Goal: Task Accomplishment & Management: Complete application form

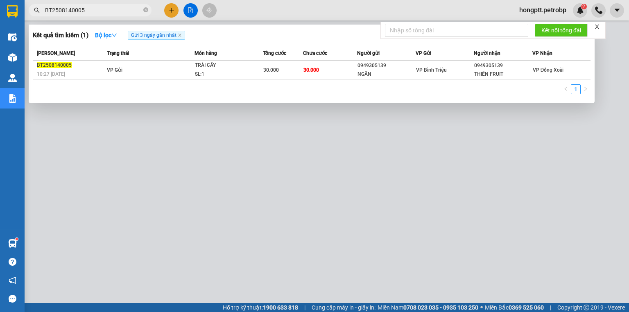
click at [142, 115] on div at bounding box center [314, 156] width 629 height 312
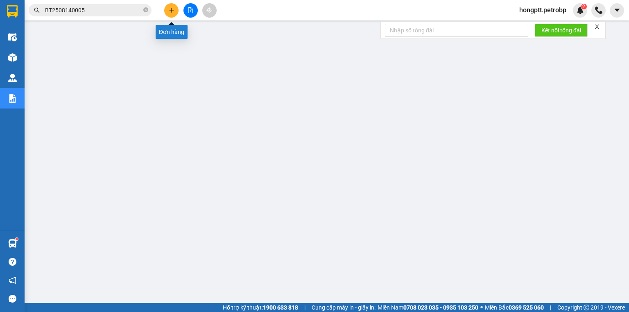
click at [173, 10] on icon "plus" at bounding box center [171, 10] width 5 height 0
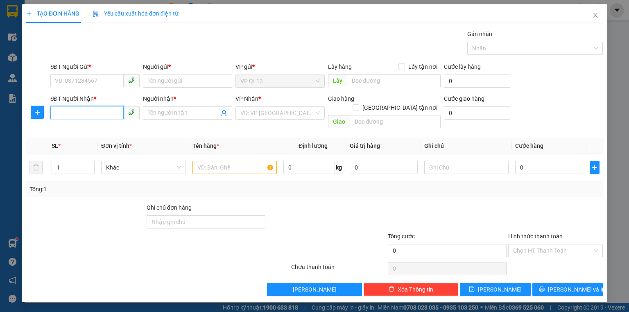
click at [95, 110] on input "SĐT Người Nhận *" at bounding box center [86, 112] width 73 height 13
type input "0975035491"
click at [165, 110] on input "Người nhận *" at bounding box center [183, 113] width 71 height 9
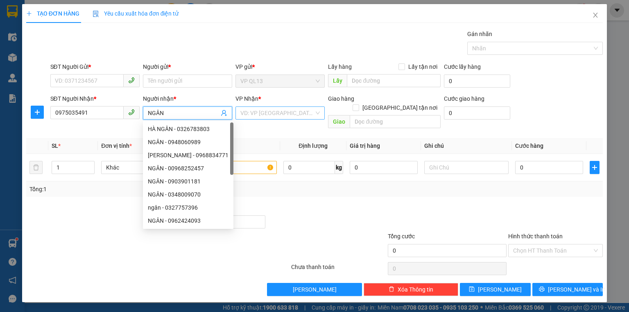
type input "NGÂN"
click at [257, 116] on input "search" at bounding box center [278, 113] width 74 height 12
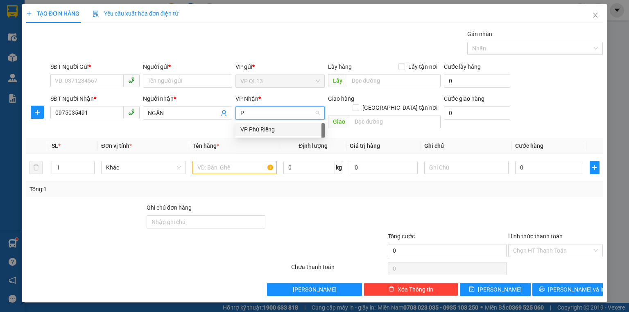
type input "PR"
click at [252, 129] on div "VP Phú Riềng" at bounding box center [280, 129] width 79 height 9
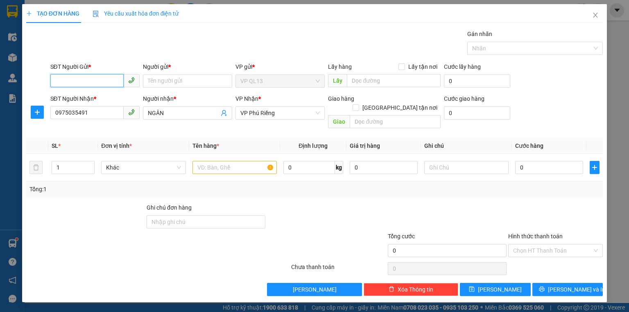
click at [105, 82] on input "SĐT Người Gửi *" at bounding box center [86, 80] width 73 height 13
type input "0931233771"
click at [177, 82] on input "Người gửi *" at bounding box center [187, 81] width 89 height 13
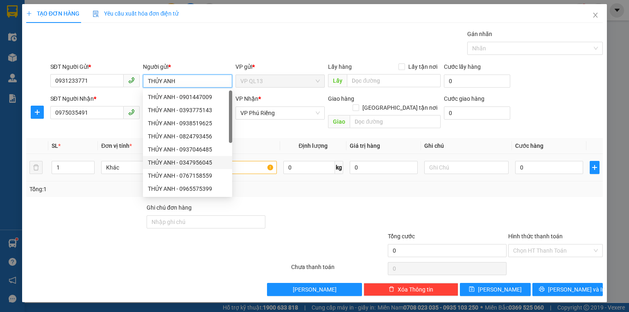
type input "THỦY ANH"
click at [236, 161] on input "text" at bounding box center [235, 167] width 84 height 13
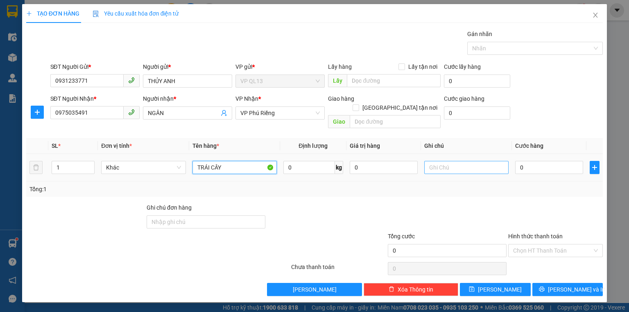
type input "TRÁI CÂY"
click at [465, 161] on input "text" at bounding box center [467, 167] width 84 height 13
type input "HÀNG ĐI TRONG NGÀY"
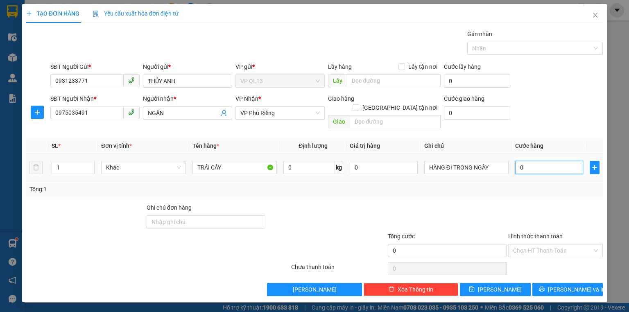
click at [534, 161] on input "0" at bounding box center [549, 167] width 68 height 13
type input "3"
type input "30"
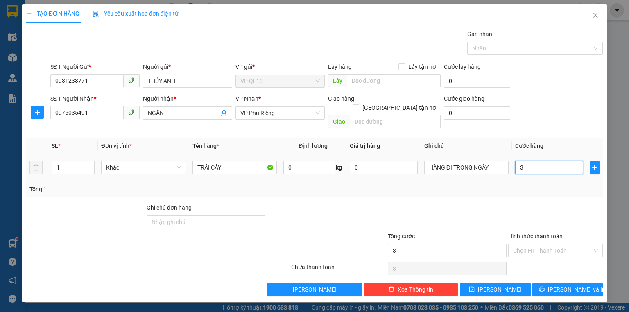
type input "30"
type input "30.000"
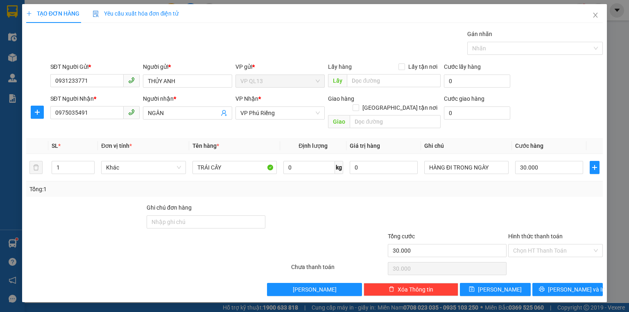
click at [564, 138] on th "Cước hàng" at bounding box center [549, 146] width 75 height 16
click at [570, 285] on span "[PERSON_NAME] và In" at bounding box center [576, 289] width 57 height 9
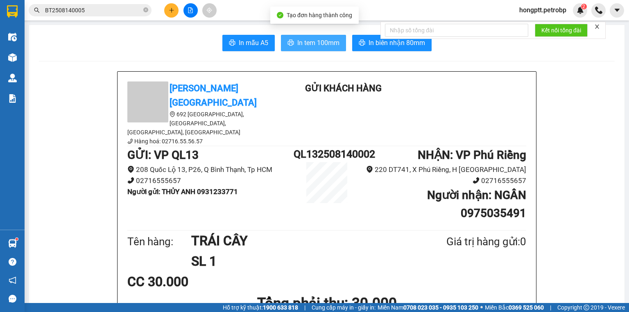
click at [313, 43] on span "In tem 100mm" at bounding box center [318, 43] width 42 height 10
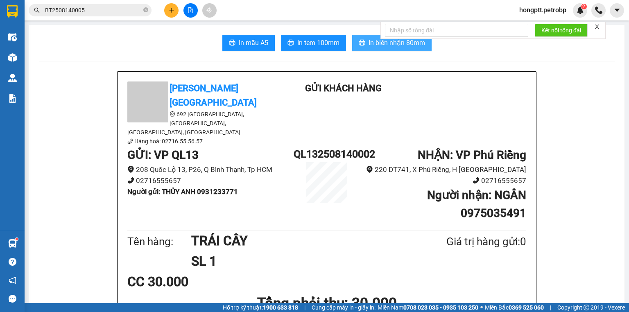
click at [386, 44] on span "In biên nhận 80mm" at bounding box center [397, 43] width 57 height 10
click at [173, 13] on button at bounding box center [171, 10] width 14 height 14
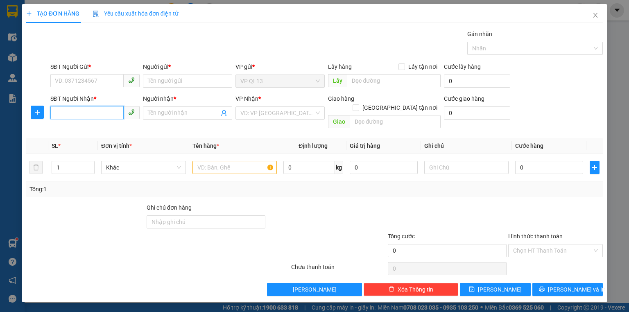
click at [98, 116] on input "SĐT Người Nhận *" at bounding box center [86, 112] width 73 height 13
type input "0"
click at [109, 128] on div "0968613613 - MINH THÙY" at bounding box center [95, 129] width 81 height 9
type input "0968613613"
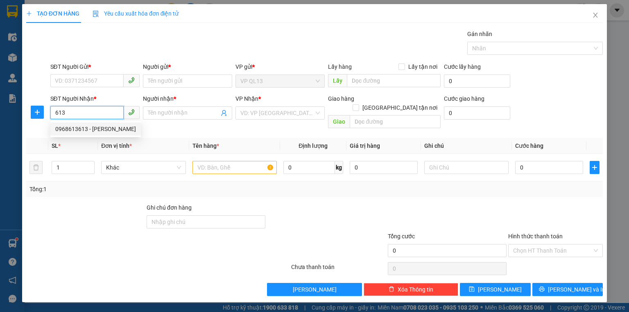
type input "MINH THÙY"
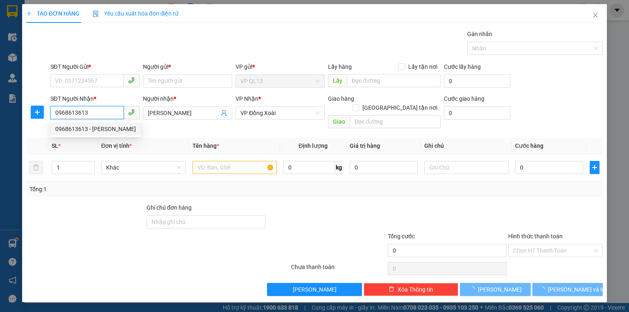
type input "40.000"
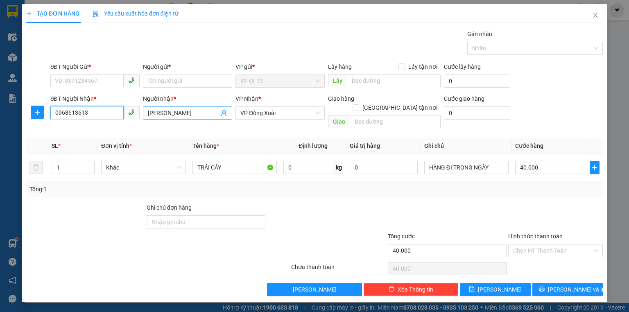
type input "0968613613"
click at [181, 110] on input "MINH THÙY" at bounding box center [183, 113] width 71 height 9
type input "MINH THÙY-DƯƠNG"
click at [92, 79] on input "SĐT Người Gửi *" at bounding box center [86, 80] width 73 height 13
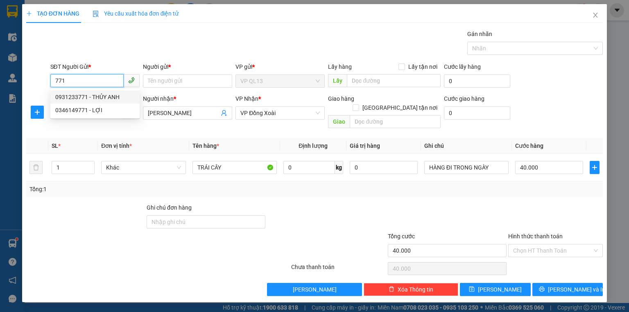
click at [95, 96] on div "0931233771 - THỦY ANH" at bounding box center [94, 97] width 79 height 9
type input "0931233771"
type input "THỦY ANH"
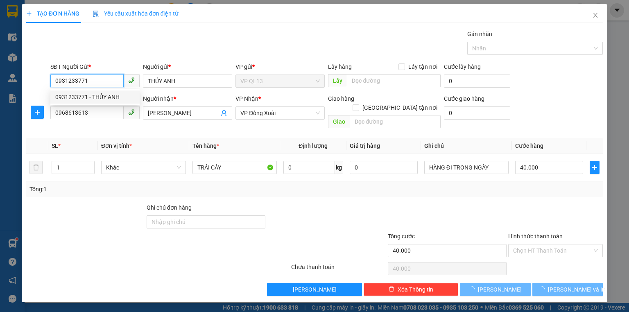
type input "30.000"
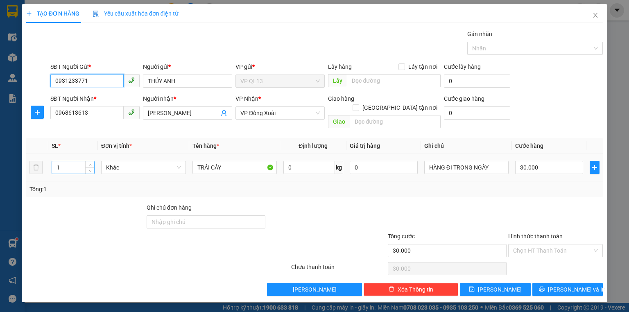
type input "0931233771"
click at [75, 161] on input "1" at bounding box center [73, 167] width 42 height 12
type input "2"
click at [525, 161] on input "30.000" at bounding box center [549, 167] width 68 height 13
type input "0"
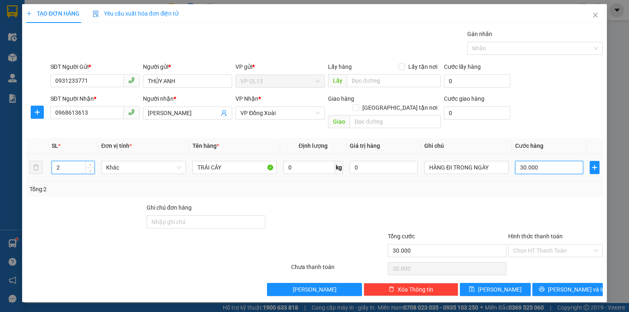
type input "0"
type input "7"
type input "07"
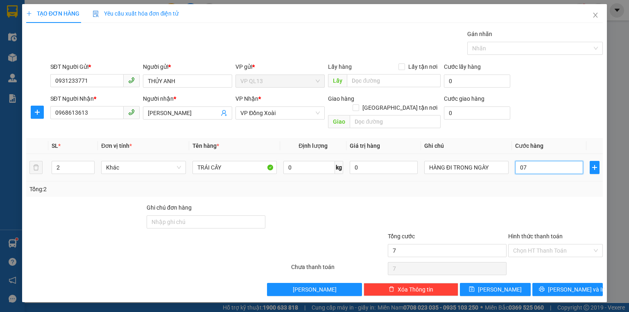
type input "70"
type input "070"
type input "70.000"
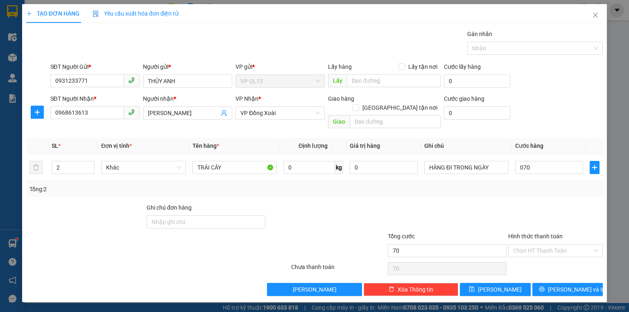
type input "70.000"
click at [556, 138] on th "Cước hàng" at bounding box center [549, 146] width 75 height 16
click at [567, 285] on span "[PERSON_NAME] và In" at bounding box center [576, 289] width 57 height 9
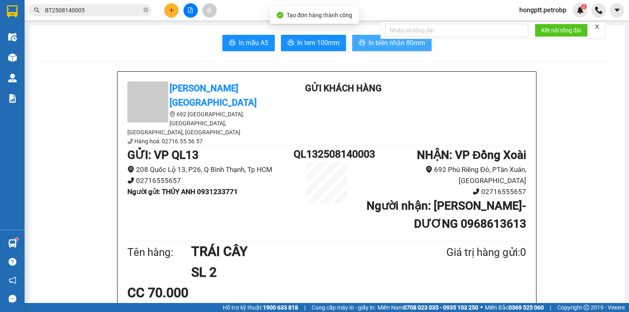
click at [375, 45] on span "In biên nhận 80mm" at bounding box center [397, 43] width 57 height 10
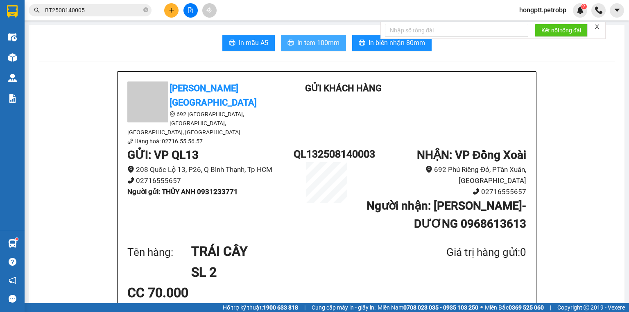
click at [320, 43] on span "In tem 100mm" at bounding box center [318, 43] width 42 height 10
click at [175, 13] on button at bounding box center [171, 10] width 14 height 14
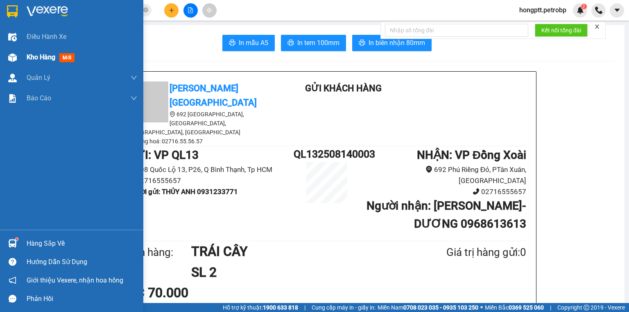
click at [43, 54] on span "Kho hàng" at bounding box center [41, 57] width 29 height 8
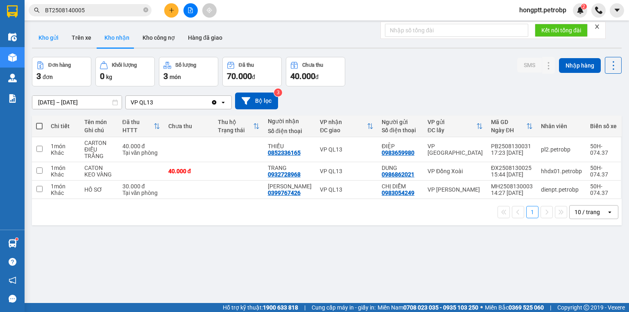
click at [52, 34] on button "Kho gửi" at bounding box center [48, 38] width 33 height 20
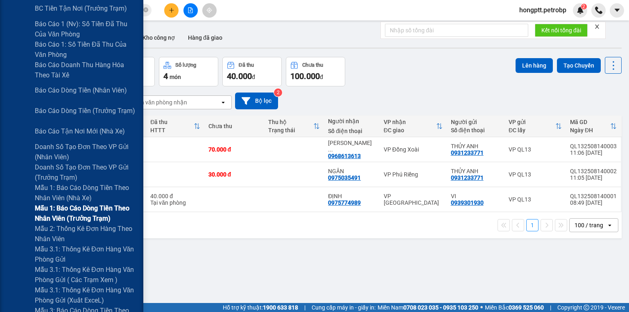
scroll to position [131, 0]
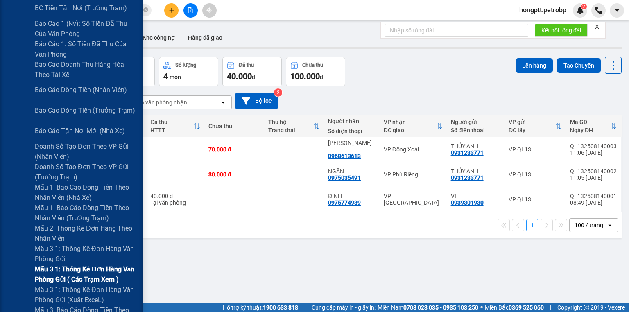
click at [116, 267] on span "Mẫu 3.1: Thống kê đơn hàng văn phòng gửi ( các trạm xem )" at bounding box center [86, 274] width 102 height 20
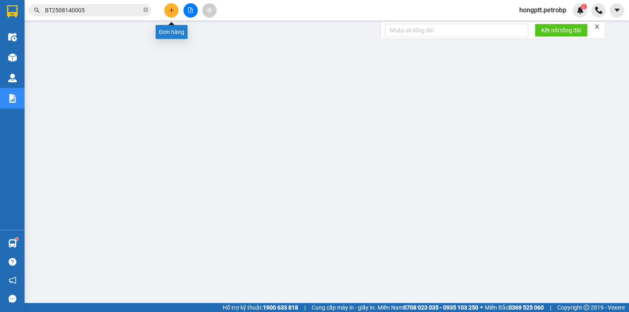
click at [174, 12] on icon "plus" at bounding box center [172, 10] width 6 height 6
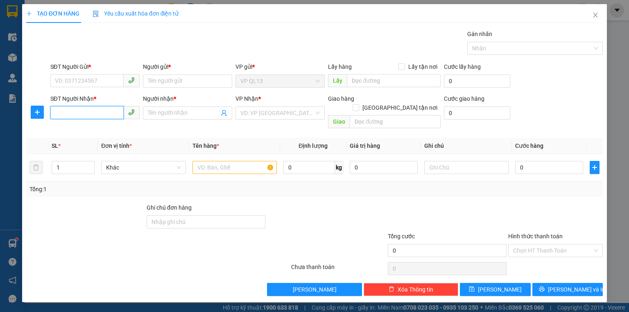
click at [115, 113] on input "SĐT Người Nhận *" at bounding box center [86, 112] width 73 height 13
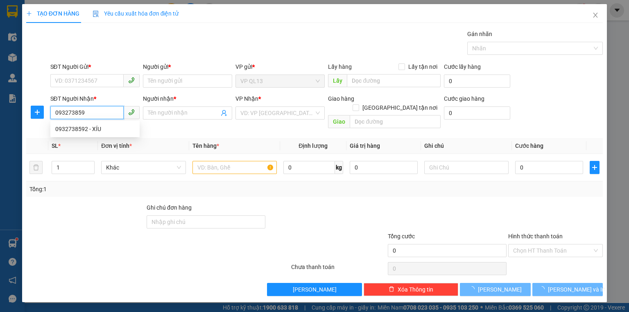
type input "0932738592"
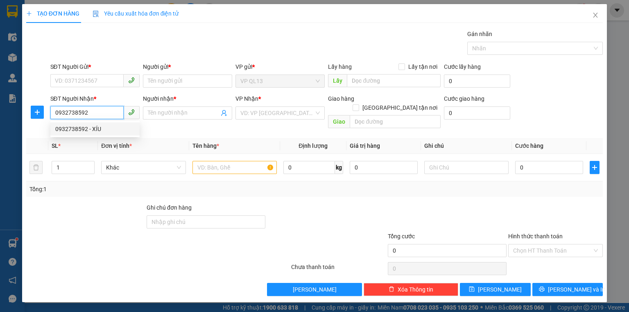
click at [95, 130] on div "0932738592 - XÍU" at bounding box center [94, 129] width 79 height 9
type input "XÍU"
type input "50.000"
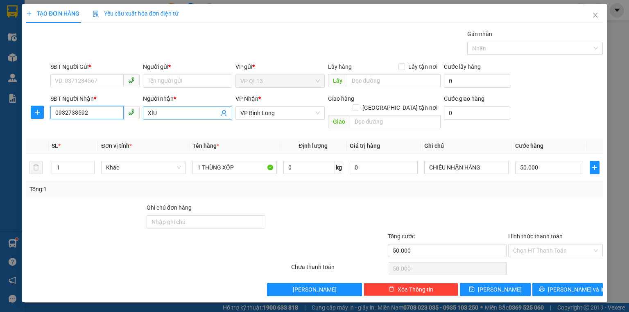
type input "0932738592"
click at [161, 110] on input "XÍU" at bounding box center [183, 113] width 71 height 9
type input "X"
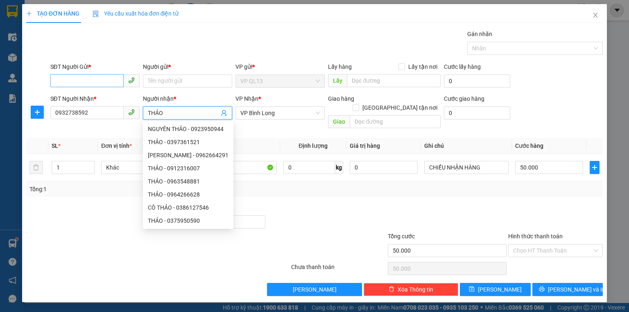
type input "THẢO"
click at [109, 78] on input "SĐT Người Gửi *" at bounding box center [86, 80] width 73 height 13
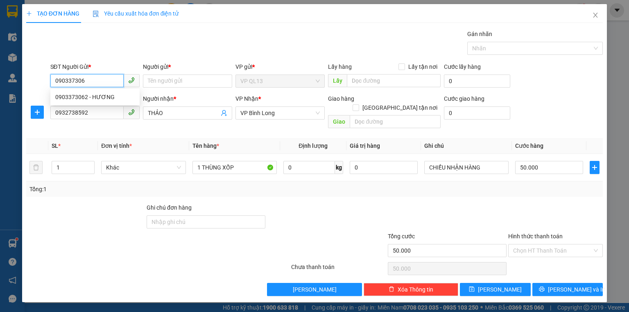
type input "0903373062"
click at [100, 95] on div "0903373062 - HƯƠNG" at bounding box center [94, 97] width 79 height 9
type input "HƯƠNG"
type input "60.000"
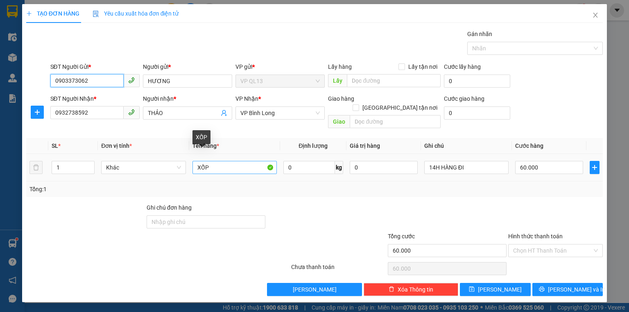
type input "0903373062"
click at [210, 161] on input "XỐP" at bounding box center [235, 167] width 84 height 13
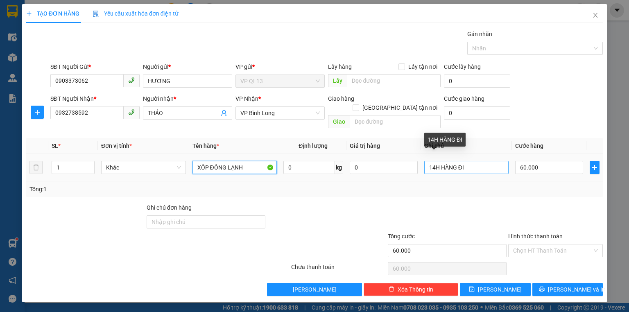
type input "XỐP ĐÔNG LẠNH"
click at [465, 161] on input "14H HÀNG ĐI" at bounding box center [467, 167] width 84 height 13
click at [439, 161] on input "14H HÀNG ĐI" at bounding box center [467, 167] width 84 height 13
click at [473, 161] on input "14H30 HÀNG ĐI" at bounding box center [467, 167] width 84 height 13
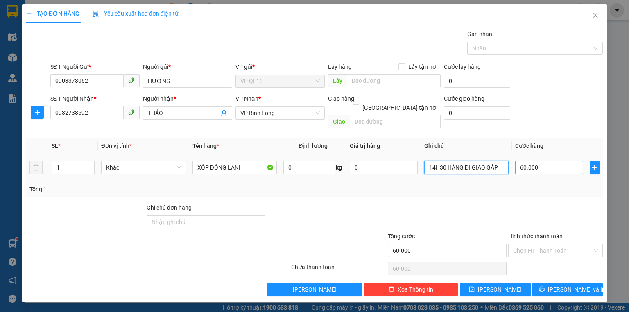
type input "14H30 HÀNG ĐI,GIAO GẤP"
click at [529, 161] on input "60.000" at bounding box center [549, 167] width 68 height 13
type input "8"
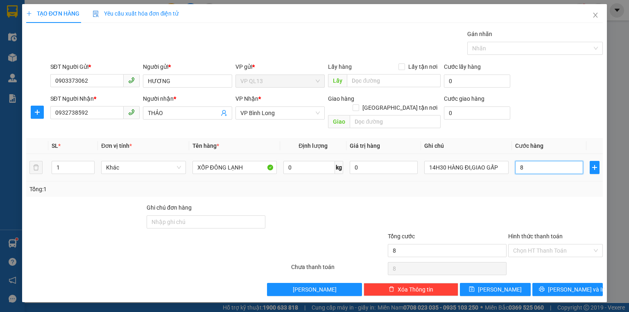
type input "80"
type input "8"
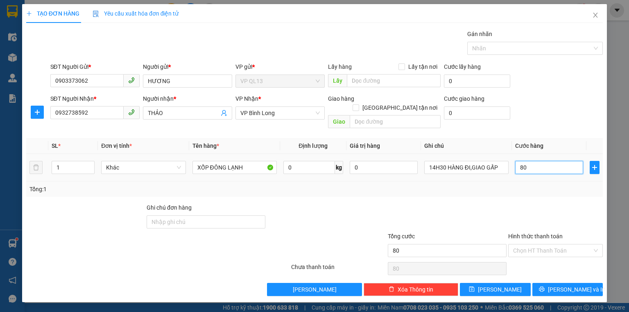
type input "8"
type input "89"
type input "890"
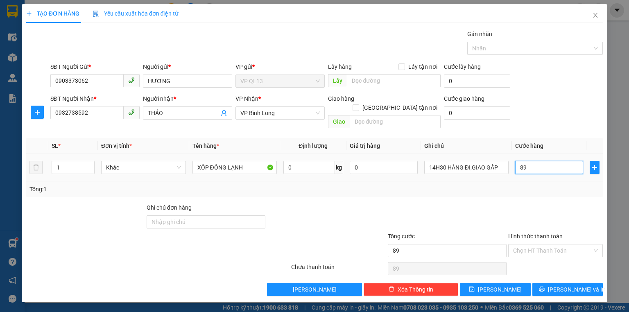
type input "890"
type input "89"
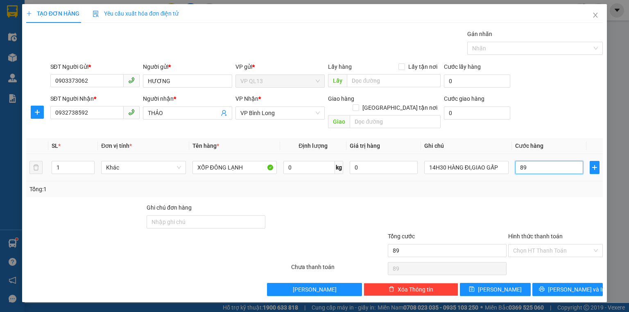
type input "8"
type input "0"
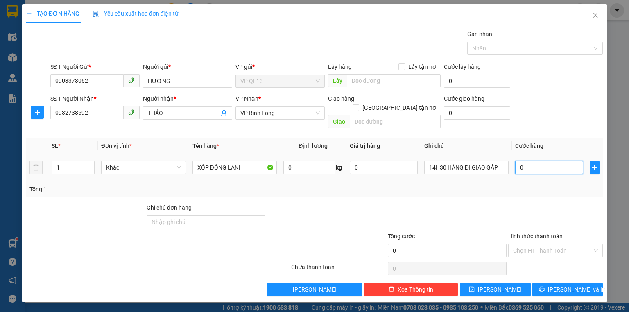
type input "0"
type input "9"
type input "09"
type input "90"
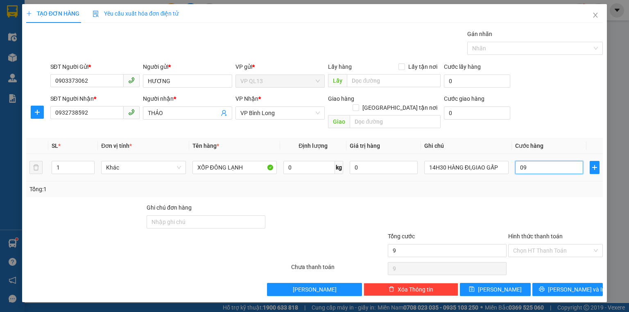
type input "90"
type input "090"
type input "90.000"
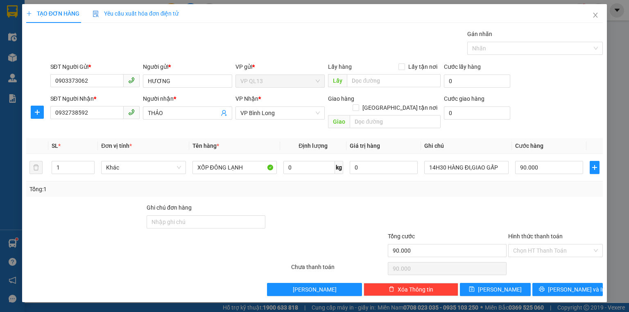
click at [566, 141] on th "Cước hàng" at bounding box center [549, 146] width 75 height 16
click at [574, 285] on span "[PERSON_NAME] và In" at bounding box center [576, 289] width 57 height 9
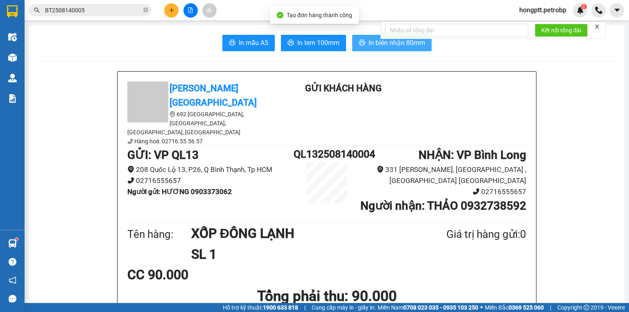
click at [384, 48] on span "In biên nhận 80mm" at bounding box center [397, 43] width 57 height 10
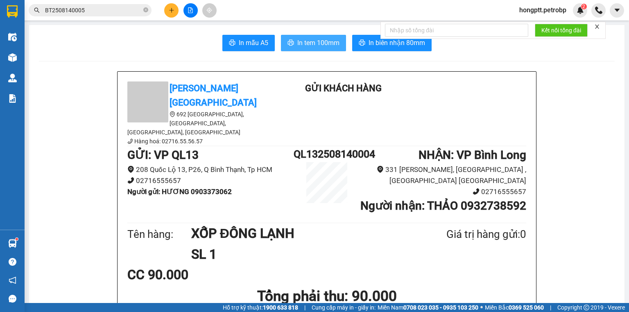
click at [320, 45] on span "In tem 100mm" at bounding box center [318, 43] width 42 height 10
click at [172, 11] on icon "plus" at bounding box center [172, 10] width 6 height 6
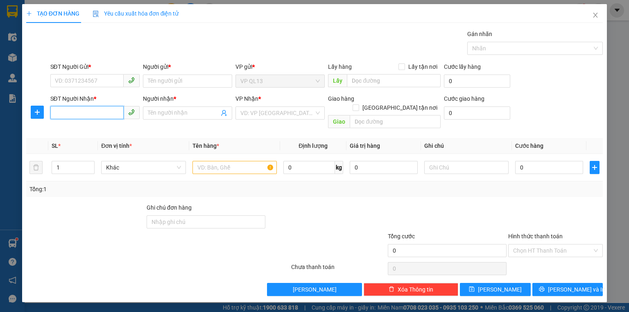
click at [91, 114] on input "SĐT Người Nhận *" at bounding box center [86, 112] width 73 height 13
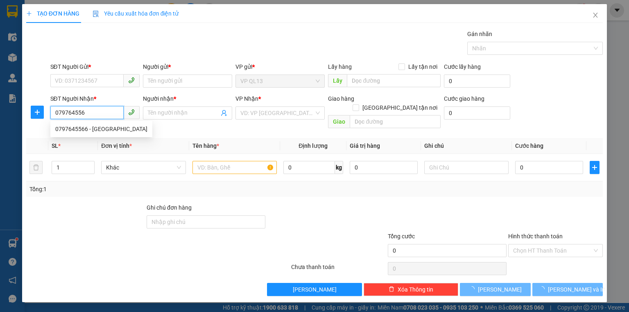
type input "0797645566"
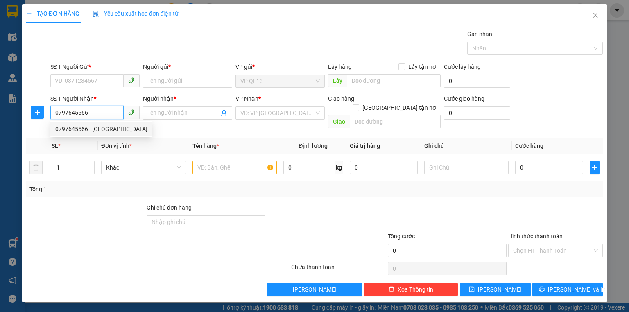
click at [96, 127] on div "0797645566 - HOÀNG SƠN" at bounding box center [101, 129] width 92 height 9
type input "[PERSON_NAME]"
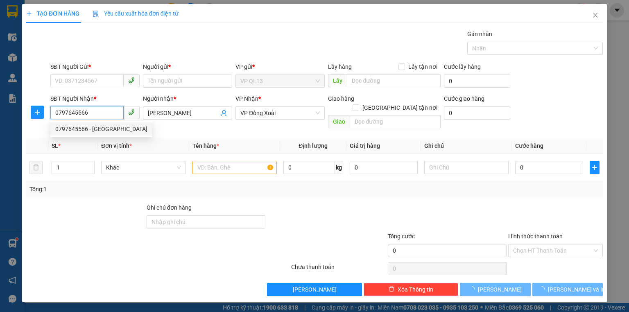
type input "30.000"
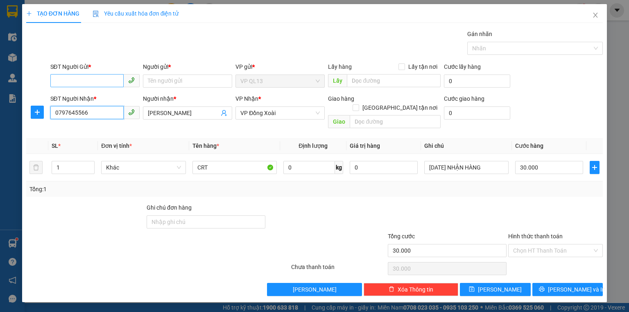
type input "0797645566"
click at [100, 80] on input "SĐT Người Gửi *" at bounding box center [86, 80] width 73 height 13
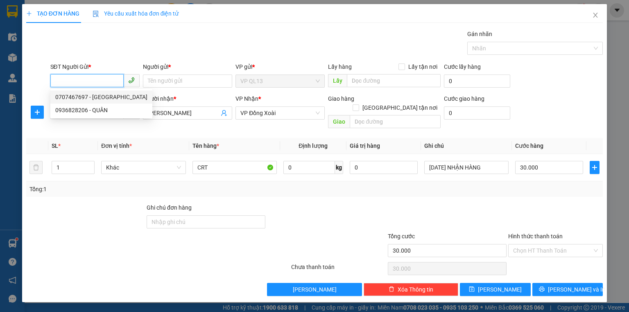
click at [91, 84] on input "SĐT Người Gửi *" at bounding box center [86, 80] width 73 height 13
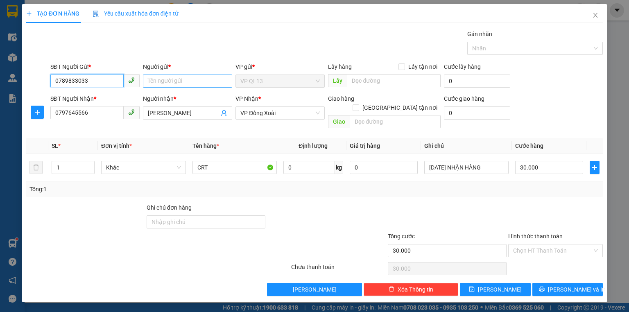
type input "0789833033"
click at [170, 82] on input "Người gửi *" at bounding box center [187, 81] width 89 height 13
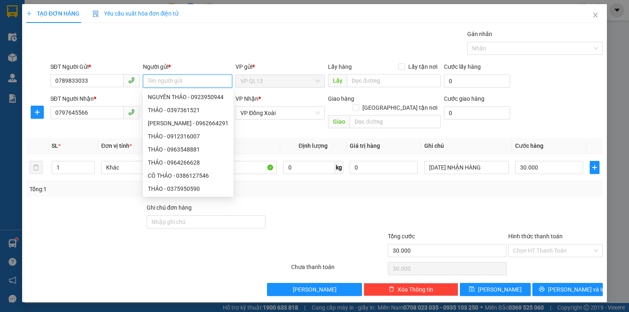
type input "M"
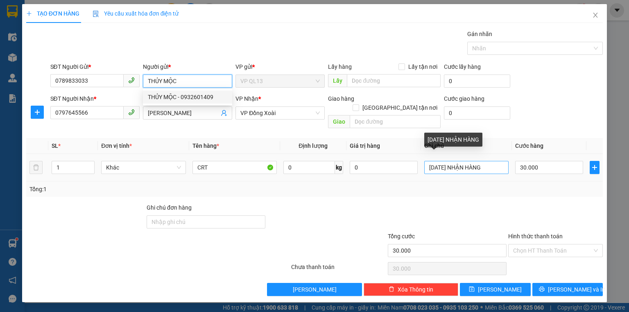
type input "THỦY MỘC"
click at [467, 161] on input "27/6/25 NHẬN HÀNG" at bounding box center [467, 167] width 84 height 13
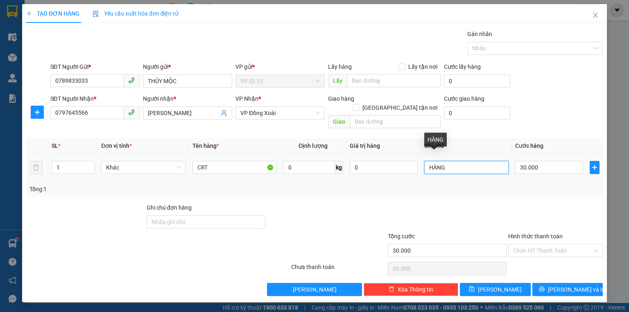
click at [451, 161] on input "HÀNG" at bounding box center [467, 167] width 84 height 13
type input "HÀNG ĐI TRONG NGÀY"
click at [515, 155] on td "30.000" at bounding box center [549, 167] width 75 height 27
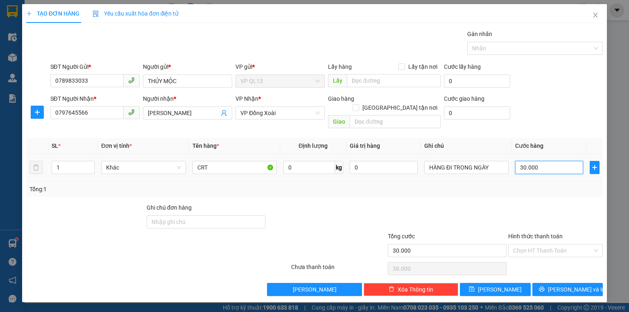
click at [522, 161] on input "30.000" at bounding box center [549, 167] width 68 height 13
type input "4"
type input "40"
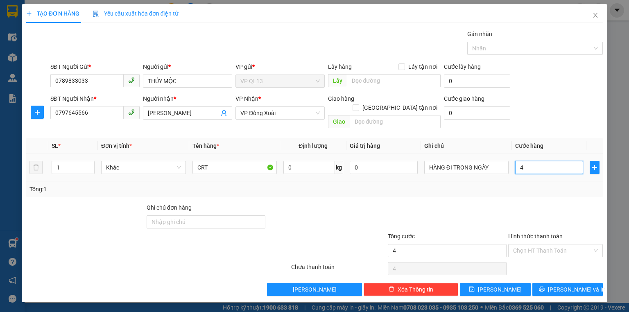
type input "40"
type input "40.000"
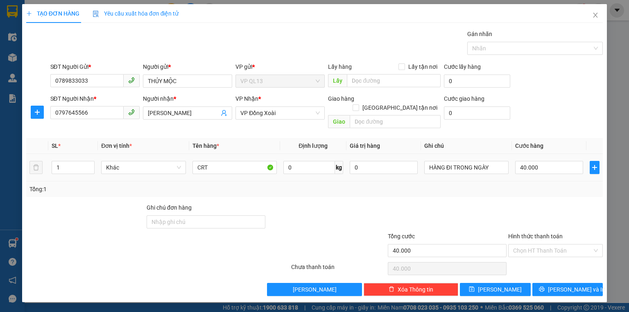
click at [560, 154] on td "40.000" at bounding box center [549, 167] width 75 height 27
click at [565, 285] on span "[PERSON_NAME] và In" at bounding box center [576, 289] width 57 height 9
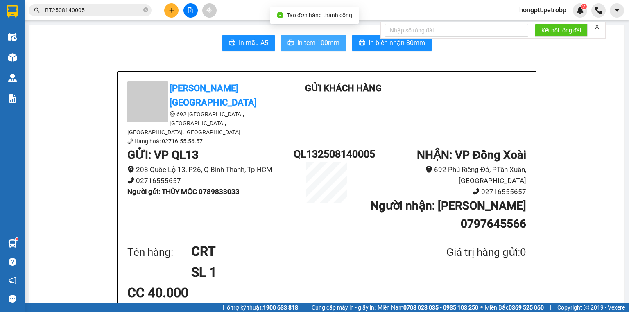
click at [306, 41] on span "In tem 100mm" at bounding box center [318, 43] width 42 height 10
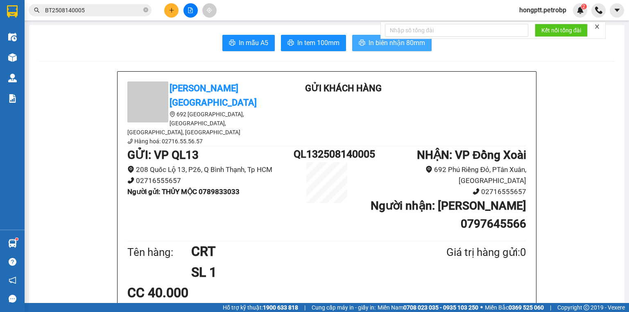
click at [398, 44] on span "In biên nhận 80mm" at bounding box center [397, 43] width 57 height 10
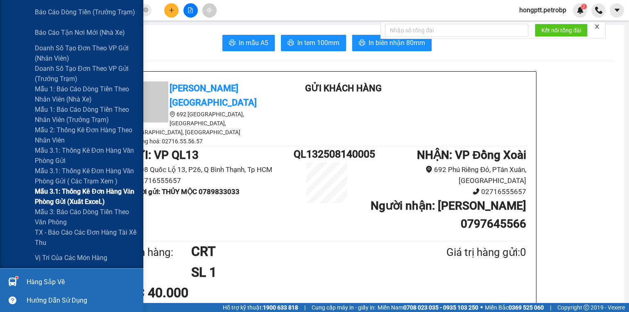
scroll to position [268, 0]
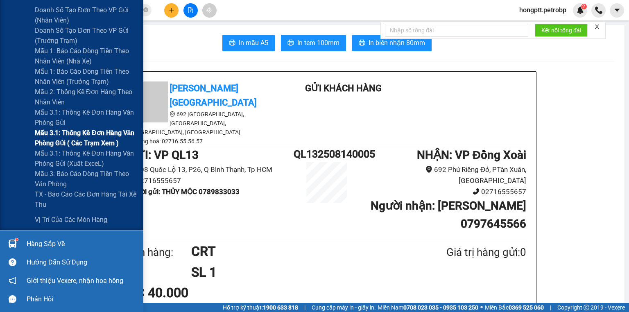
click at [93, 133] on span "Mẫu 3.1: Thống kê đơn hàng văn phòng gửi ( các trạm xem )" at bounding box center [86, 138] width 102 height 20
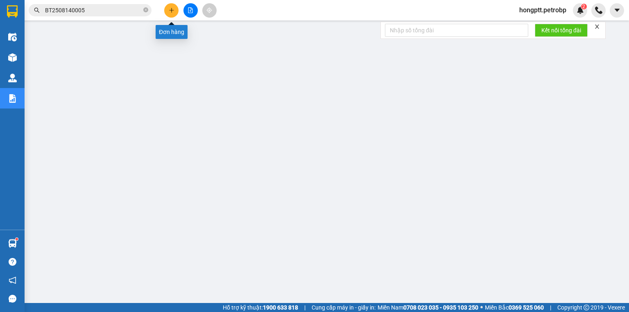
click at [170, 13] on button at bounding box center [171, 10] width 14 height 14
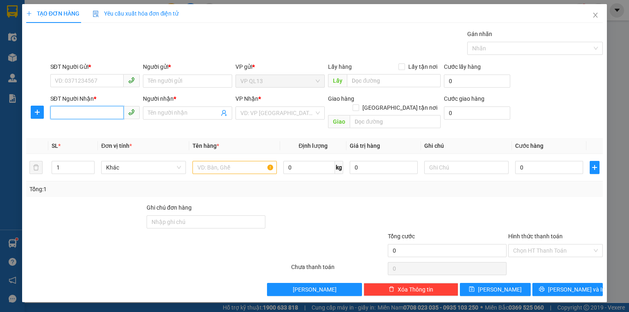
click at [107, 111] on input "SĐT Người Nhận *" at bounding box center [86, 112] width 73 height 13
click at [80, 133] on div "0859212345 - Vinh" at bounding box center [94, 129] width 79 height 9
type input "0859212345"
type input "Vinh"
type input "Thôn 3 Minh Hưng Bù Đăng Bình Phước"
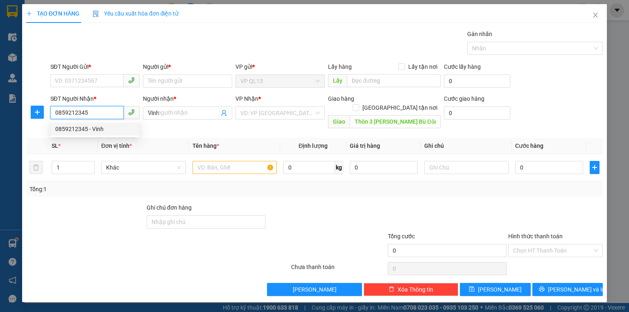
type input "200.000"
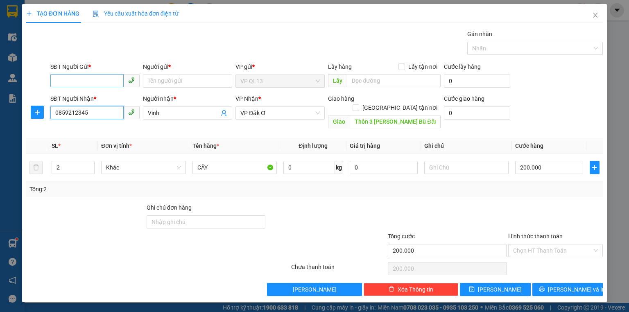
type input "0859212345"
click at [93, 81] on input "SĐT Người Gửi *" at bounding box center [86, 80] width 73 height 13
click at [89, 95] on div "0942177684 - THU" at bounding box center [94, 97] width 79 height 9
type input "0942177684"
type input "THU"
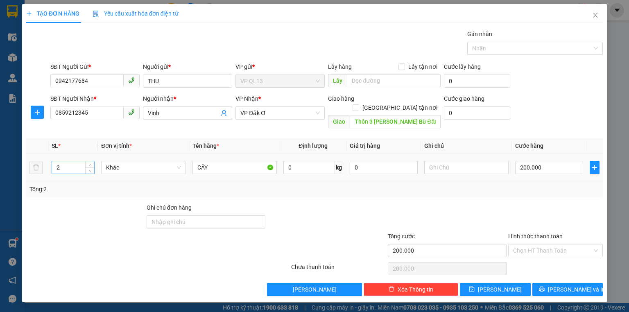
click at [83, 161] on input "2" at bounding box center [73, 167] width 42 height 12
type input "3"
click at [382, 115] on input "Thôn 3 Minh Hưng Bù Đăng Bình Phước" at bounding box center [395, 121] width 91 height 13
type input "0"
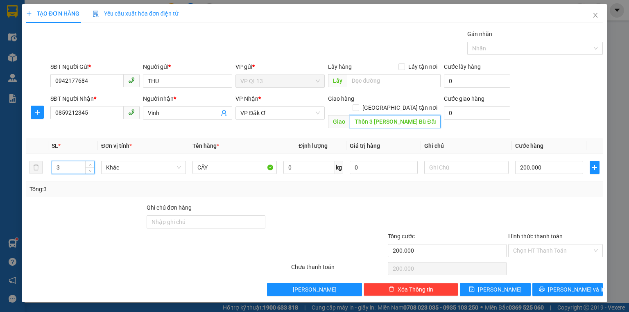
type input "0"
click at [303, 118] on span "VP Đắk Ơ" at bounding box center [280, 113] width 79 height 12
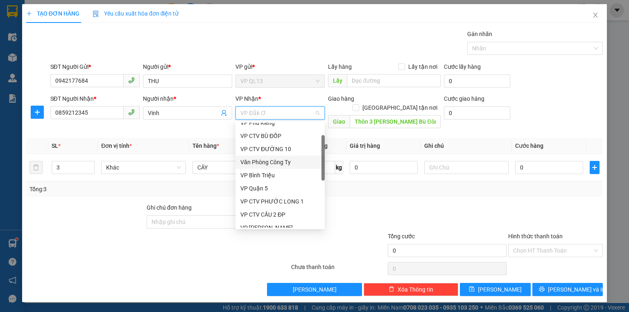
scroll to position [66, 0]
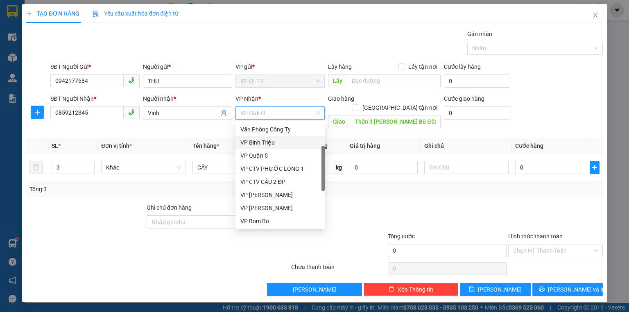
type input "M"
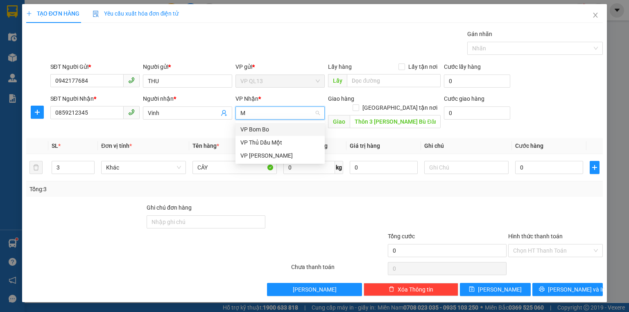
scroll to position [0, 0]
click at [272, 158] on div "VP [PERSON_NAME]" at bounding box center [280, 155] width 79 height 9
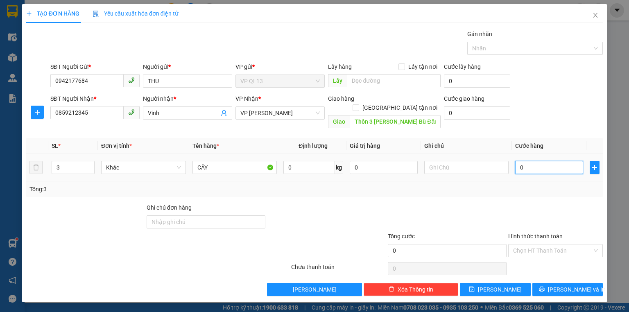
click at [534, 161] on input "0" at bounding box center [549, 167] width 68 height 13
type input "2"
type input "27"
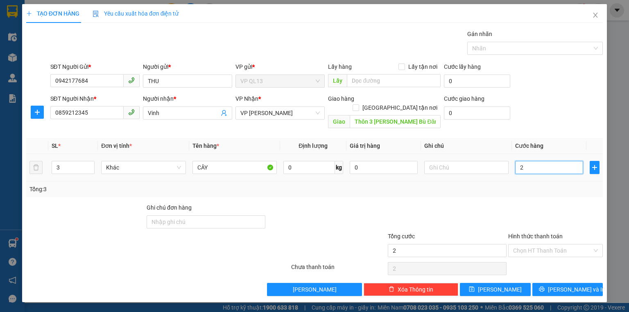
type input "27"
type input "270"
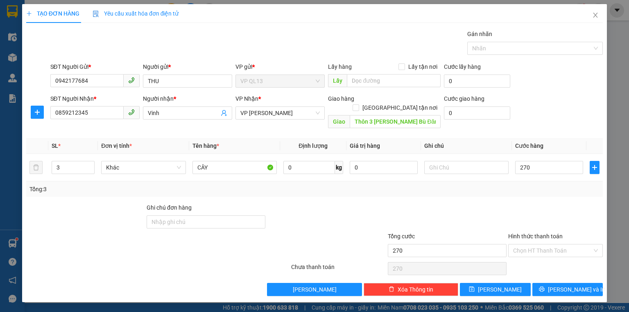
type input "270.000"
click at [587, 86] on div "SĐT Người Gửi * 0942177684 Người gửi * THU VP gửi * VP QL13 Lấy hàng Lấy tận nơ…" at bounding box center [327, 76] width 556 height 29
click at [459, 162] on input "text" at bounding box center [467, 167] width 84 height 13
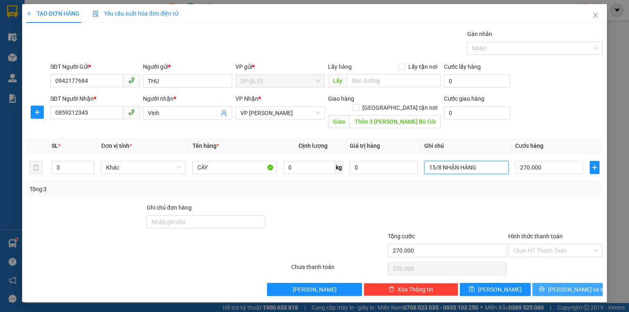
type input "15/8 NHẬN HÀNG"
click at [582, 285] on span "[PERSON_NAME] và In" at bounding box center [576, 289] width 57 height 9
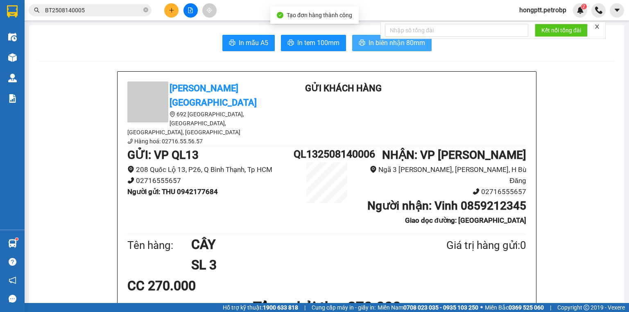
click at [395, 44] on span "In biên nhận 80mm" at bounding box center [397, 43] width 57 height 10
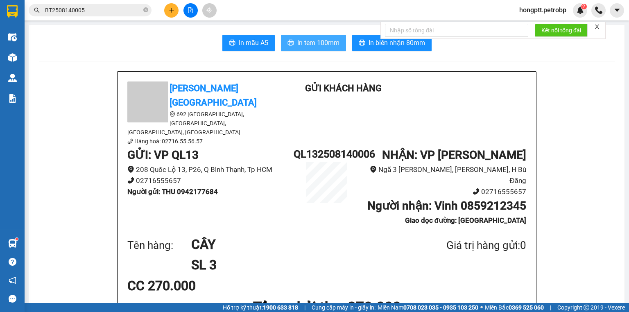
click at [323, 37] on button "In tem 100mm" at bounding box center [313, 43] width 65 height 16
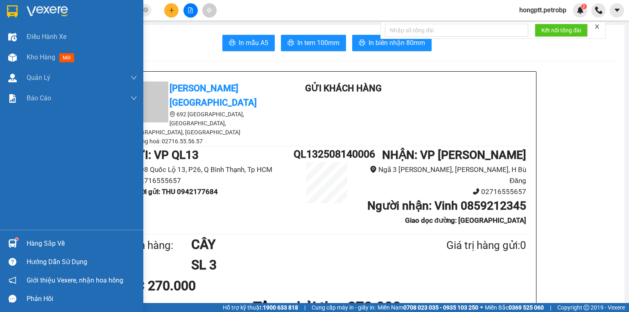
click at [27, 10] on img at bounding box center [47, 11] width 41 height 12
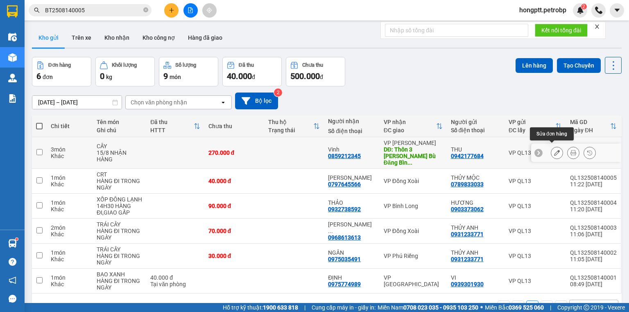
click at [554, 150] on icon at bounding box center [557, 153] width 6 height 6
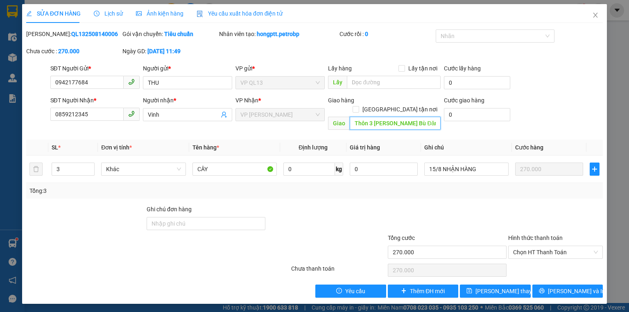
click at [356, 117] on input "Thôn 3 Minh Hưng Bù Đăng Bình Phước" at bounding box center [395, 123] width 91 height 13
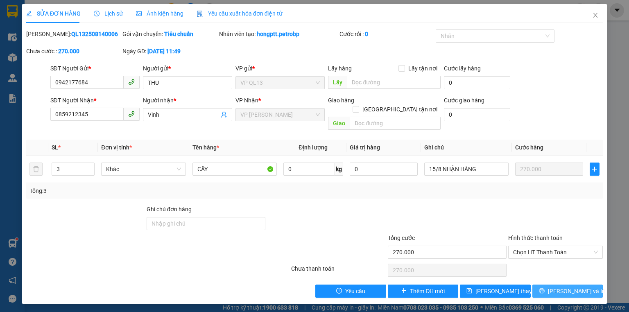
click at [577, 287] on span "[PERSON_NAME] và In" at bounding box center [576, 291] width 57 height 9
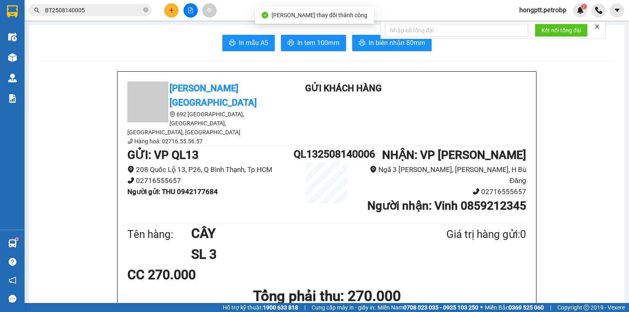
click at [393, 39] on form "Kết nối tổng đài" at bounding box center [493, 30] width 225 height 17
click at [393, 42] on span "In biên nhận 80mm" at bounding box center [397, 43] width 57 height 10
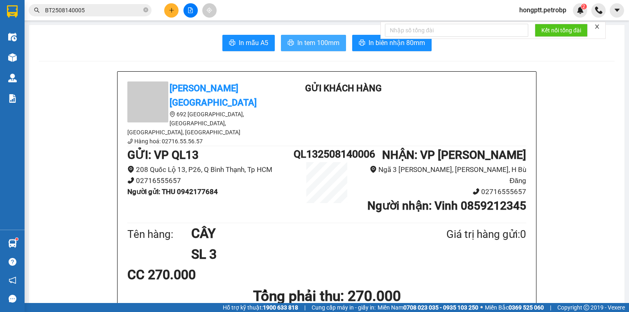
click at [331, 42] on span "In tem 100mm" at bounding box center [318, 43] width 42 height 10
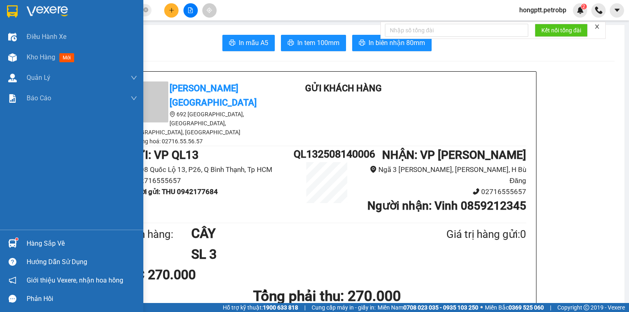
click at [46, 247] on div "Hàng sắp về" at bounding box center [82, 244] width 111 height 12
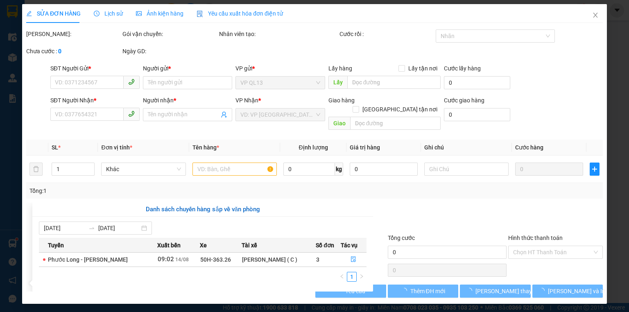
type input "0942177684"
type input "THU"
type input "0859212345"
type input "Vinh"
type input "270.000"
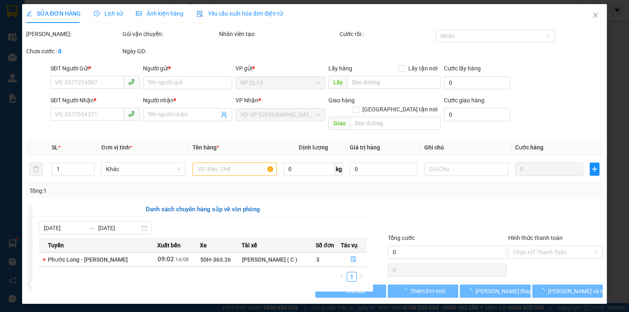
type input "270.000"
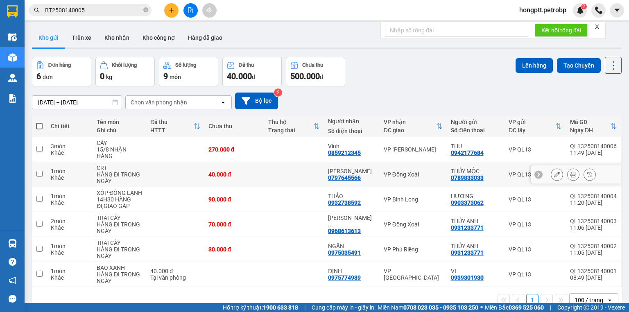
click at [164, 168] on section "Kết quả tìm kiếm ( 1 ) Bộ lọc Gửi 3 ngày gần nhất Mã ĐH Trạng thái Món hàng Tổn…" at bounding box center [314, 156] width 629 height 312
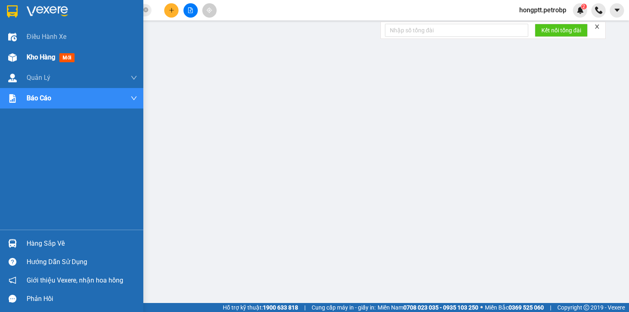
click at [21, 55] on div "Kho hàng mới" at bounding box center [71, 57] width 143 height 20
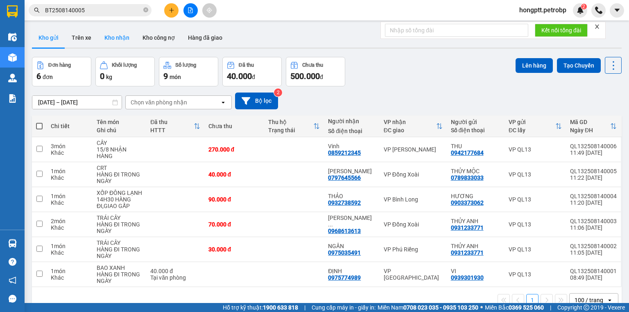
click at [125, 44] on button "Kho nhận" at bounding box center [117, 38] width 38 height 20
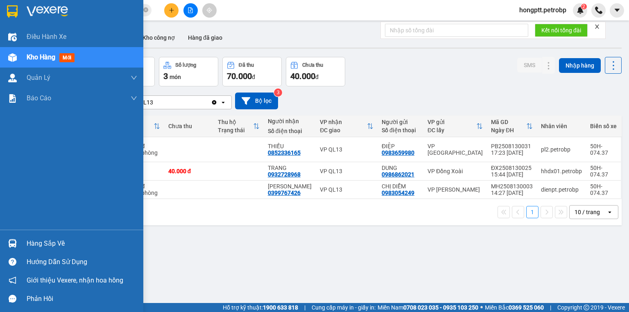
click at [5, 252] on div "Hàng sắp về" at bounding box center [71, 243] width 143 height 18
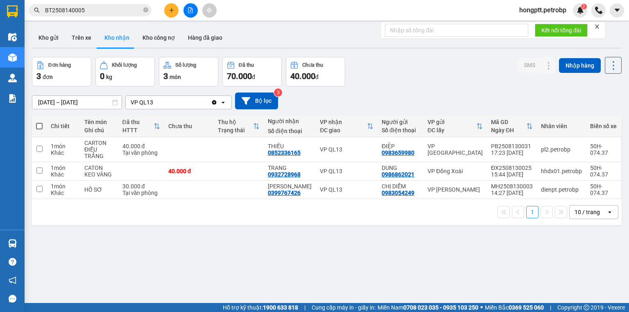
click at [452, 255] on section "Kết quả tìm kiếm ( 1 ) Bộ lọc Gửi 3 ngày gần nhất Mã ĐH Trạng thái Món hàng Tổn…" at bounding box center [314, 156] width 629 height 312
click at [45, 42] on button "Kho gửi" at bounding box center [48, 38] width 33 height 20
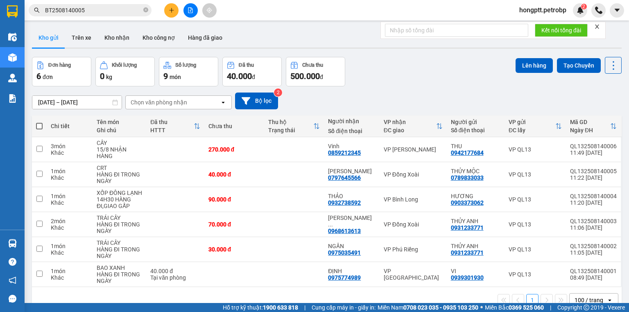
click at [82, 34] on button "Trên xe" at bounding box center [81, 38] width 33 height 20
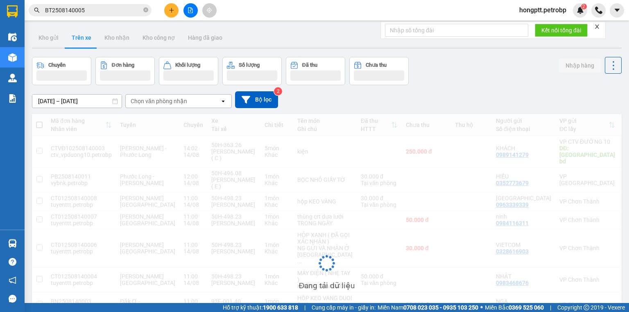
click at [161, 100] on div "Chọn văn phòng nhận" at bounding box center [173, 101] width 94 height 13
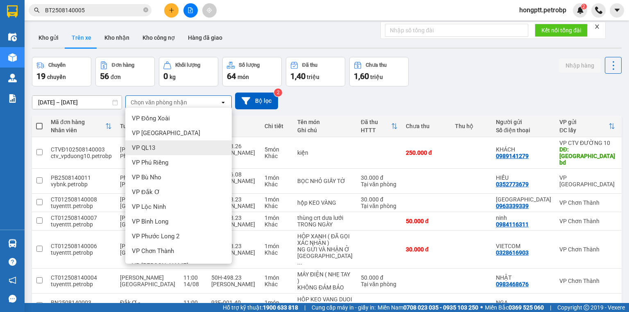
click at [154, 148] on div "VP QL13" at bounding box center [178, 148] width 107 height 15
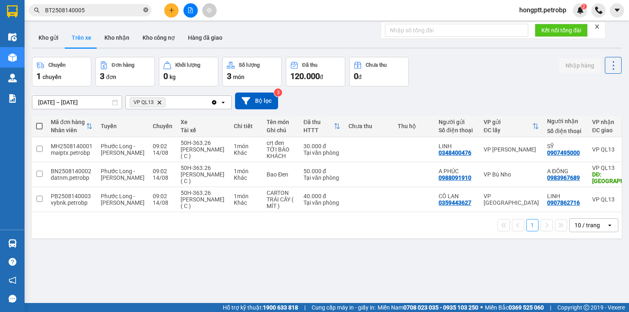
click at [145, 14] on span at bounding box center [145, 11] width 5 height 8
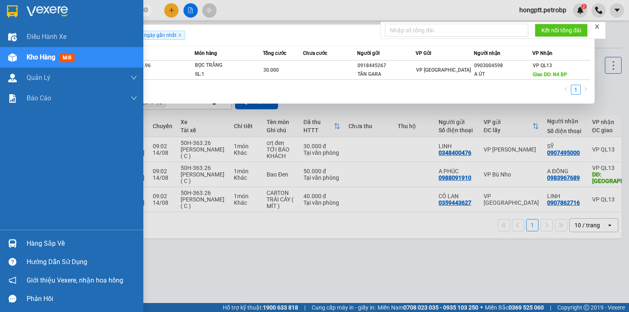
type input "PB2508130009"
click at [14, 248] on div at bounding box center [12, 243] width 14 height 14
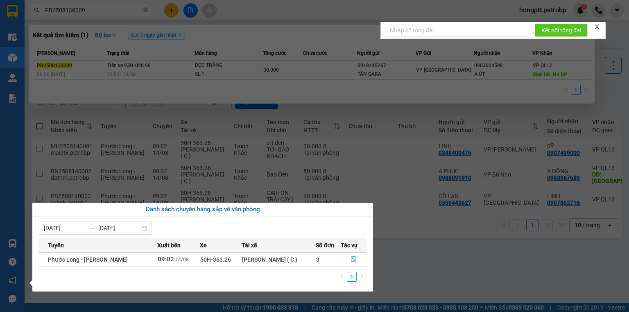
click at [413, 256] on section "Kết quả tìm kiếm ( 1 ) Bộ lọc Gửi 3 ngày gần nhất Mã ĐH Trạng thái Món hàng Tổn…" at bounding box center [314, 156] width 629 height 312
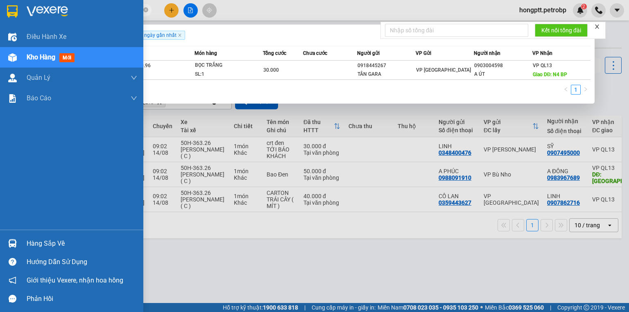
click at [16, 247] on img at bounding box center [12, 243] width 9 height 9
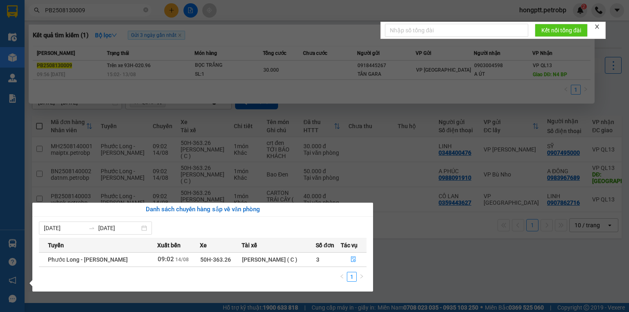
click at [405, 241] on section "Kết quả tìm kiếm ( 1 ) Bộ lọc Gửi 3 ngày gần nhất Mã ĐH Trạng thái Món hàng Tổn…" at bounding box center [314, 156] width 629 height 312
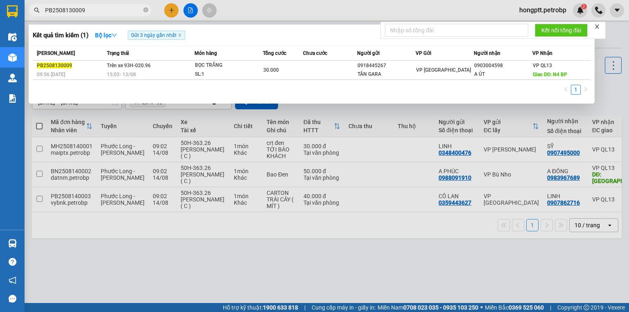
click at [84, 236] on div at bounding box center [314, 156] width 629 height 312
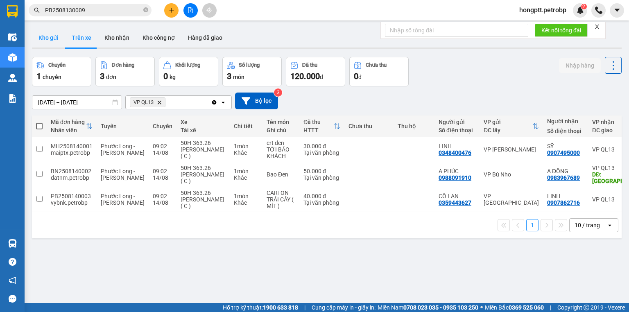
click at [45, 37] on button "Kho gửi" at bounding box center [48, 38] width 33 height 20
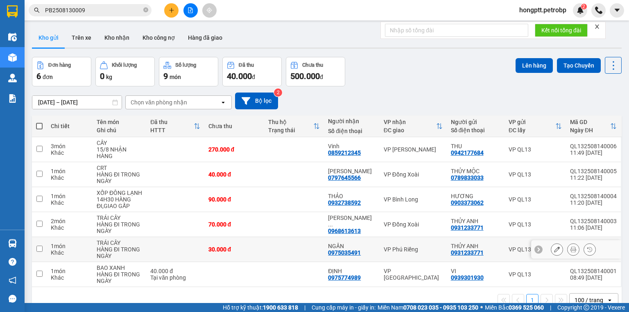
click at [400, 249] on td "VP Phú Riềng" at bounding box center [413, 249] width 67 height 25
checkbox input "true"
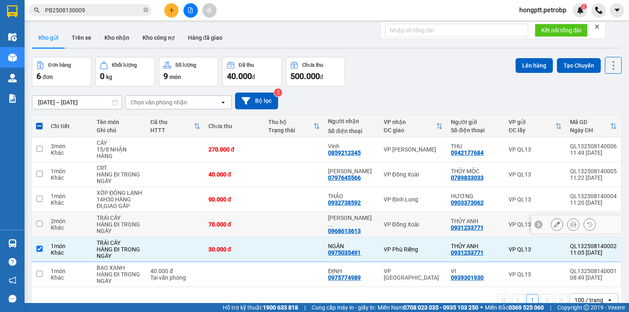
click at [393, 227] on td "VP Đồng Xoài" at bounding box center [413, 224] width 67 height 25
checkbox input "true"
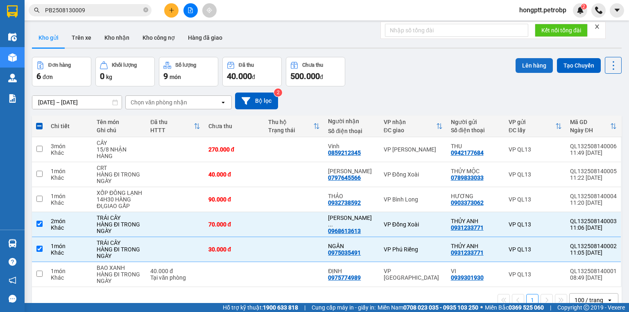
click at [538, 64] on button "Lên hàng" at bounding box center [534, 65] width 37 height 15
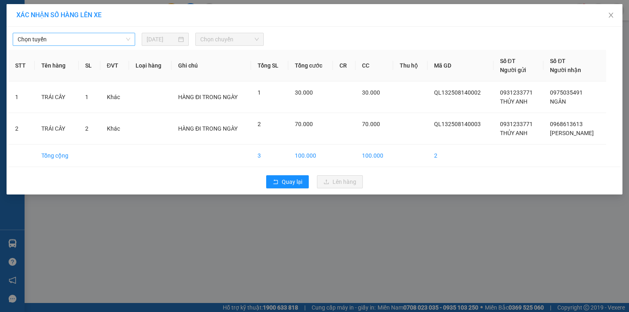
click at [57, 42] on span "Chọn tuyến" at bounding box center [74, 39] width 113 height 12
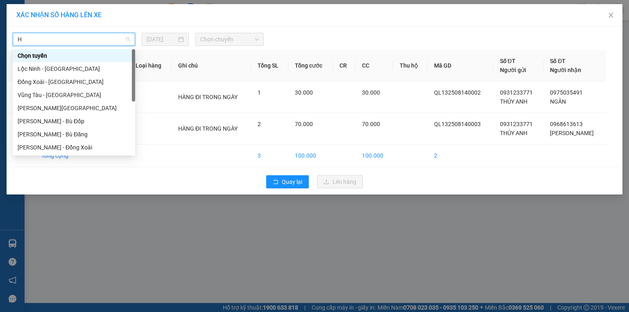
type input "HÔ"
click at [65, 119] on div "Hồ Chí Minh - Phước Long" at bounding box center [74, 121] width 113 height 9
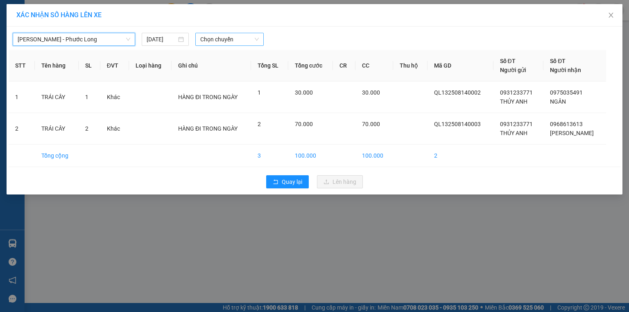
click at [210, 39] on span "Chọn chuyến" at bounding box center [229, 39] width 59 height 12
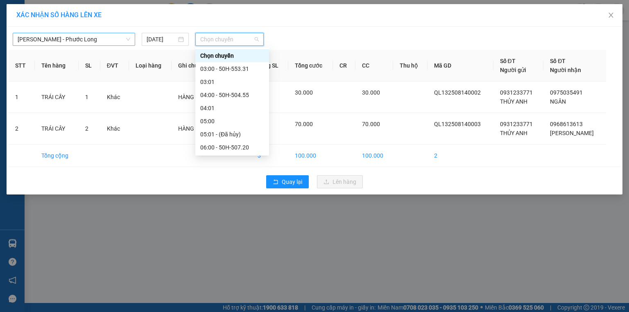
click at [236, 312] on div "12:00 - 93F-001.62" at bounding box center [232, 317] width 64 height 9
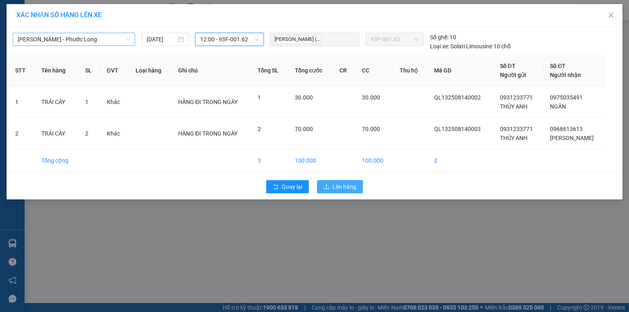
click at [329, 186] on icon "upload" at bounding box center [327, 187] width 6 height 6
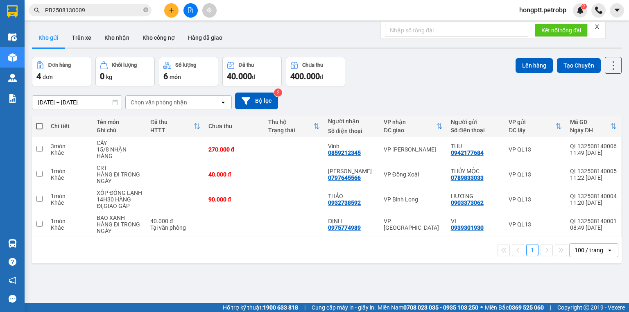
click at [184, 11] on button at bounding box center [191, 10] width 14 height 14
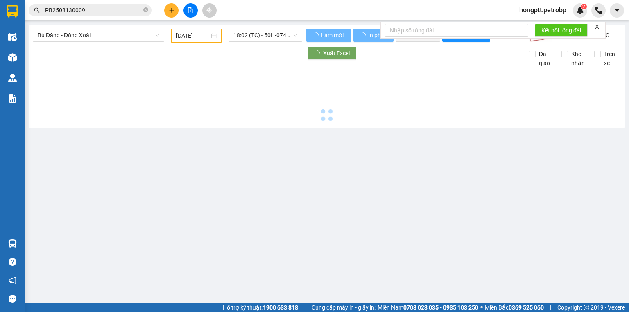
type input "[DATE]"
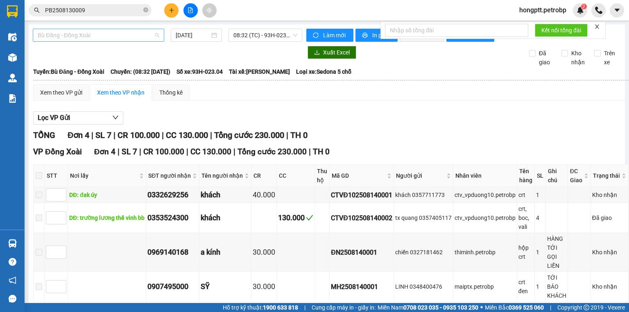
click at [133, 34] on span "Bù Đăng - Đồng Xoài" at bounding box center [99, 35] width 122 height 12
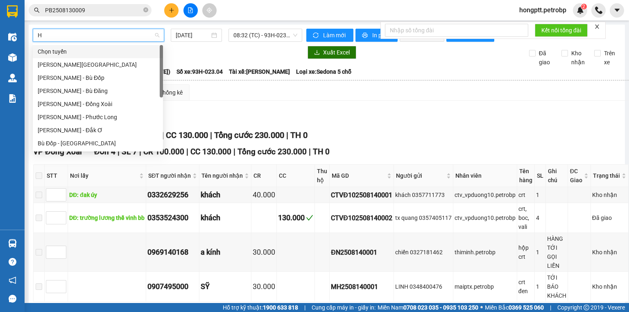
type input "HÔ"
click at [79, 114] on div "Hồ Chí Minh - Phước Long" at bounding box center [98, 117] width 120 height 9
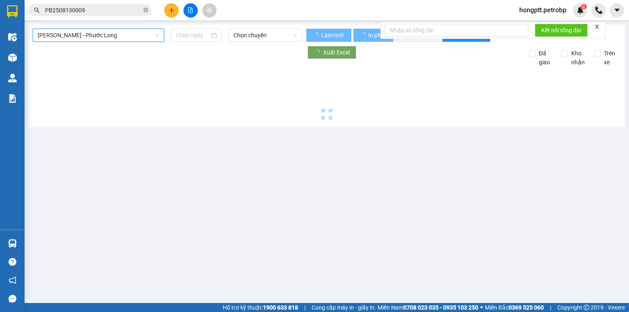
type input "[DATE]"
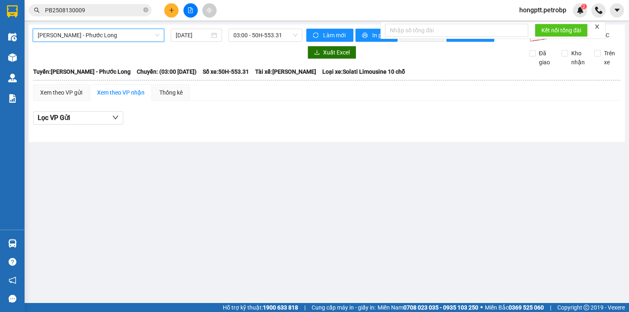
click at [239, 42] on div "Hồ Chí Minh - Phước Long Hồ Chí Minh - Phước Long 14/08/2025 03:00 - 50H-553.…" at bounding box center [168, 35] width 270 height 13
click at [245, 39] on span "03:00 - 50H-553.31" at bounding box center [266, 35] width 64 height 12
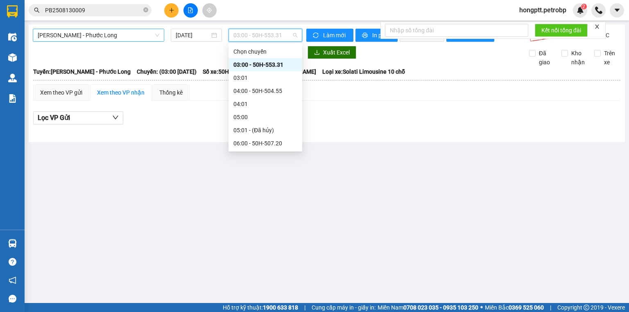
click at [275, 309] on div "12:00 - 93F-001.62" at bounding box center [266, 313] width 64 height 9
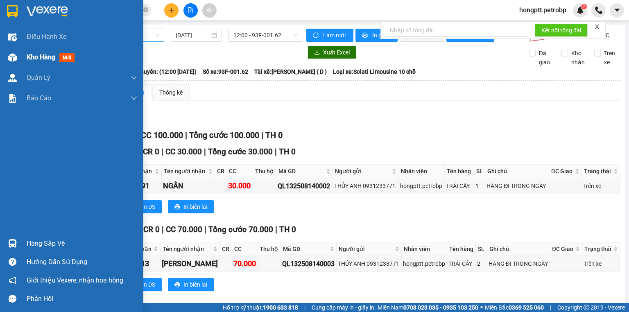
click at [29, 62] on div "Kho hàng mới" at bounding box center [82, 57] width 111 height 20
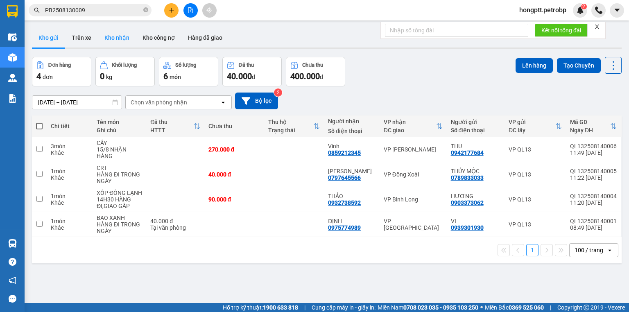
click at [120, 38] on button "Kho nhận" at bounding box center [117, 38] width 38 height 20
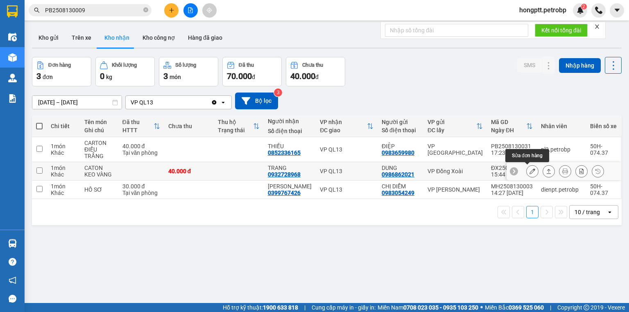
click at [530, 170] on icon at bounding box center [533, 171] width 6 height 6
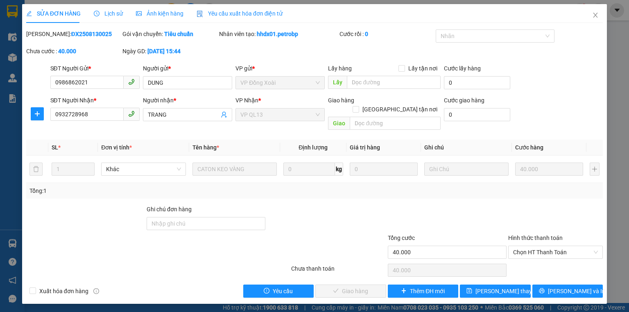
click at [95, 14] on icon "clock-circle" at bounding box center [97, 14] width 6 height 6
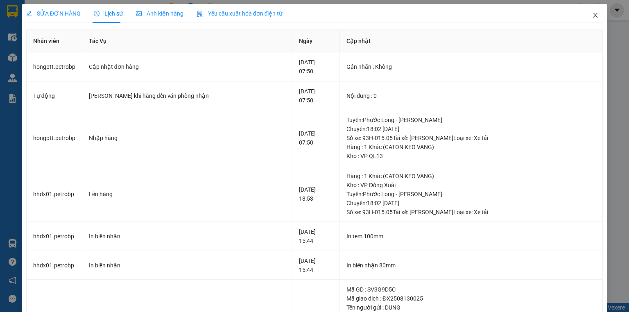
click at [593, 18] on icon "close" at bounding box center [596, 15] width 7 height 7
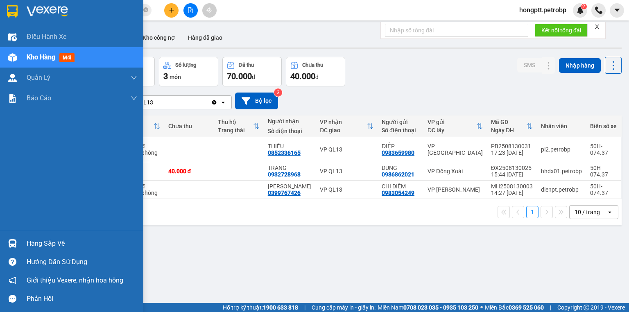
click at [0, 238] on div "Hàng sắp về" at bounding box center [71, 243] width 143 height 18
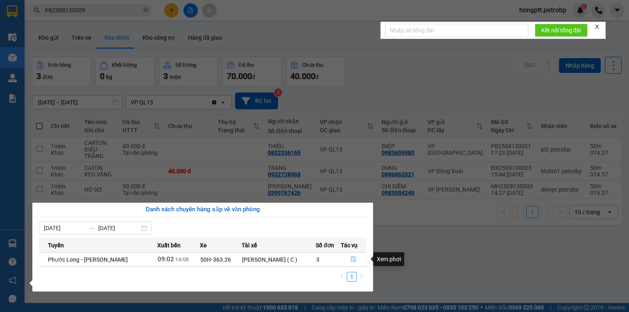
click at [352, 258] on icon "file-done" at bounding box center [354, 260] width 5 height 6
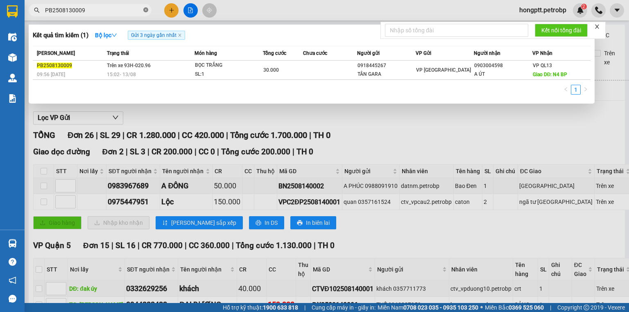
click at [146, 10] on icon "close-circle" at bounding box center [145, 9] width 5 height 5
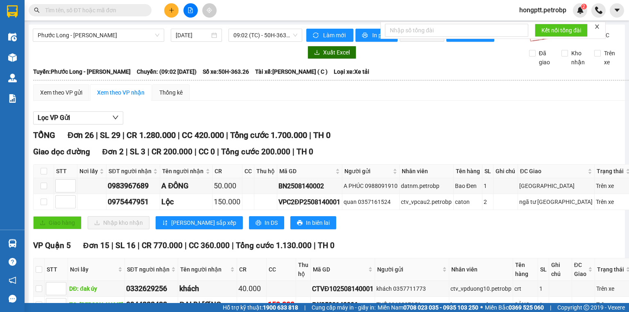
click at [133, 10] on input "text" at bounding box center [93, 10] width 97 height 9
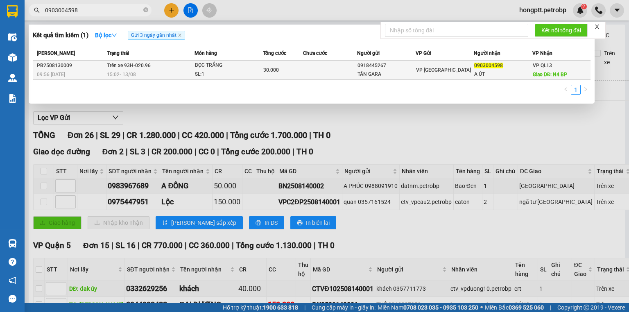
type input "0903004598"
click at [297, 75] on td "30.000" at bounding box center [283, 70] width 41 height 19
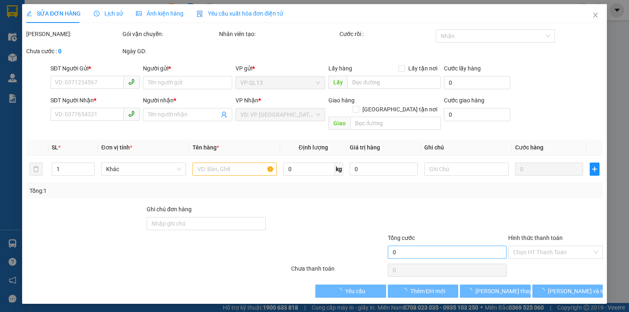
type input "0918445267"
type input "TÂN GARA"
type input "0903004598"
type input "A ÚT"
type input "N4 BP"
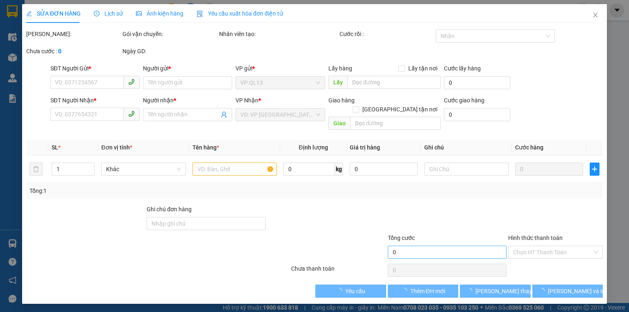
type input "30.000"
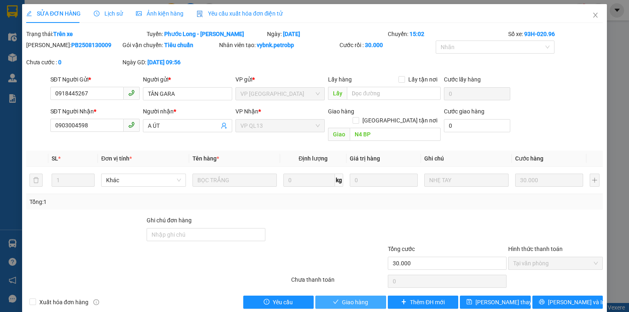
click at [370, 296] on button "Giao hàng" at bounding box center [351, 302] width 71 height 13
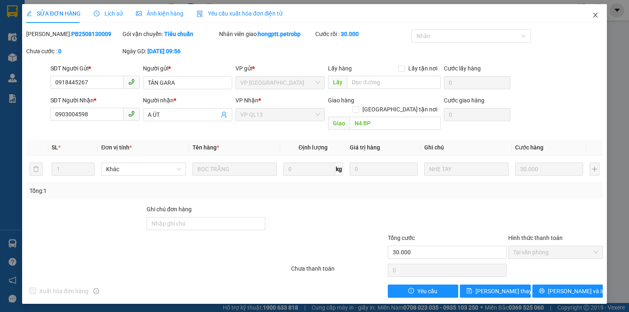
click at [600, 12] on span "Close" at bounding box center [595, 15] width 23 height 23
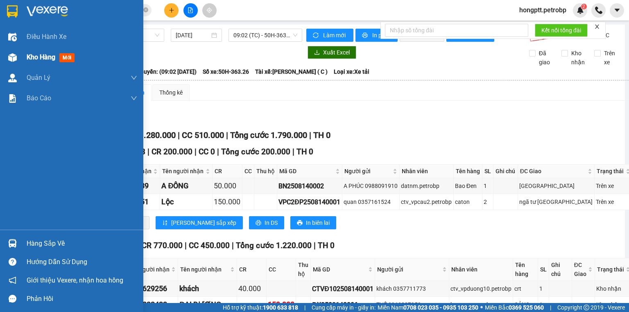
click at [17, 62] on div at bounding box center [12, 57] width 14 height 14
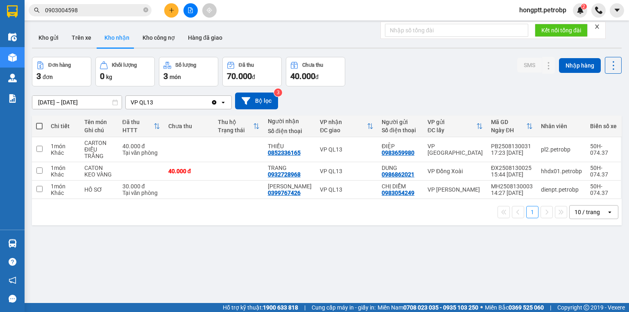
click at [120, 10] on input "0903004598" at bounding box center [93, 10] width 97 height 9
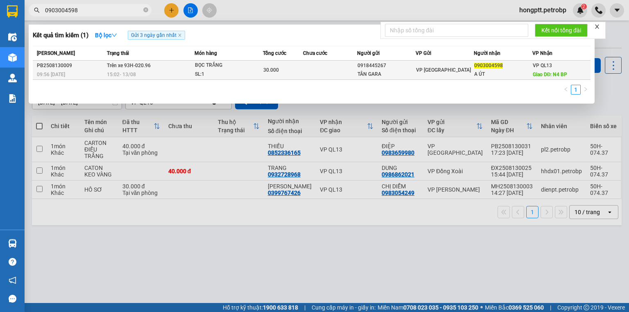
click at [214, 78] on div "SL: 1" at bounding box center [225, 74] width 61 height 9
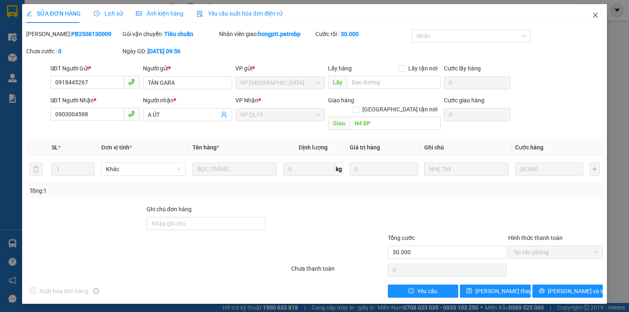
click at [601, 16] on span "Close" at bounding box center [595, 15] width 23 height 23
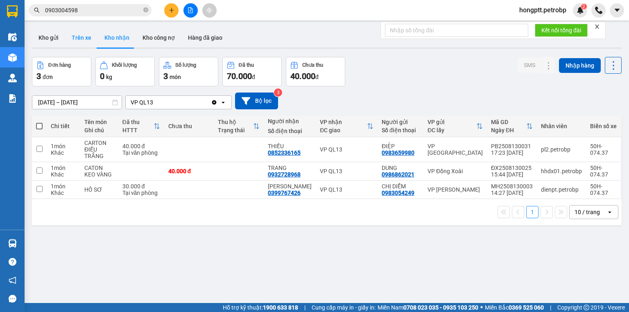
click at [84, 43] on button "Trên xe" at bounding box center [81, 38] width 33 height 20
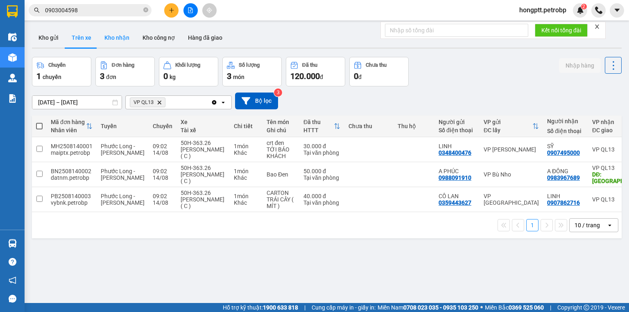
click at [115, 37] on button "Kho nhận" at bounding box center [117, 38] width 38 height 20
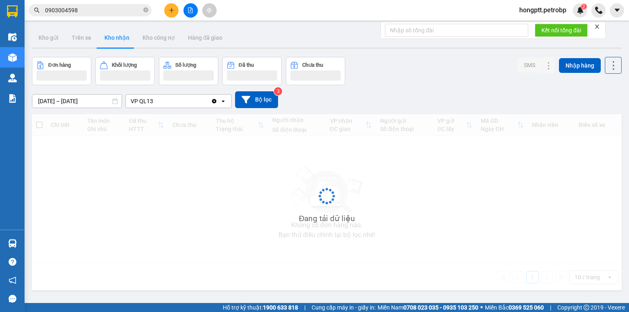
type input "12/08/2025 – 14/08/2025"
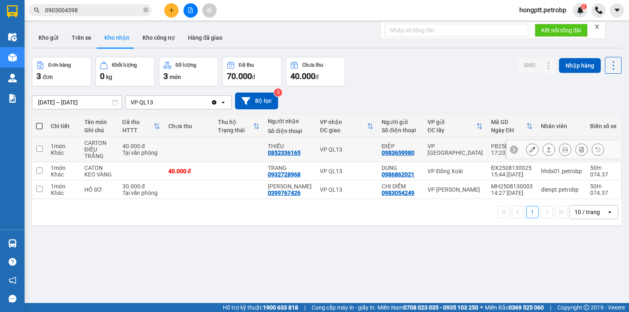
drag, startPoint x: 309, startPoint y: 156, endPoint x: 272, endPoint y: 152, distance: 37.9
click at [272, 152] on td "THIỀU 0852336165" at bounding box center [290, 149] width 52 height 25
checkbox input "true"
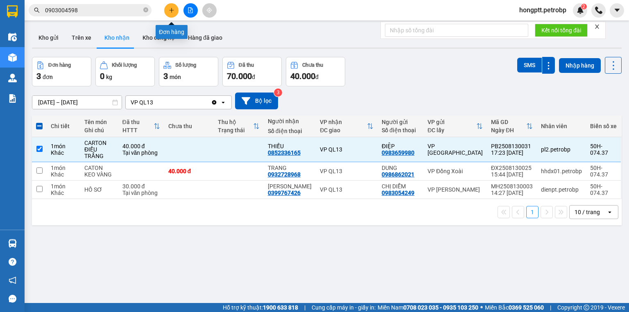
click at [175, 9] on button at bounding box center [171, 10] width 14 height 14
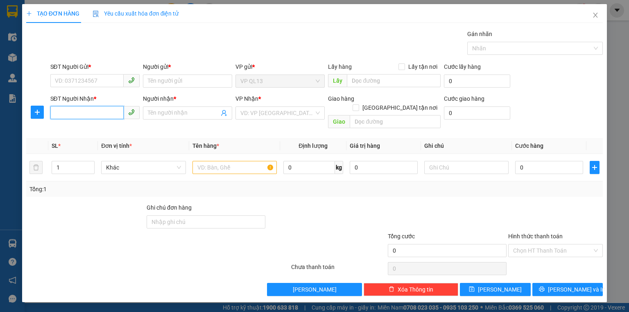
click at [77, 113] on input "SĐT Người Nhận *" at bounding box center [86, 112] width 73 height 13
type input "0903144439"
click at [149, 112] on input "Người nhận *" at bounding box center [183, 113] width 71 height 9
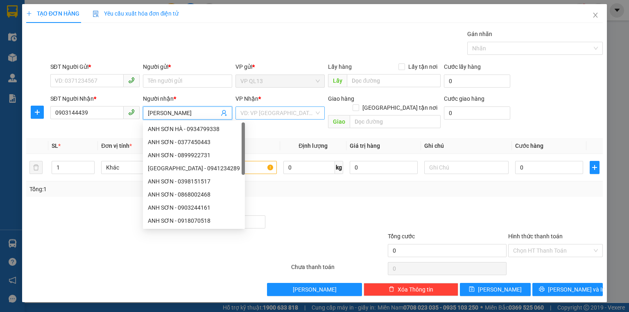
type input "ANH SƠN"
click at [270, 116] on input "search" at bounding box center [278, 113] width 74 height 12
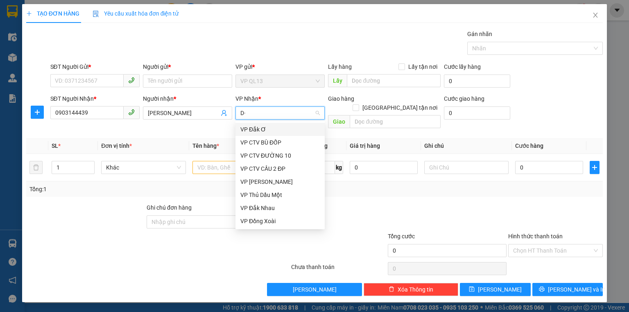
type input "D"
type input "ĐO"
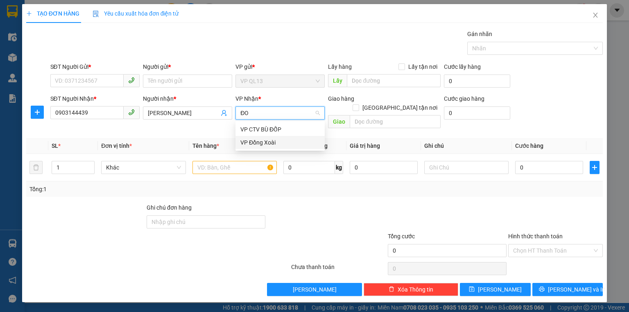
drag, startPoint x: 277, startPoint y: 138, endPoint x: 270, endPoint y: 134, distance: 7.7
click at [277, 138] on div "VP Đồng Xoài" at bounding box center [280, 142] width 89 height 13
click at [91, 87] on div "SĐT Người Gửi * VD: 0371234567" at bounding box center [94, 76] width 89 height 29
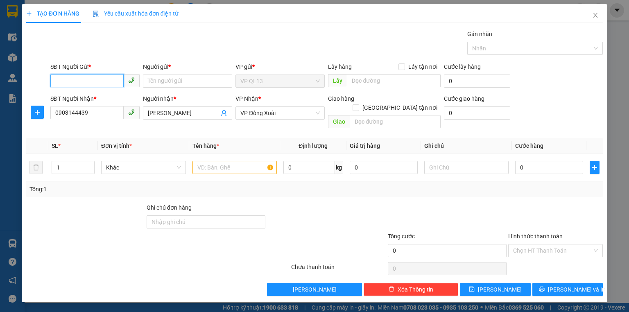
click at [85, 75] on input "SĐT Người Gửi *" at bounding box center [86, 80] width 73 height 13
click at [93, 100] on div "0901659859 - SAMAUTO" at bounding box center [94, 97] width 79 height 9
type input "0901659859"
type input "SAMAUTO"
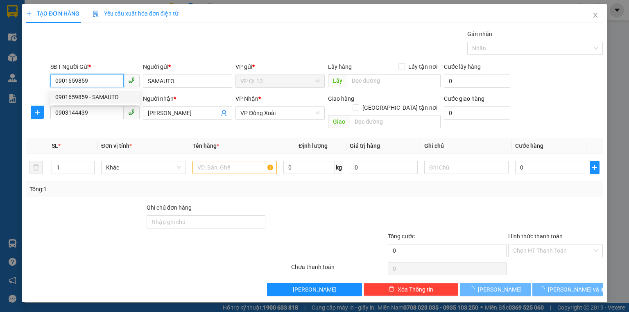
type input "30.000"
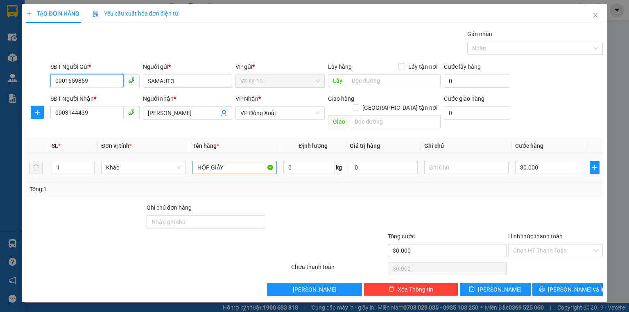
type input "0901659859"
click at [227, 161] on input "HỘP GIẤY" at bounding box center [235, 167] width 84 height 13
type input "H"
type input "CRT"
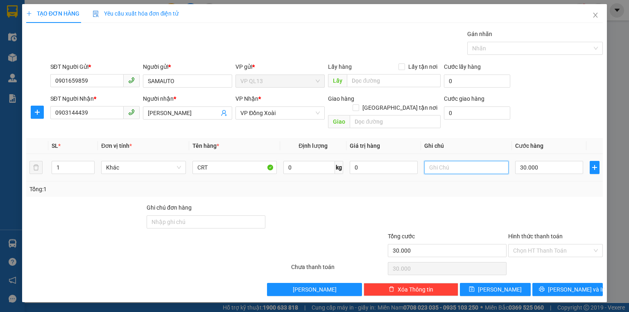
click at [449, 161] on input "text" at bounding box center [467, 167] width 84 height 13
click at [560, 283] on button "[PERSON_NAME] và In" at bounding box center [568, 289] width 71 height 13
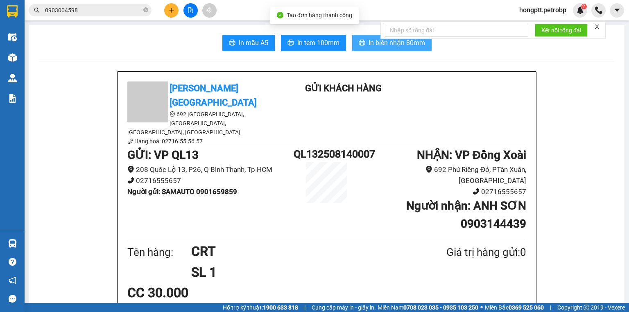
click at [392, 41] on span "In biên nhận 80mm" at bounding box center [397, 43] width 57 height 10
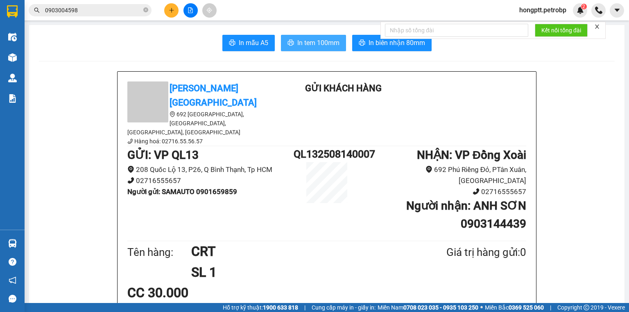
click at [329, 39] on span "In tem 100mm" at bounding box center [318, 43] width 42 height 10
click at [169, 11] on icon "plus" at bounding box center [172, 10] width 6 height 6
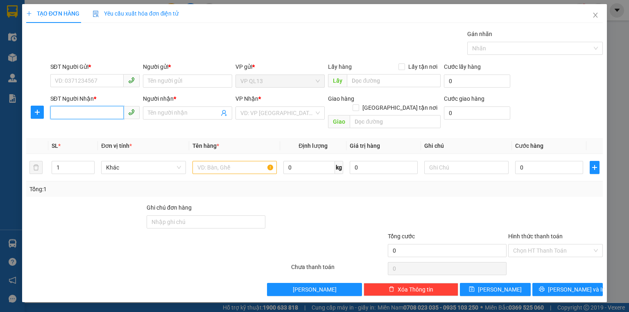
click at [100, 116] on input "SĐT Người Nhận *" at bounding box center [86, 112] width 73 height 13
click at [102, 129] on div "0968033187 - GIANG" at bounding box center [94, 129] width 79 height 9
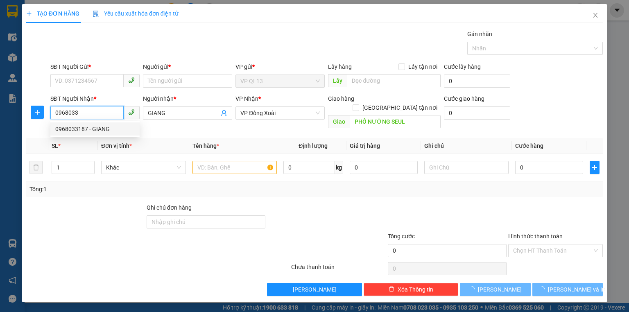
type input "0968033187"
type input "GIANG"
type input "PHỐ NƯỚNG SEUL"
type input "50.000"
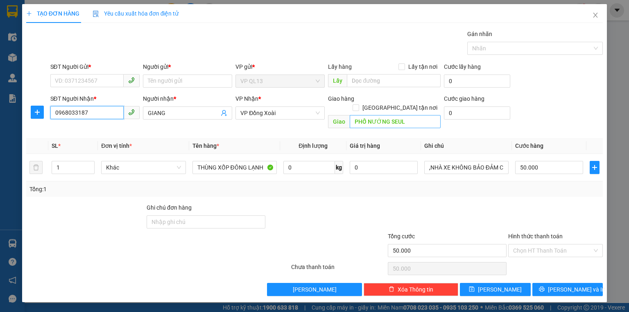
type input "0968033187"
click at [404, 115] on input "PHỐ NƯỚNG SEUL" at bounding box center [395, 121] width 91 height 13
click at [110, 80] on input "SĐT Người Gửi *" at bounding box center [86, 80] width 73 height 13
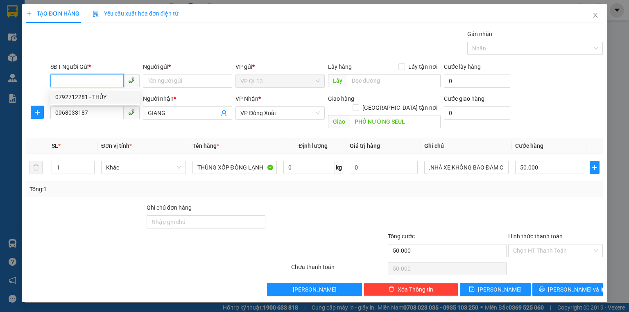
click at [98, 99] on div "0792712281 - THỦY" at bounding box center [94, 97] width 79 height 9
type input "0792712281"
type input "THỦY"
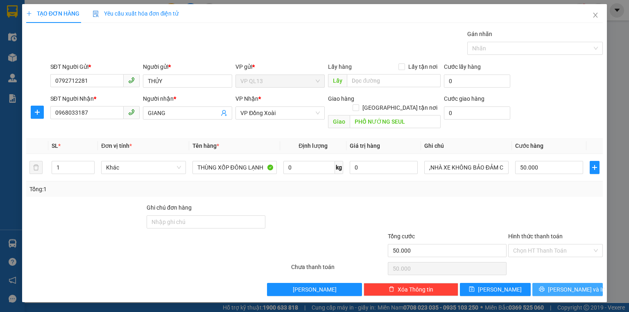
click at [554, 283] on button "[PERSON_NAME] và In" at bounding box center [568, 289] width 71 height 13
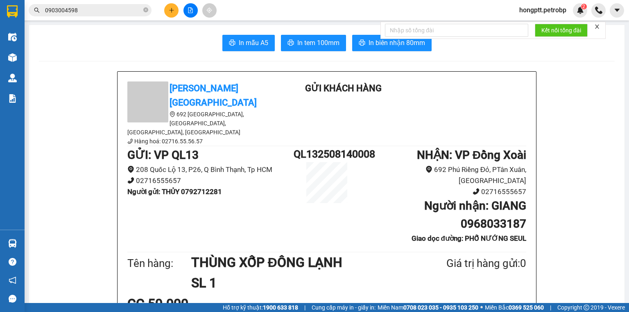
drag, startPoint x: 461, startPoint y: 191, endPoint x: 521, endPoint y: 191, distance: 60.6
click at [521, 199] on b "Người nhận : GIANG 0968033187" at bounding box center [476, 215] width 102 height 32
click at [394, 197] on h1 "Người nhận : GIANG 0968033187" at bounding box center [443, 215] width 166 height 36
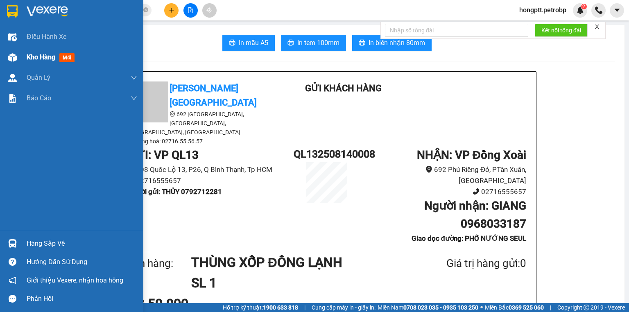
click at [27, 51] on div "Kho hàng mới" at bounding box center [82, 57] width 111 height 20
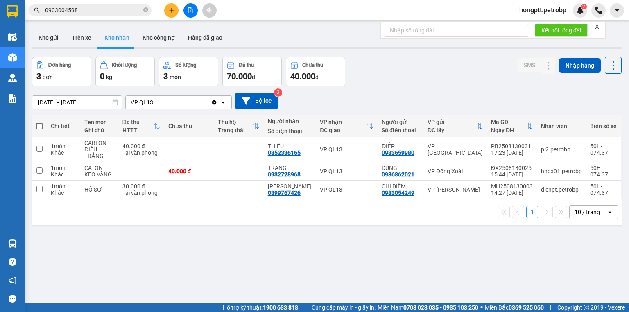
click at [168, 12] on button at bounding box center [171, 10] width 14 height 14
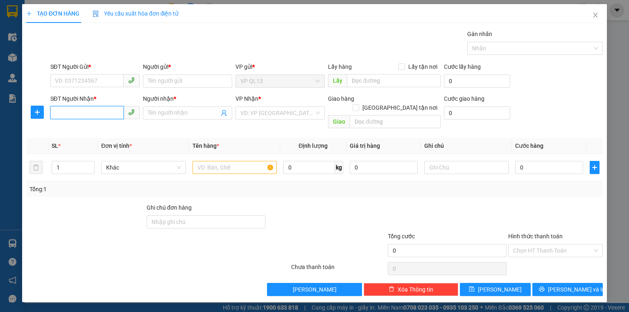
click at [77, 111] on input "SĐT Người Nhận *" at bounding box center [86, 112] width 73 height 13
paste input "0968033187"
type input "0968033187"
click at [79, 129] on div "0968033187 - GIANG" at bounding box center [94, 129] width 79 height 9
type input "GIANG"
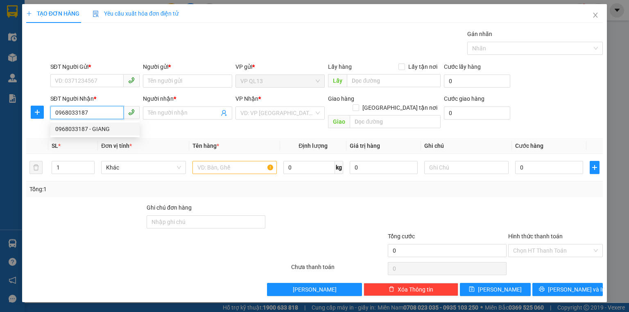
type input "PHỐ NƯỚNG SEUL"
type input "50.000"
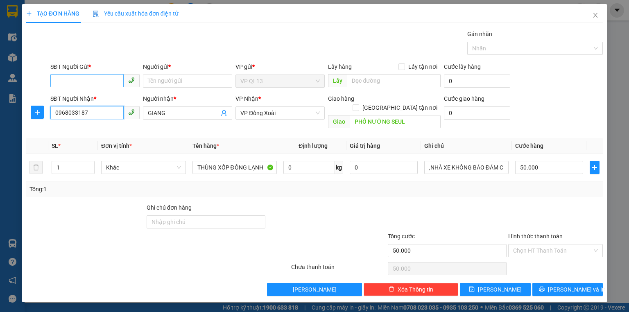
type input "0968033187"
click at [93, 80] on input "SĐT Người Gửi *" at bounding box center [86, 80] width 73 height 13
click at [74, 96] on div "0792712281 - THỦY" at bounding box center [94, 97] width 79 height 9
type input "0792712281"
type input "THỦY"
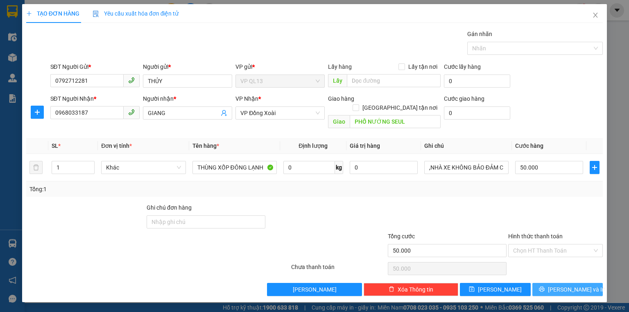
click at [561, 283] on button "[PERSON_NAME] và In" at bounding box center [568, 289] width 71 height 13
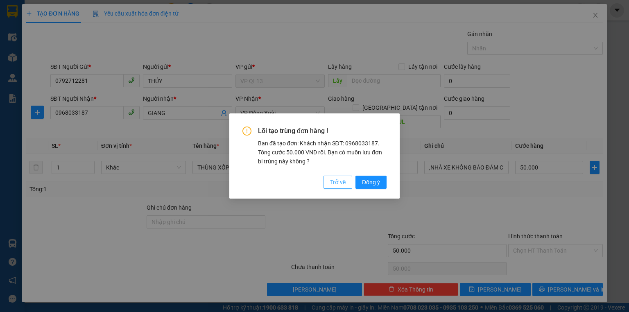
click at [334, 183] on span "Trở về" at bounding box center [338, 182] width 16 height 9
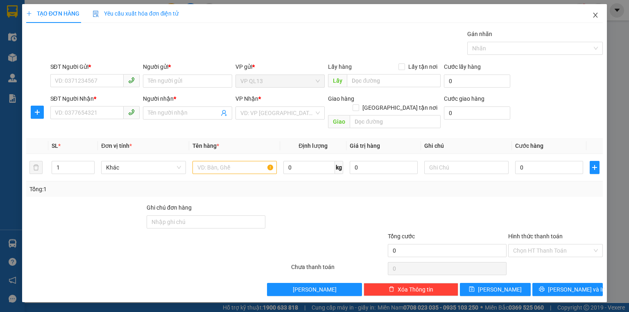
click at [594, 13] on icon "close" at bounding box center [596, 15] width 5 height 5
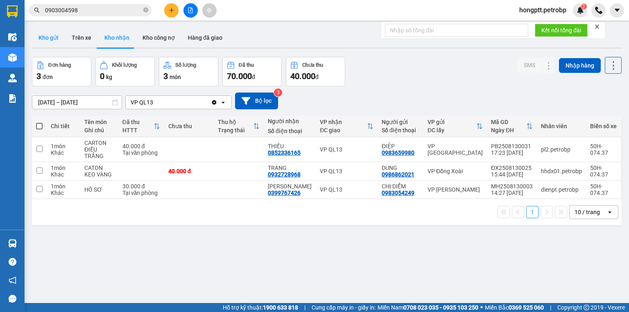
click at [49, 36] on button "Kho gửi" at bounding box center [48, 38] width 33 height 20
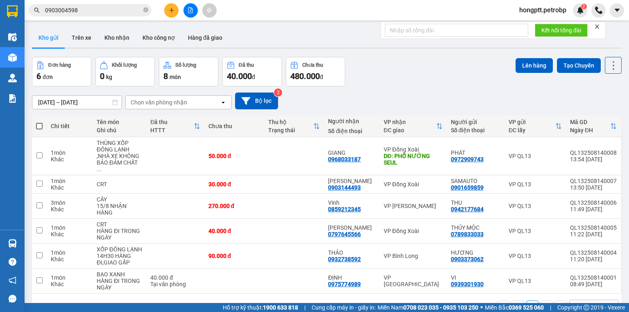
click at [32, 28] on button "Kho gửi" at bounding box center [48, 38] width 33 height 20
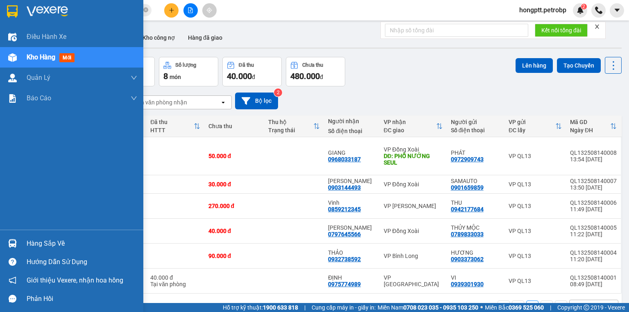
click at [32, 248] on div "Hàng sắp về" at bounding box center [82, 244] width 111 height 12
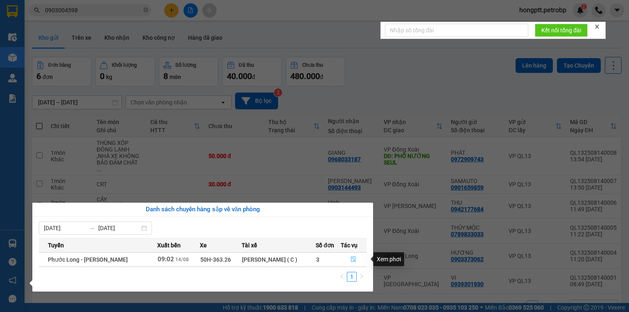
click at [341, 257] on button "button" at bounding box center [353, 259] width 25 height 13
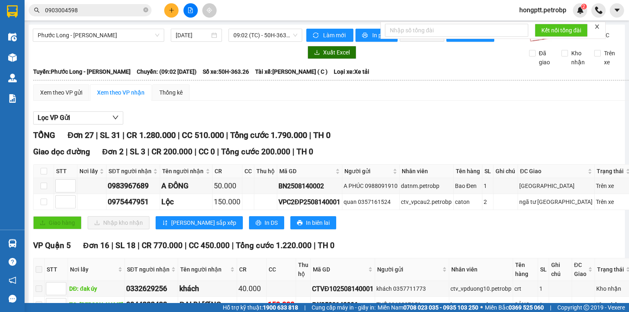
click at [343, 252] on div "VP Quận 5 Đơn 16 | SL 18 | CR 770.000 | CC 450.000 | Tổng cước 1.220.000 | TH 0" at bounding box center [333, 246] width 600 height 12
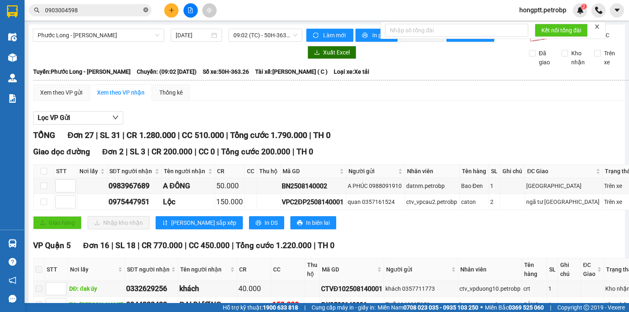
click at [148, 13] on span at bounding box center [145, 11] width 5 height 8
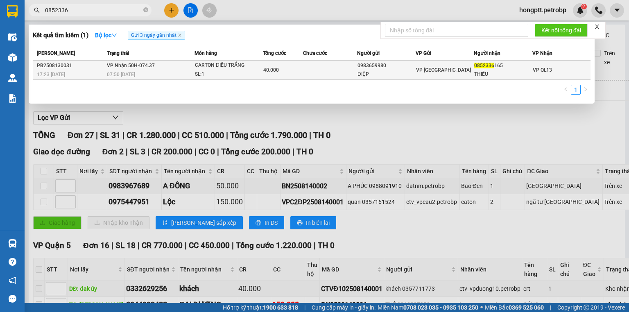
type input "0852336"
click at [195, 63] on div "CARTON ĐIỀU TRẮNG" at bounding box center [225, 65] width 61 height 9
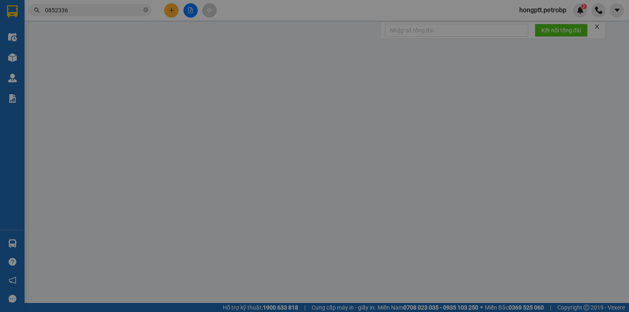
type input "0983659980"
type input "ĐIỆP"
type input "0852336165"
type input "THIỀU"
type input "40.000"
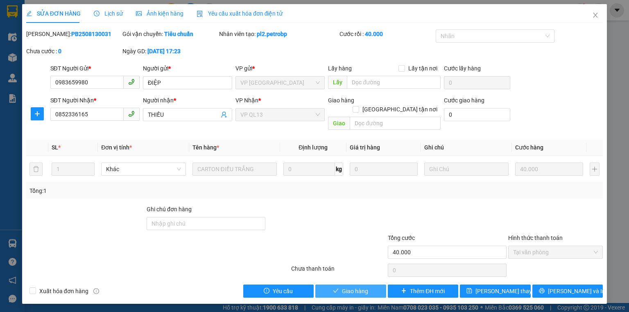
click at [343, 287] on span "Giao hàng" at bounding box center [355, 291] width 26 height 9
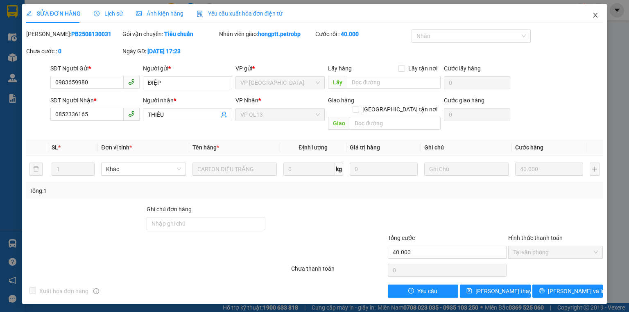
click at [593, 17] on icon "close" at bounding box center [596, 15] width 7 height 7
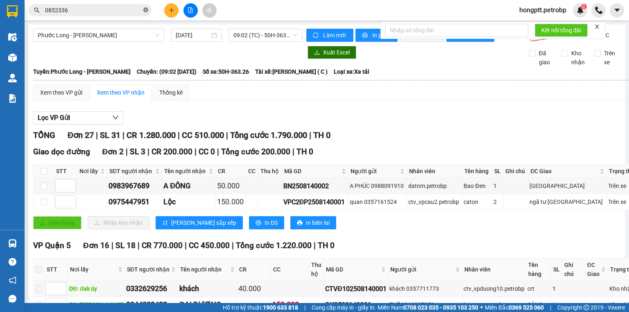
click at [146, 8] on icon "close-circle" at bounding box center [145, 9] width 5 height 5
paste input "0969144546"
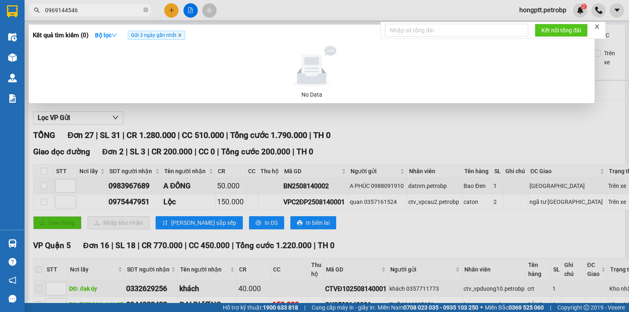
type input "0969144546"
click at [181, 36] on icon "close" at bounding box center [179, 35] width 3 height 3
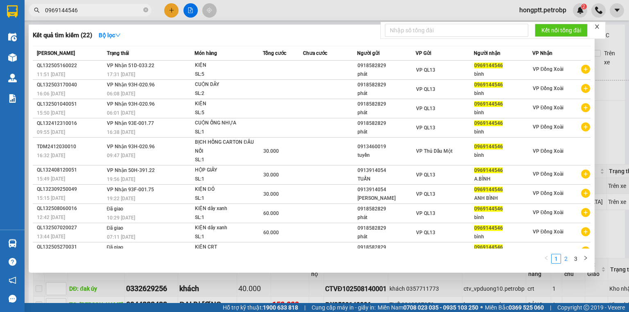
click at [565, 258] on link "2" at bounding box center [566, 258] width 9 height 9
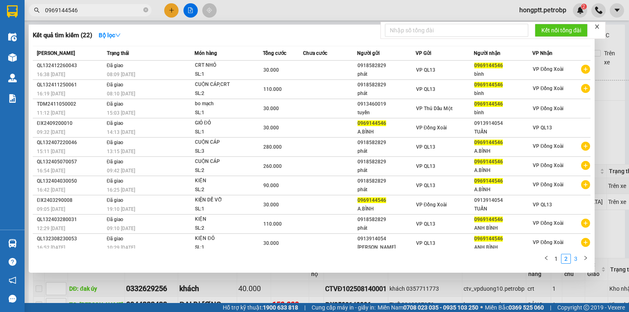
click at [575, 257] on link "3" at bounding box center [576, 258] width 9 height 9
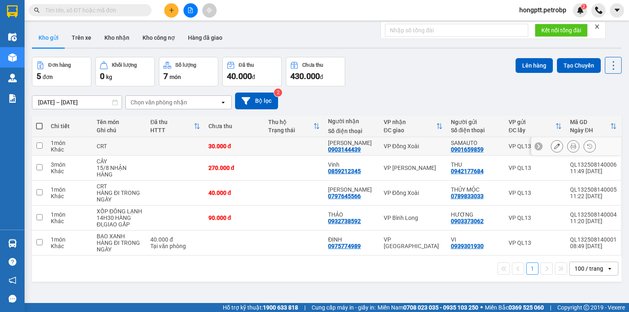
click at [554, 144] on icon at bounding box center [557, 146] width 6 height 6
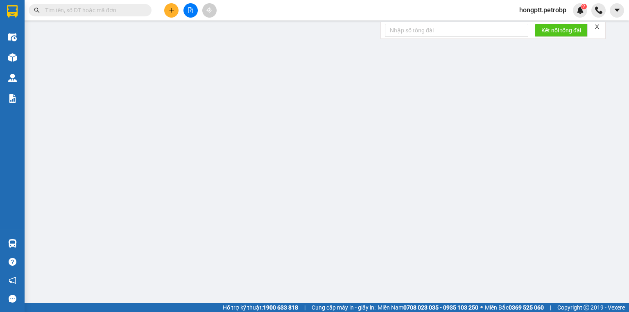
type input "0901659859"
type input "SAMAUTO"
type input "0903144439"
type input "[PERSON_NAME]"
type input "30.000"
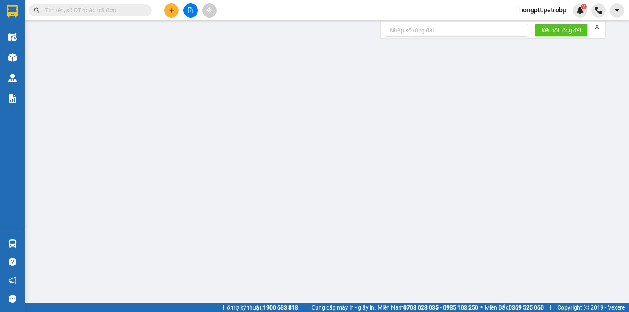
type input "30.000"
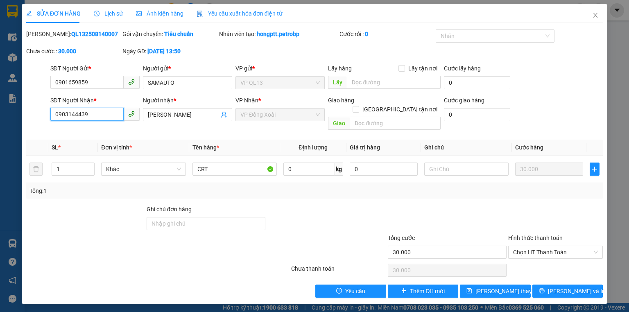
click at [93, 118] on input "0903144439" at bounding box center [86, 114] width 73 height 13
click at [92, 117] on input "0903144439" at bounding box center [86, 114] width 73 height 13
type input "0903144493"
click at [486, 287] on span "[PERSON_NAME] thay đổi" at bounding box center [509, 291] width 66 height 9
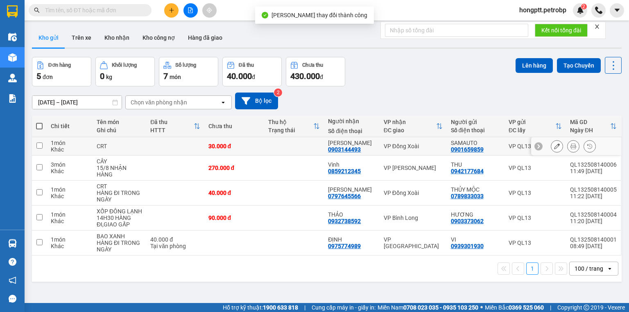
click at [571, 148] on icon at bounding box center [574, 146] width 6 height 6
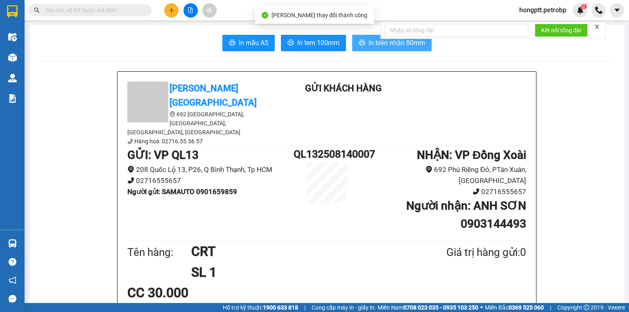
click at [369, 47] on span "In biên nhận 80mm" at bounding box center [397, 43] width 57 height 10
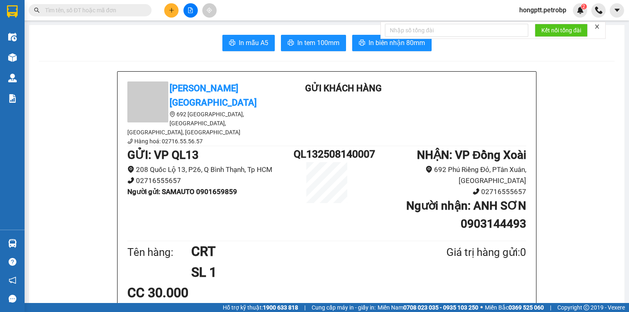
click at [132, 14] on input "text" at bounding box center [93, 10] width 97 height 9
paste input "0968033187"
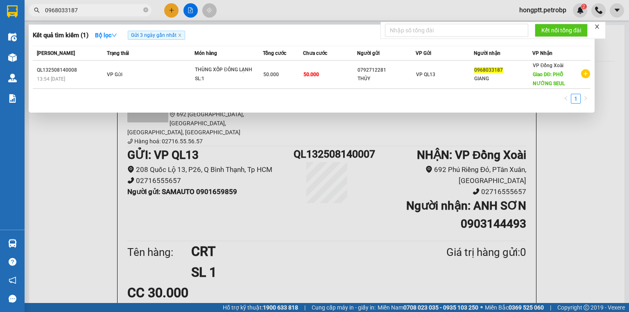
type input "0968033187"
click at [107, 31] on button "Bộ lọc" at bounding box center [106, 35] width 35 height 13
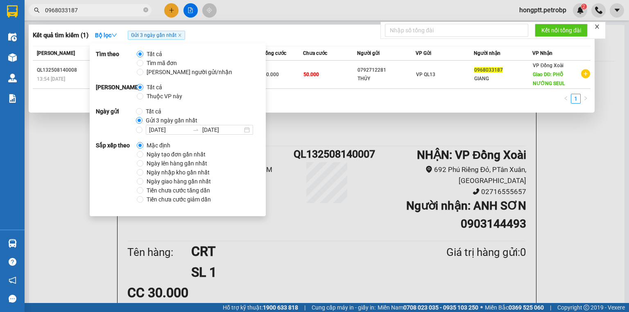
click at [146, 53] on span "Tất cả" at bounding box center [154, 54] width 22 height 9
click at [143, 53] on input "Tất cả" at bounding box center [140, 54] width 7 height 7
click at [179, 35] on icon "close" at bounding box center [180, 35] width 4 height 4
radio input "true"
radio input "false"
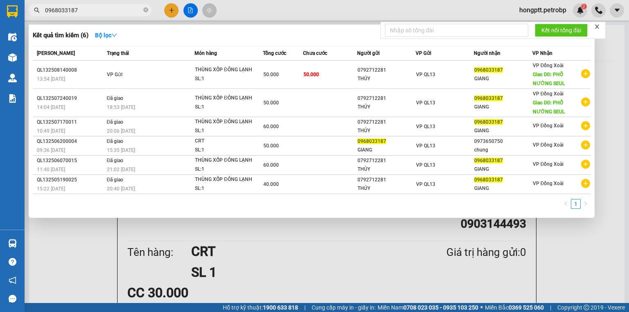
click at [392, 258] on div at bounding box center [314, 156] width 629 height 312
drag, startPoint x: 110, startPoint y: 10, endPoint x: 43, endPoint y: 7, distance: 67.3
click at [43, 7] on span "0968033187" at bounding box center [90, 10] width 123 height 12
click at [275, 238] on div at bounding box center [314, 156] width 629 height 312
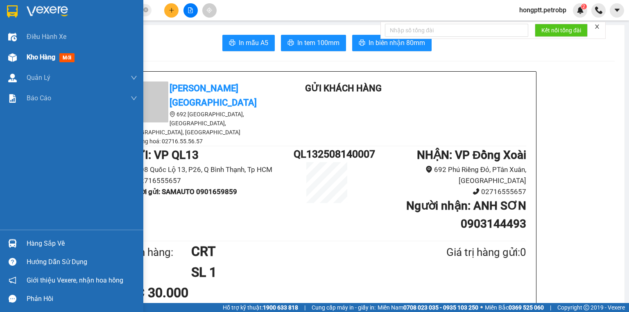
click at [0, 53] on div "Kho hàng mới" at bounding box center [71, 57] width 143 height 20
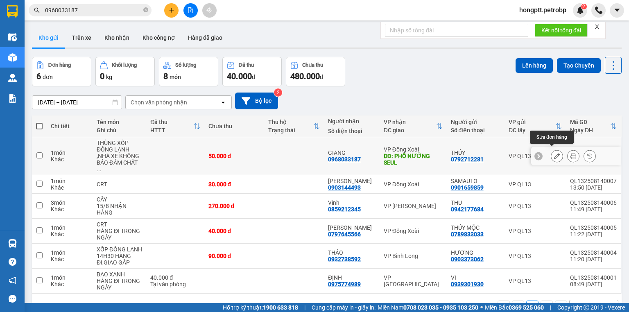
click at [553, 156] on button at bounding box center [557, 156] width 11 height 14
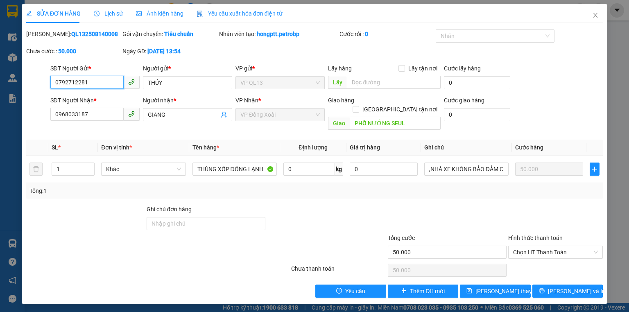
drag, startPoint x: 96, startPoint y: 85, endPoint x: 34, endPoint y: 74, distance: 63.7
click at [34, 74] on div "SĐT Người Gửi * 0792712281 0792712281 Người gửi * THỦY VP gửi * VP QL13 Lấy hàn…" at bounding box center [314, 78] width 579 height 29
type input "0972909743"
click at [196, 86] on input "THỦY" at bounding box center [187, 82] width 89 height 13
type input "T"
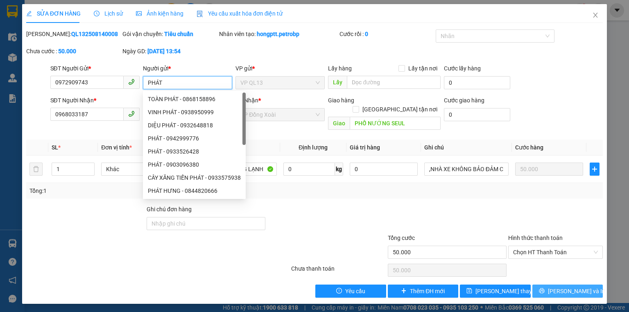
type input "PHÁT"
click at [570, 287] on span "[PERSON_NAME] và In" at bounding box center [576, 291] width 57 height 9
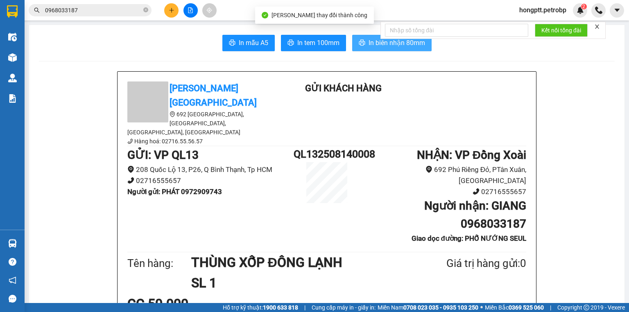
click at [369, 46] on span "In biên nhận 80mm" at bounding box center [397, 43] width 57 height 10
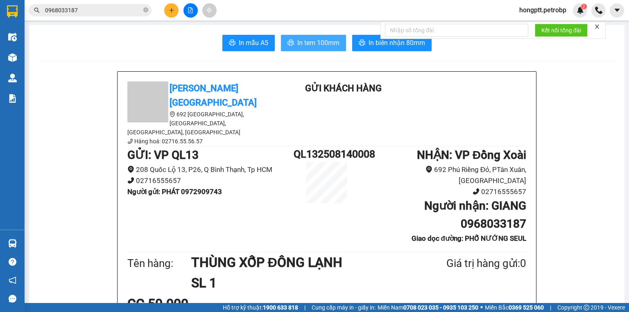
click at [304, 46] on span "In tem 100mm" at bounding box center [318, 43] width 42 height 10
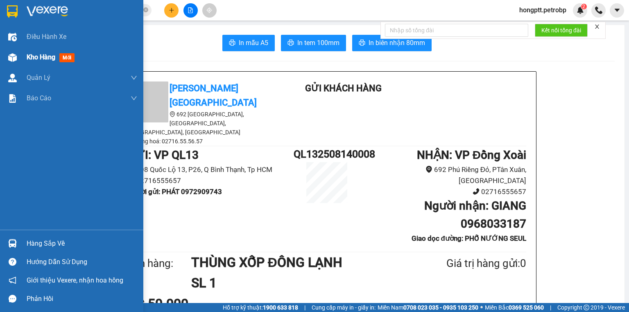
click at [20, 59] on div "Kho hàng mới" at bounding box center [71, 57] width 143 height 20
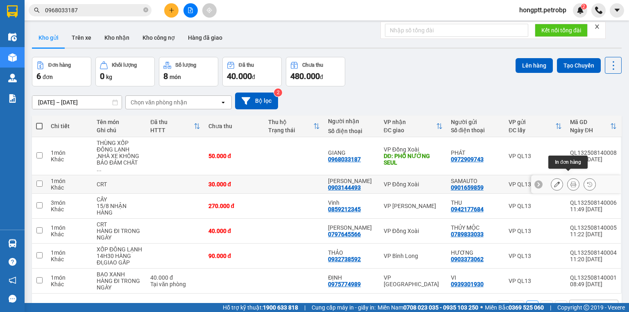
click at [571, 182] on icon at bounding box center [574, 185] width 6 height 6
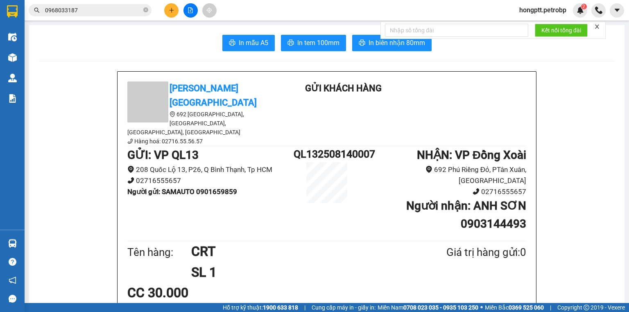
click at [327, 46] on span "In tem 100mm" at bounding box center [318, 43] width 42 height 10
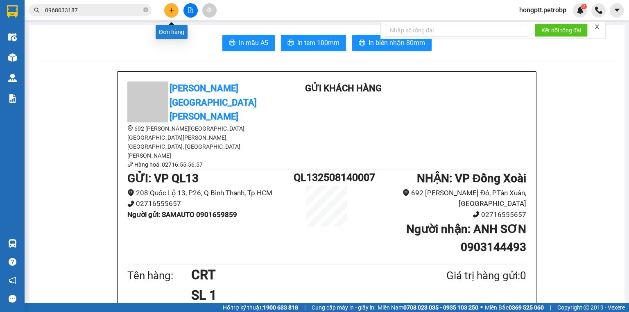
click at [175, 9] on button at bounding box center [171, 10] width 14 height 14
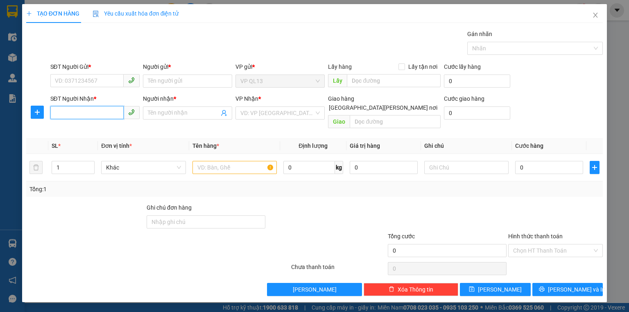
click at [91, 116] on input "SĐT Người Nhận *" at bounding box center [86, 112] width 73 height 13
click at [65, 110] on input "SĐT Người Nhận *" at bounding box center [86, 112] width 73 height 13
click at [63, 111] on input "SĐT Người Nhận *" at bounding box center [86, 112] width 73 height 13
click at [72, 123] on div "0969144546 - bình" at bounding box center [95, 129] width 91 height 13
type input "0969144546"
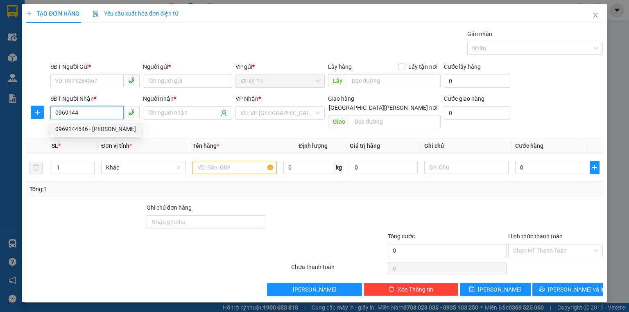
type input "bình"
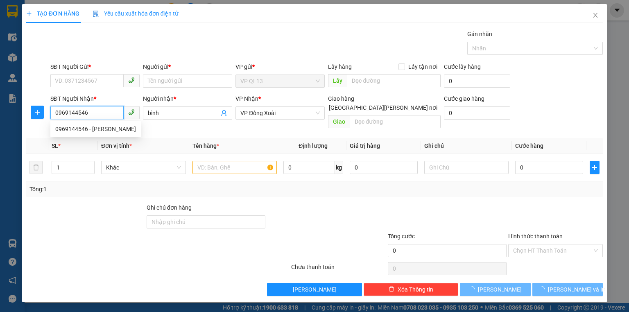
type input "60.000"
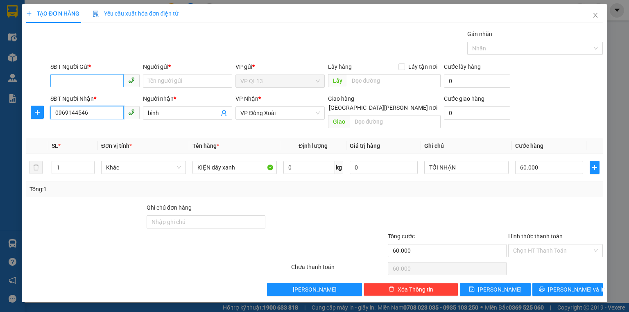
type input "0969144546"
click at [82, 81] on input "SĐT Người Gửi *" at bounding box center [86, 80] width 73 height 13
click at [80, 80] on input "SĐT Người Gửi *" at bounding box center [86, 80] width 73 height 13
click at [80, 94] on div "0918582829 - phát" at bounding box center [94, 97] width 79 height 9
type input "0918582829"
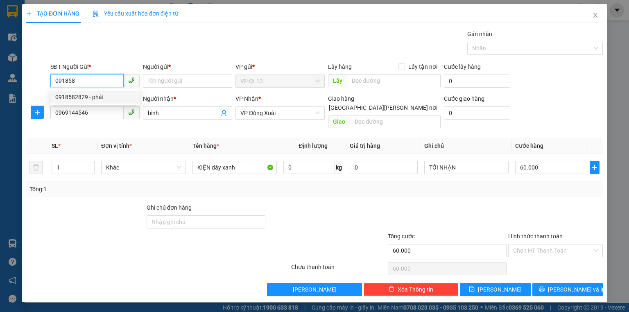
type input "phát"
type input "0918582829"
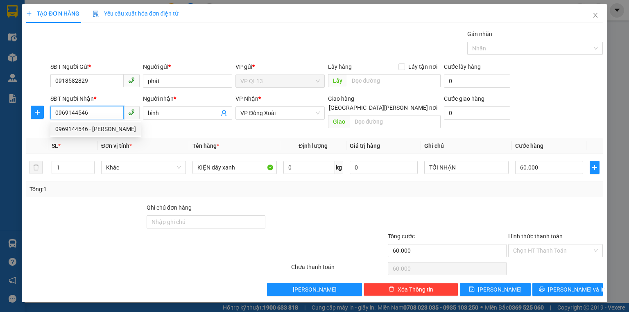
drag, startPoint x: 90, startPoint y: 116, endPoint x: 50, endPoint y: 114, distance: 40.6
click at [50, 114] on div "SĐT Người Nhận * 0969144546" at bounding box center [95, 113] width 93 height 38
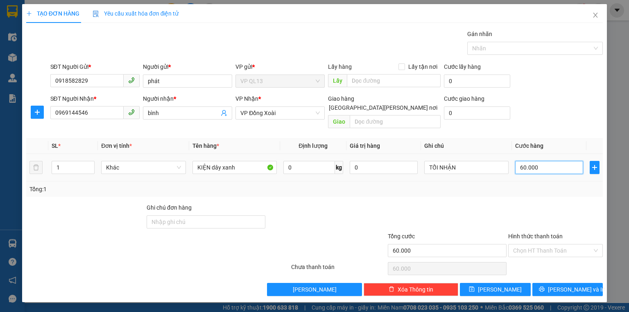
click at [537, 161] on input "60.000" at bounding box center [549, 167] width 68 height 13
type input "2"
type input "25"
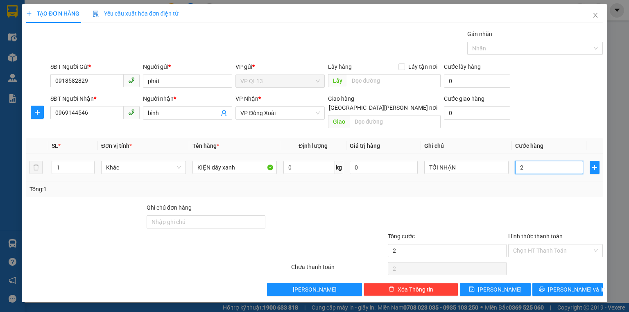
type input "25"
type input "250"
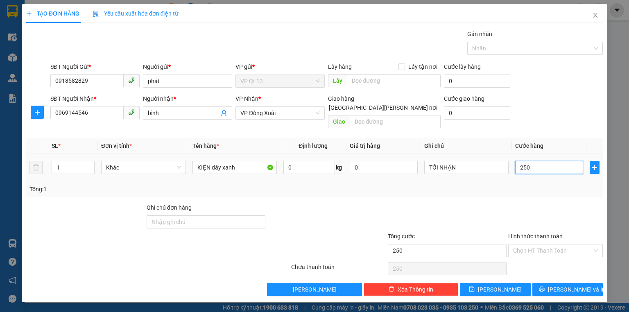
type input "2.500"
type input "25.000"
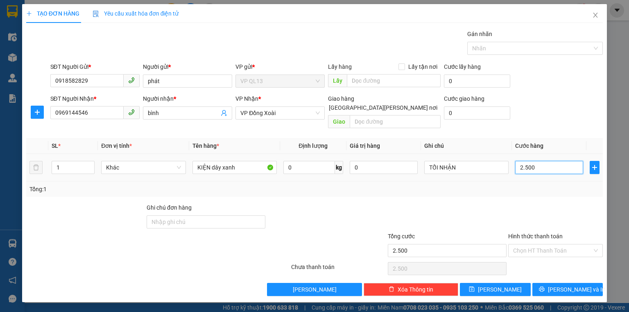
type input "25.000"
type input "250.000"
click at [540, 203] on div at bounding box center [556, 217] width 96 height 29
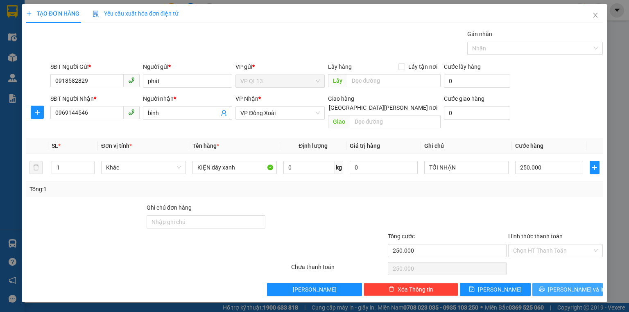
click at [572, 285] on span "[PERSON_NAME] và In" at bounding box center [576, 289] width 57 height 9
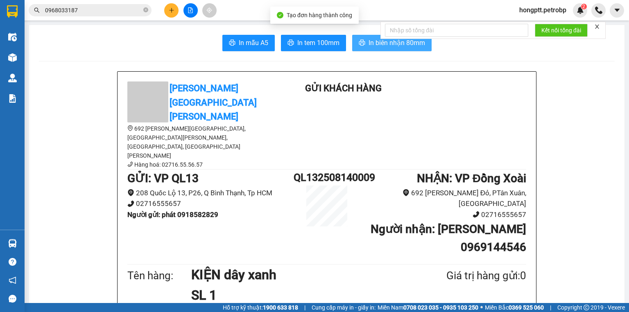
click at [362, 39] on button "In biên nhận 80mm" at bounding box center [391, 43] width 79 height 16
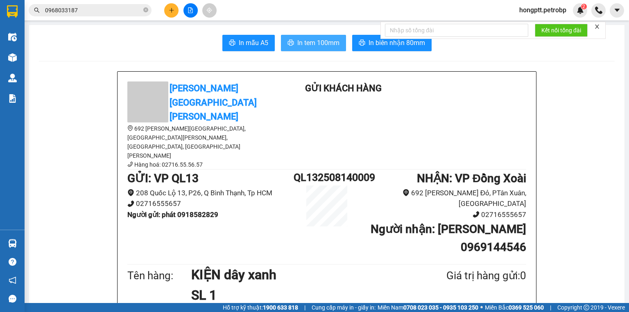
click at [309, 49] on button "In tem 100mm" at bounding box center [313, 43] width 65 height 16
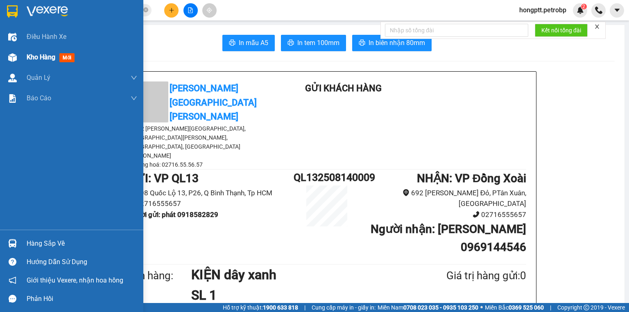
click at [10, 62] on div at bounding box center [12, 57] width 14 height 14
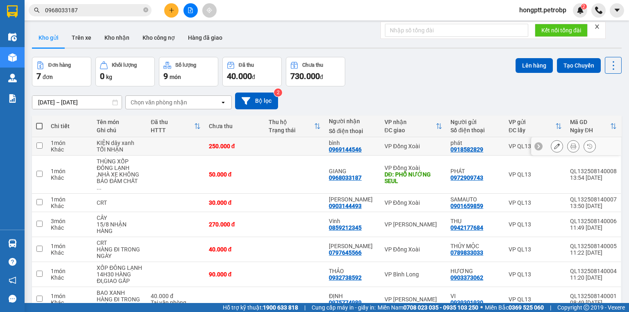
click at [375, 143] on td "bình 0969144546" at bounding box center [353, 146] width 56 height 18
checkbox input "true"
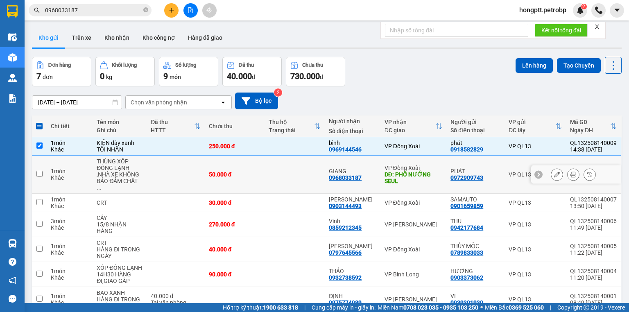
click at [319, 176] on td at bounding box center [295, 175] width 60 height 38
checkbox input "true"
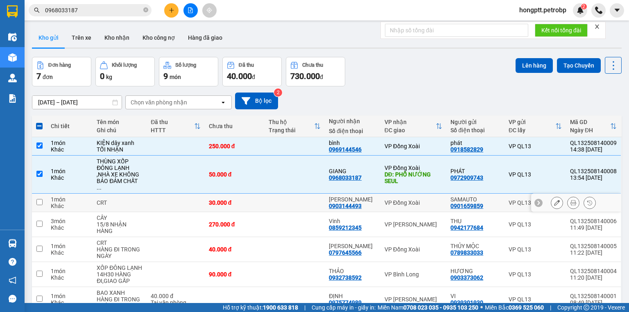
click at [250, 202] on td "30.000 đ" at bounding box center [235, 203] width 60 height 18
checkbox input "true"
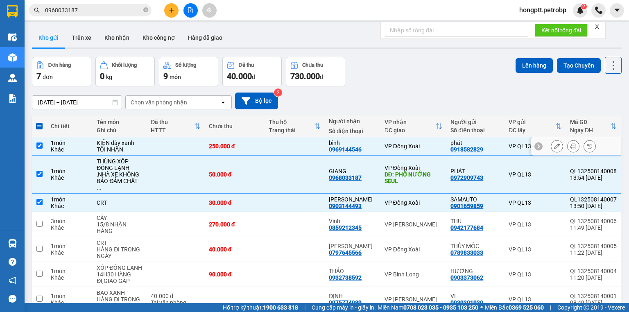
click at [251, 146] on div "250.000 đ" at bounding box center [235, 146] width 52 height 7
checkbox input "false"
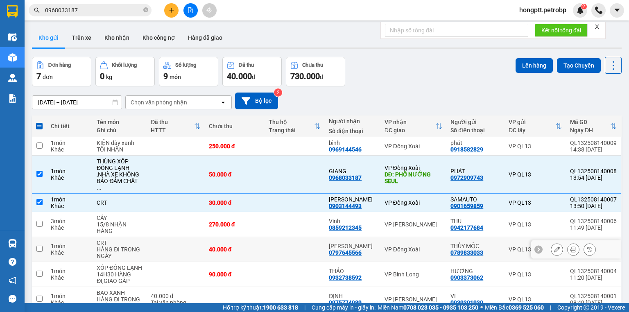
click at [308, 238] on td at bounding box center [295, 249] width 60 height 25
checkbox input "true"
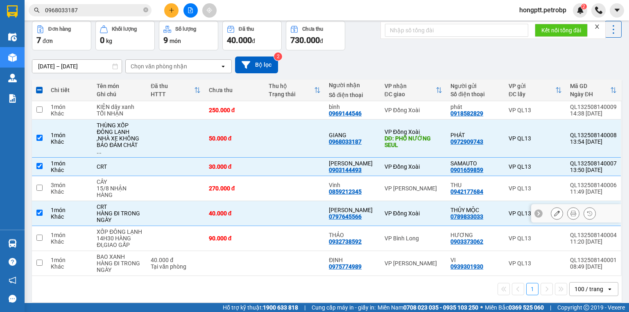
scroll to position [38, 0]
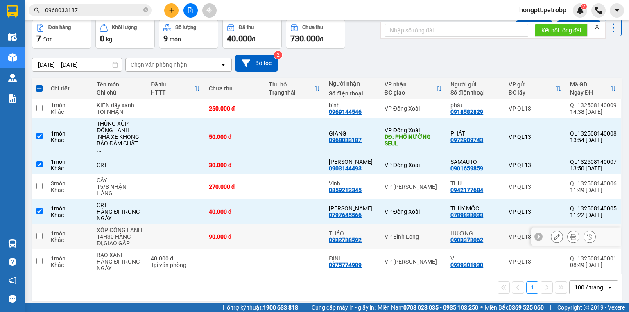
click at [231, 234] on div "90.000 đ" at bounding box center [235, 237] width 52 height 7
checkbox input "true"
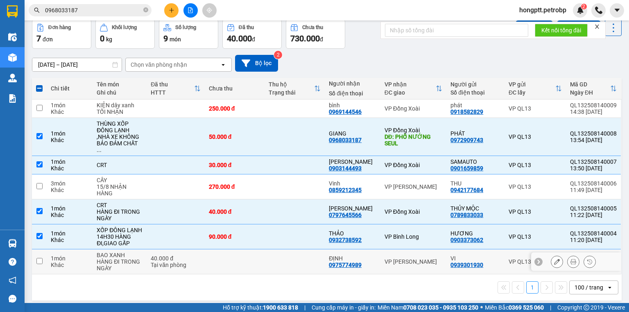
click at [254, 250] on td at bounding box center [235, 262] width 60 height 25
checkbox input "true"
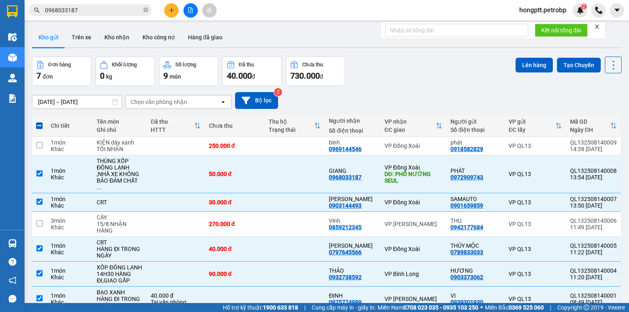
scroll to position [0, 0]
click at [528, 64] on button "Lên hàng" at bounding box center [534, 65] width 37 height 15
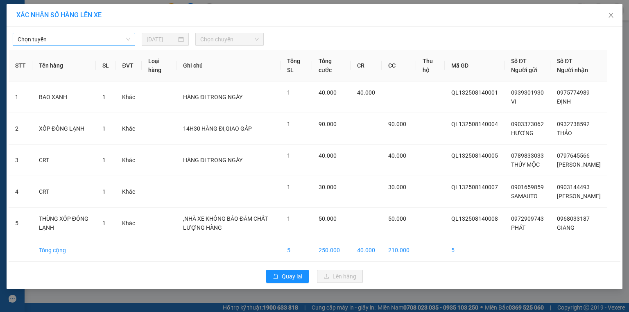
click at [43, 40] on span "Chọn tuyến" at bounding box center [74, 39] width 113 height 12
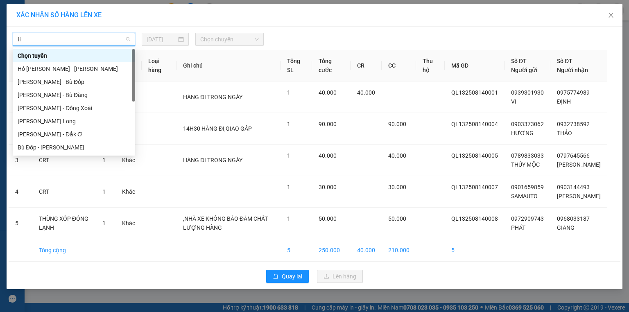
type input "HỒ"
click at [78, 117] on div "Hồ Chí Minh - Phước Long" at bounding box center [74, 121] width 113 height 9
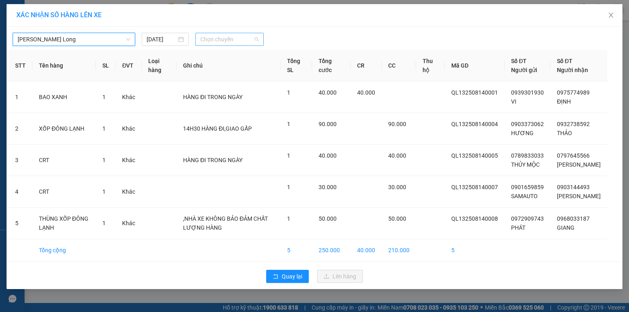
click at [219, 36] on span "Chọn chuyến" at bounding box center [229, 39] width 59 height 12
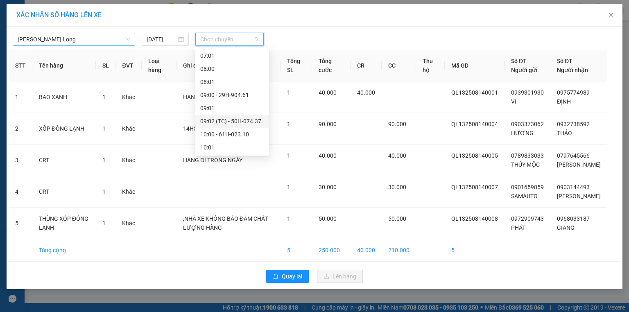
scroll to position [262, 0]
click at [241, 134] on div "14:02 (TC) - 50H-363.26" at bounding box center [232, 134] width 64 height 9
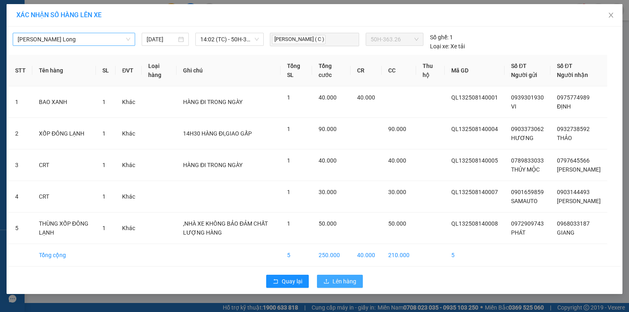
click at [334, 286] on span "Lên hàng" at bounding box center [345, 281] width 24 height 9
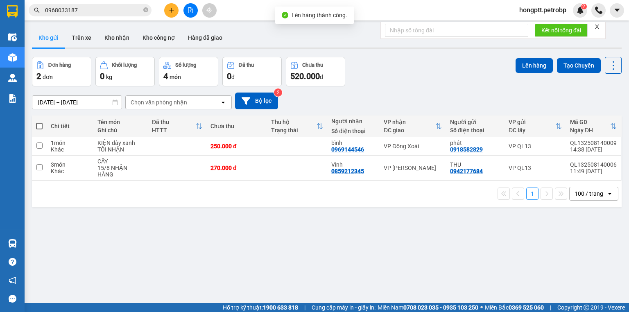
scroll to position [33, 0]
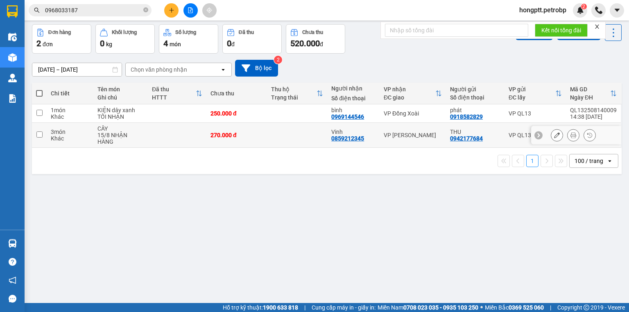
click at [268, 145] on td at bounding box center [297, 135] width 61 height 25
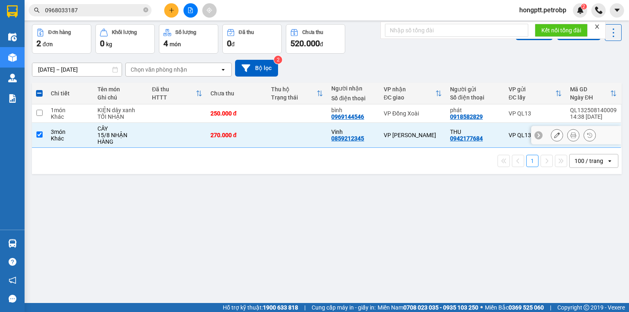
click at [268, 145] on td at bounding box center [297, 135] width 61 height 25
checkbox input "false"
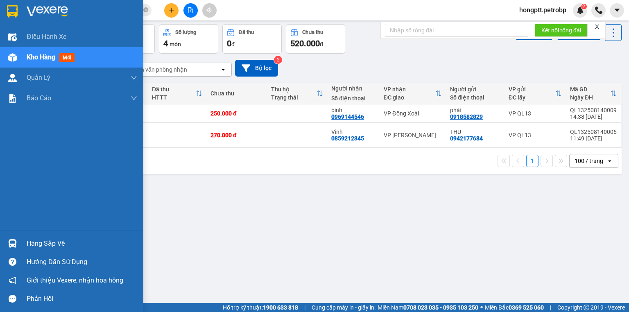
click at [8, 247] on img at bounding box center [12, 243] width 9 height 9
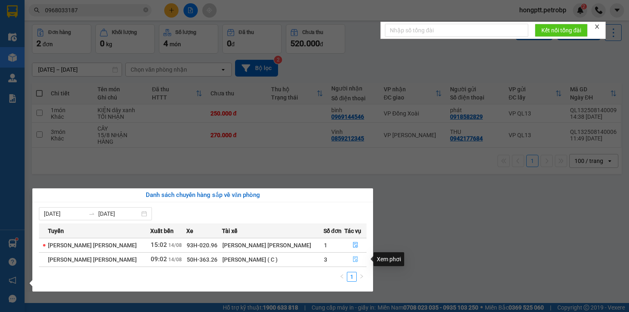
click at [356, 258] on button "button" at bounding box center [355, 259] width 21 height 13
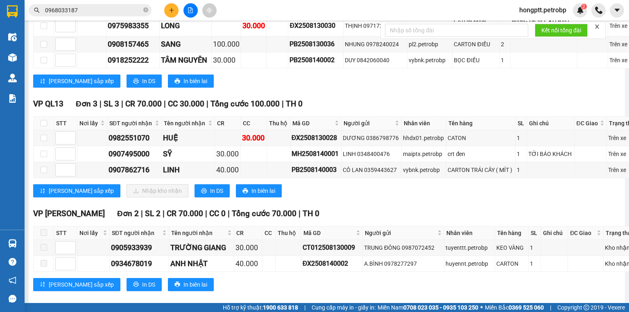
scroll to position [885, 0]
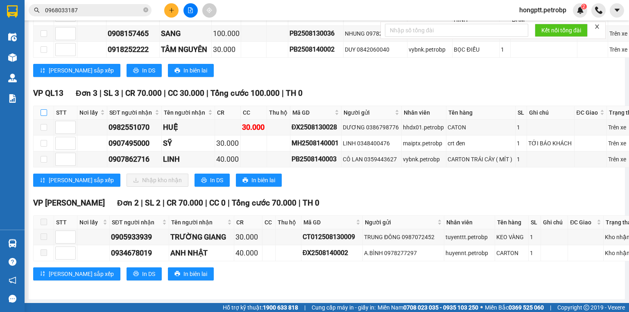
click at [45, 116] on input "checkbox" at bounding box center [44, 112] width 7 height 7
checkbox input "true"
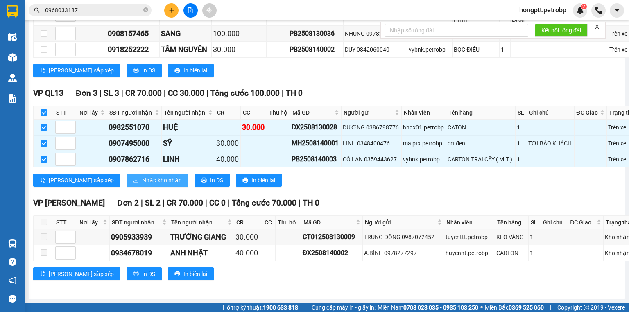
click at [142, 185] on span "Nhập kho nhận" at bounding box center [162, 180] width 40 height 9
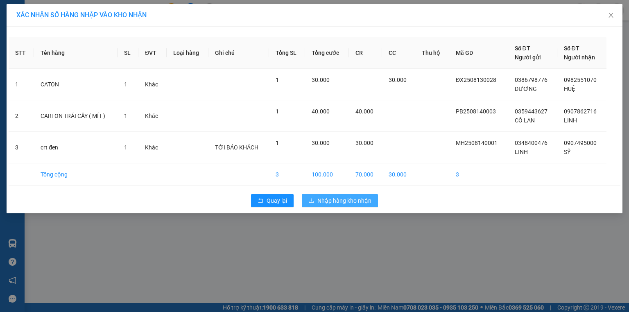
click at [343, 203] on span "Nhập hàng kho nhận" at bounding box center [345, 200] width 54 height 9
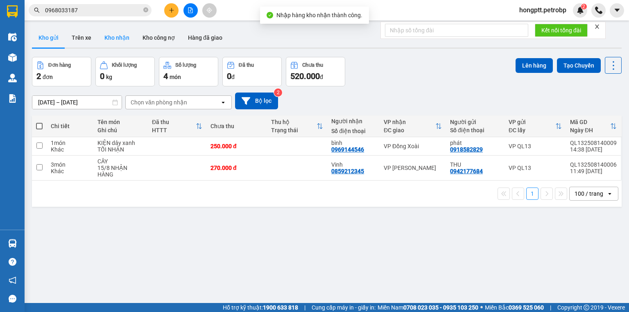
click at [121, 40] on button "Kho nhận" at bounding box center [117, 38] width 38 height 20
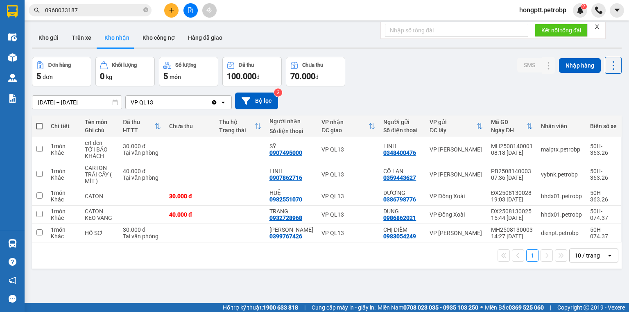
click at [601, 26] on form "Kết nối tổng đài" at bounding box center [493, 30] width 225 height 17
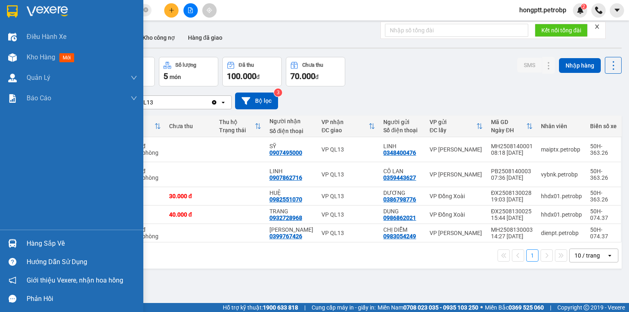
click at [21, 246] on div "Hàng sắp về" at bounding box center [71, 243] width 143 height 18
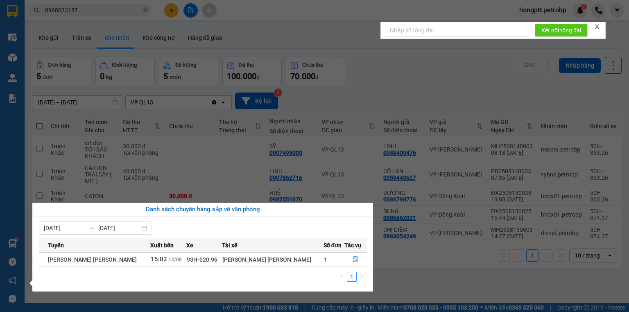
click at [427, 263] on section "Kết quả tìm kiếm ( 6 ) Bộ lọc Mã ĐH Trạng thái Món hàng Tổng cước Chưa cước Ngư…" at bounding box center [314, 156] width 629 height 312
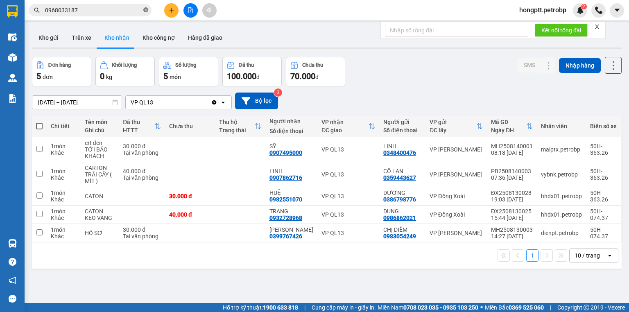
click at [147, 10] on icon "close-circle" at bounding box center [145, 9] width 5 height 5
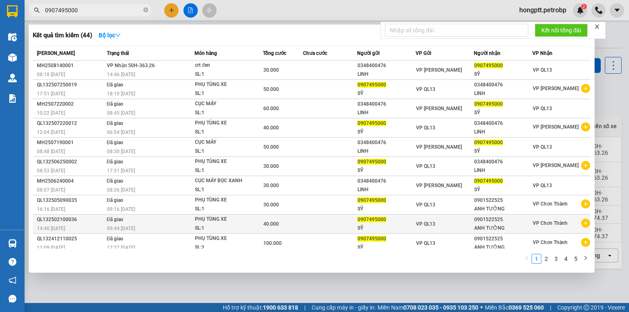
type input "0907495000"
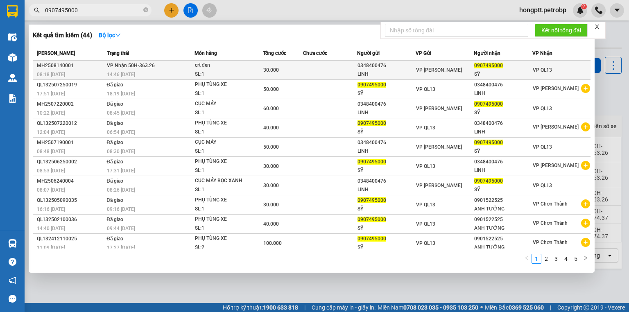
click at [284, 67] on div "30.000" at bounding box center [283, 70] width 40 height 9
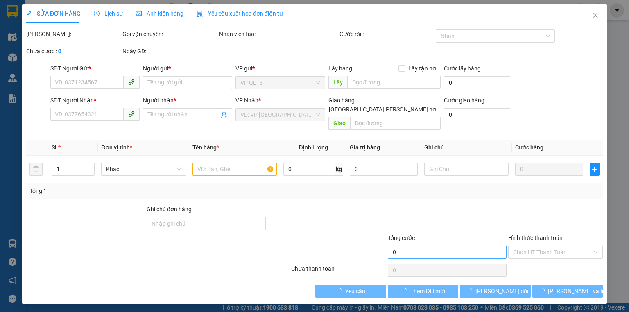
type input "0348400476"
type input "LINH"
type input "0907495000"
type input "SỸ"
type input "30.000"
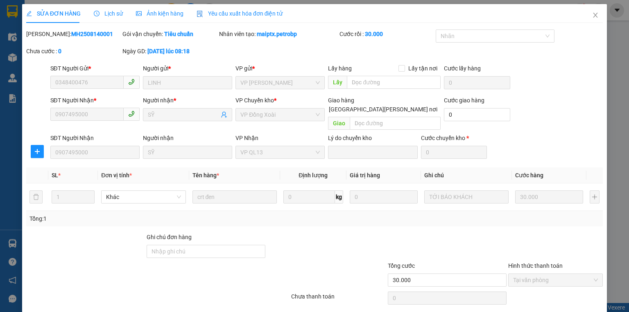
scroll to position [20, 0]
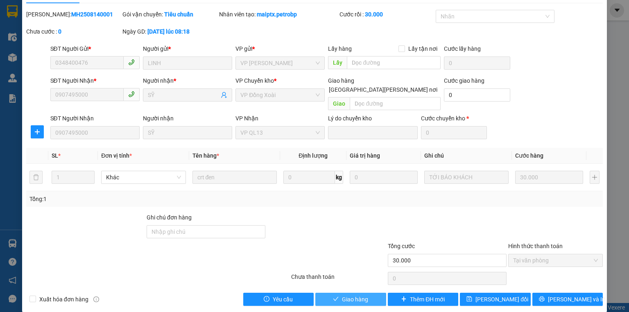
click at [353, 295] on span "Giao hàng" at bounding box center [355, 299] width 26 height 9
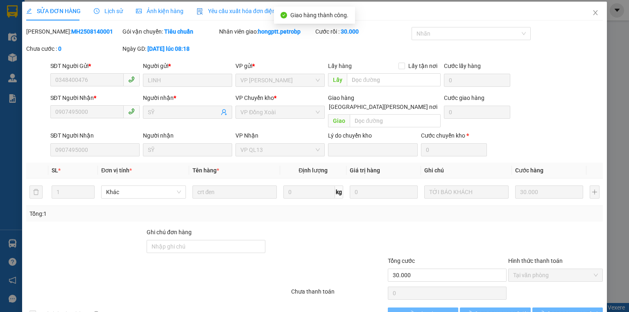
scroll to position [0, 0]
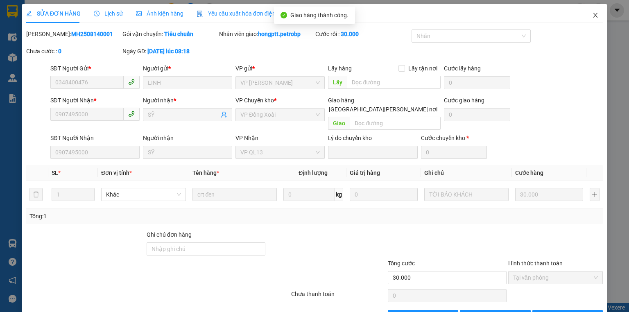
click at [593, 12] on icon "close" at bounding box center [596, 15] width 7 height 7
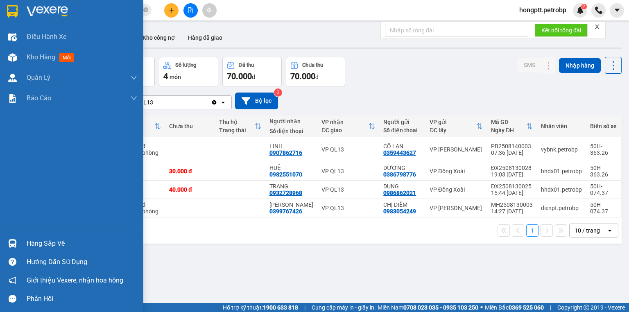
click at [18, 246] on div at bounding box center [12, 243] width 14 height 14
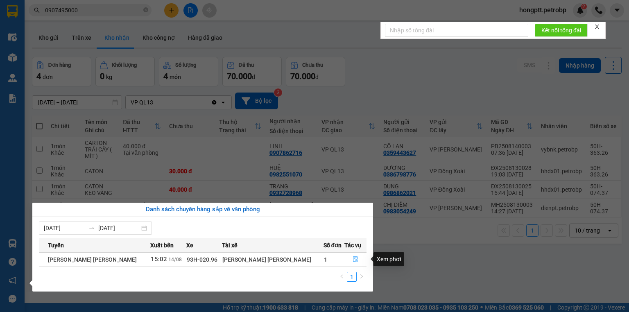
click at [360, 256] on button "button" at bounding box center [355, 259] width 21 height 13
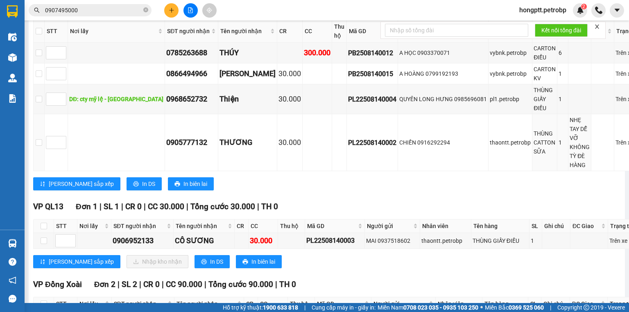
scroll to position [338, 0]
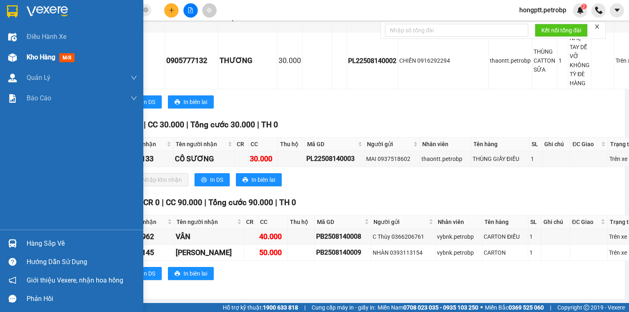
click at [36, 64] on div "Kho hàng mới" at bounding box center [82, 57] width 111 height 20
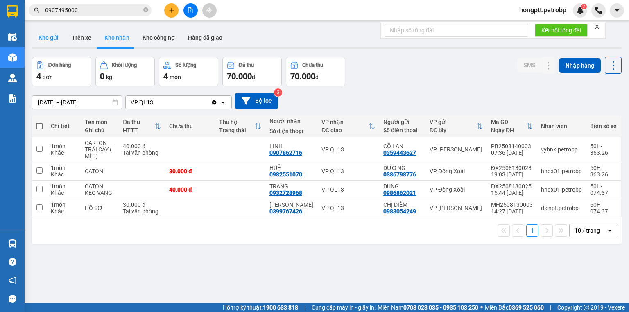
click at [62, 39] on button "Kho gửi" at bounding box center [48, 38] width 33 height 20
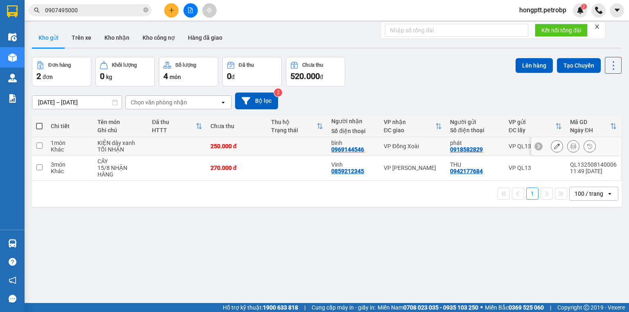
click at [275, 147] on td at bounding box center [297, 146] width 61 height 18
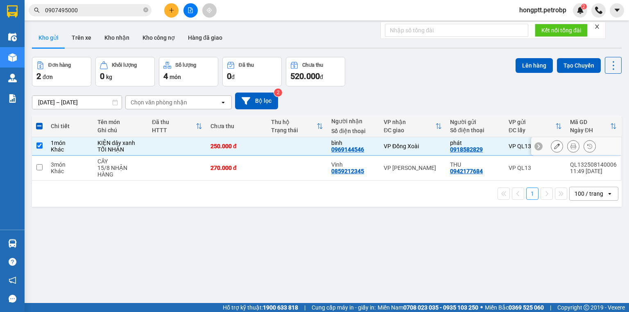
click at [275, 147] on td at bounding box center [297, 146] width 61 height 18
checkbox input "false"
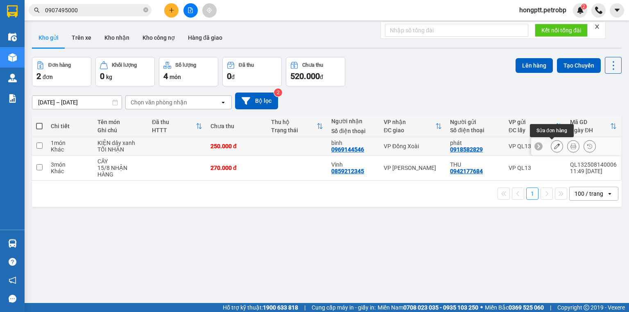
click at [554, 146] on icon at bounding box center [557, 146] width 6 height 6
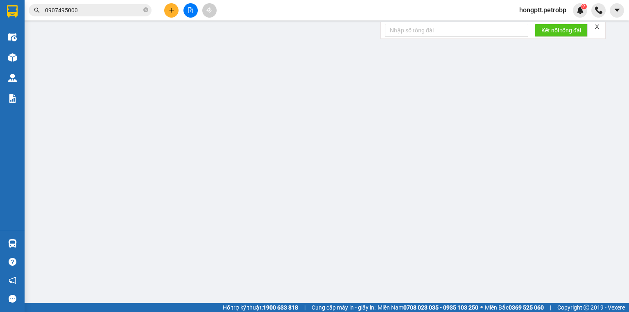
type input "0918582829"
type input "phát"
type input "0969144546"
type input "bình"
type input "250.000"
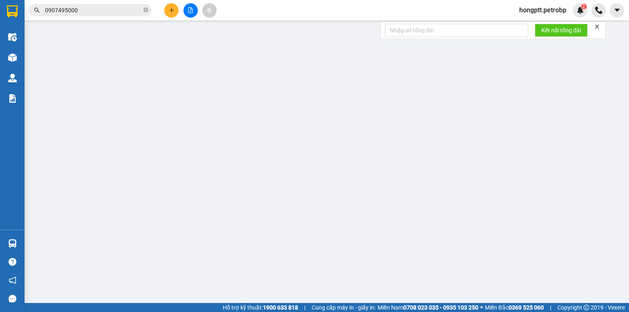
type input "250.000"
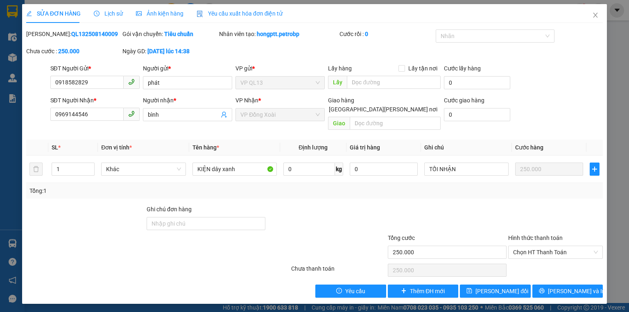
click at [94, 16] on icon "clock-circle" at bounding box center [97, 14] width 6 height 6
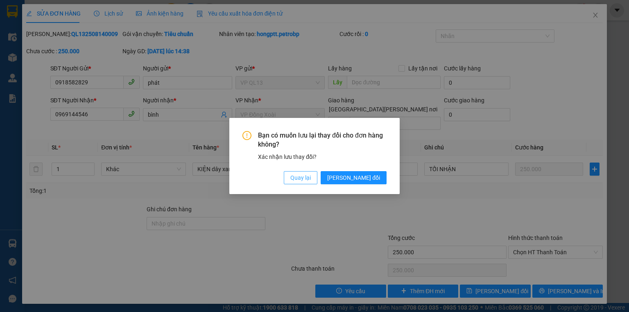
click at [311, 179] on span "Quay lại" at bounding box center [301, 177] width 20 height 9
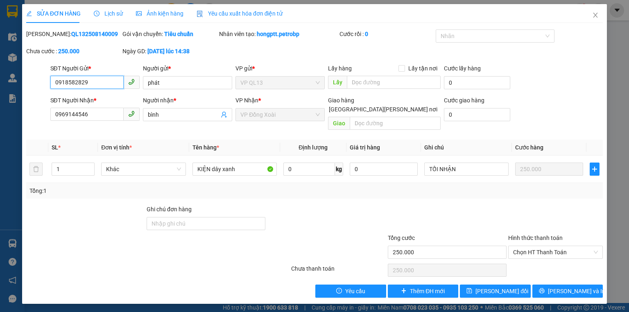
drag, startPoint x: 102, startPoint y: 82, endPoint x: 44, endPoint y: 79, distance: 58.7
click at [44, 79] on div "SĐT Người Gửi * 0918582829 0918582829 Người gửi * phát VP gửi * VP QL13 Lấy hàn…" at bounding box center [314, 78] width 579 height 29
click at [600, 13] on span "Close" at bounding box center [595, 15] width 23 height 23
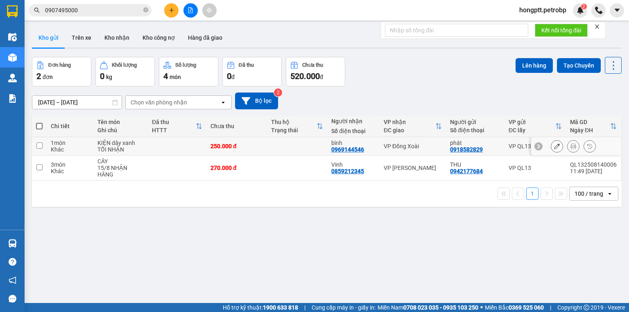
click at [286, 150] on td at bounding box center [297, 146] width 61 height 18
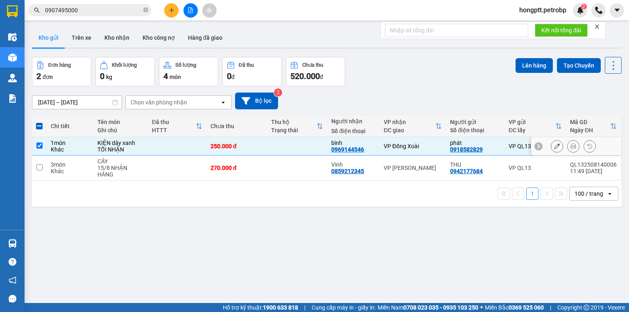
click at [286, 150] on td at bounding box center [297, 146] width 61 height 18
checkbox input "false"
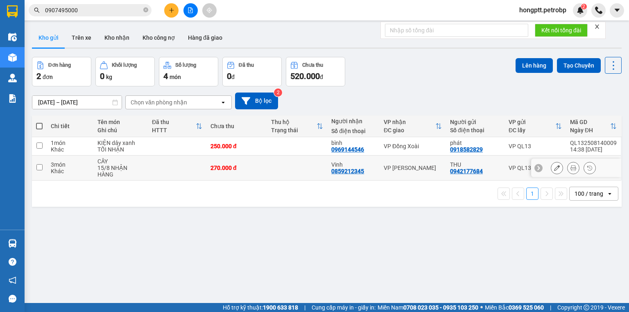
click at [292, 164] on td at bounding box center [297, 168] width 61 height 25
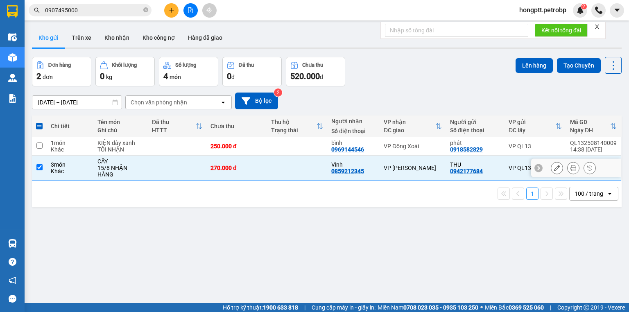
click at [292, 164] on td at bounding box center [297, 168] width 61 height 25
checkbox input "false"
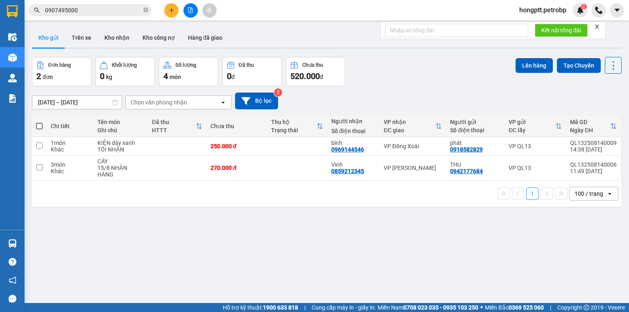
click at [188, 16] on button at bounding box center [191, 10] width 14 height 14
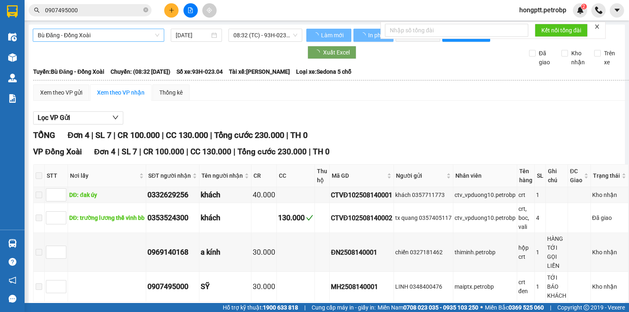
click at [103, 37] on span "Bù Đăng - Đồng Xoài" at bounding box center [99, 35] width 122 height 12
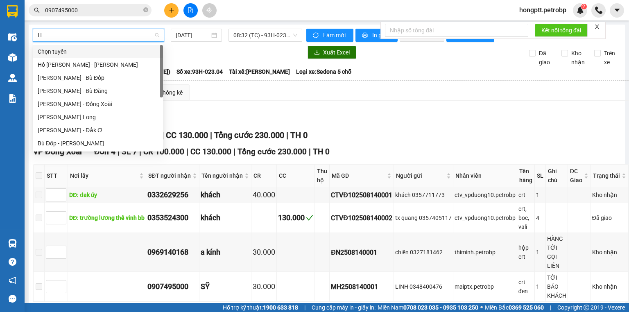
type input "HỒ"
click at [105, 119] on div "Hồ Chí Minh - Phước Long" at bounding box center [98, 117] width 120 height 9
type input "[DATE]"
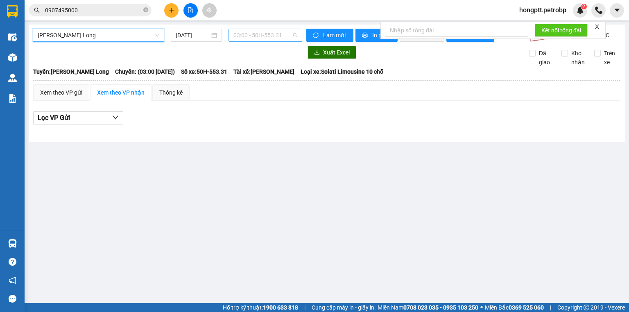
click at [268, 38] on span "03:00 - 50H-553.31" at bounding box center [266, 35] width 64 height 12
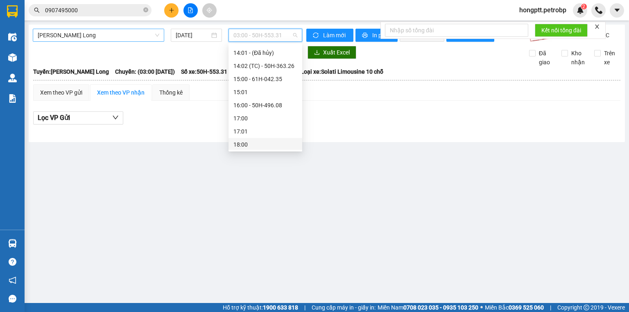
scroll to position [328, 0]
click at [264, 64] on div "14:02 (TC) - 50H-363.26" at bounding box center [266, 64] width 64 height 9
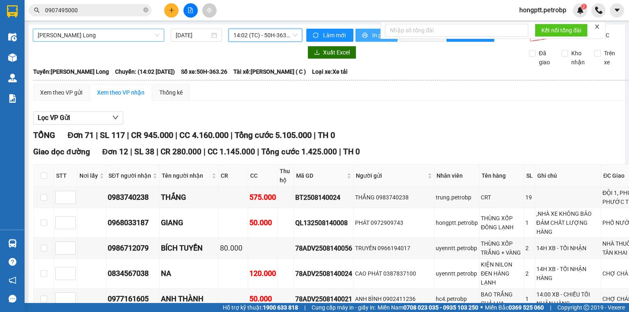
click at [364, 34] on icon "printer" at bounding box center [365, 35] width 5 height 5
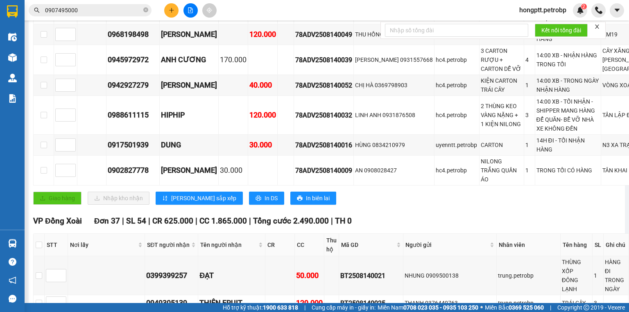
scroll to position [328, 0]
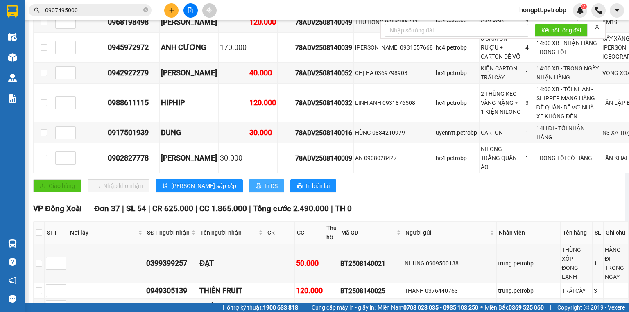
click at [249, 193] on button "In DS" at bounding box center [266, 185] width 35 height 13
click at [169, 6] on button at bounding box center [171, 10] width 14 height 14
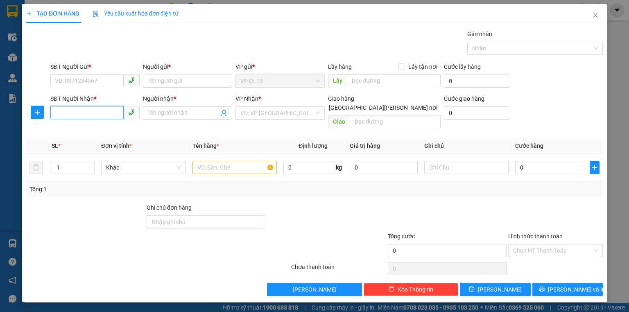
click at [82, 111] on input "SĐT Người Nhận *" at bounding box center [86, 112] width 73 height 13
type input "0"
type input "0974521125"
click at [94, 79] on input "SĐT Người Gửi *" at bounding box center [86, 80] width 73 height 13
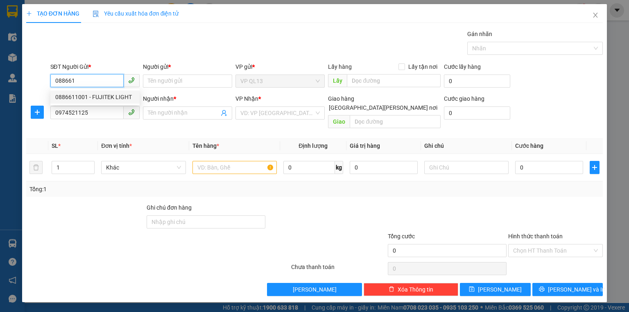
click at [120, 95] on div "0886611001 - FUJITEK LIGHT" at bounding box center [94, 97] width 79 height 9
type input "0886611001"
type input "FUJITEK LIGHT"
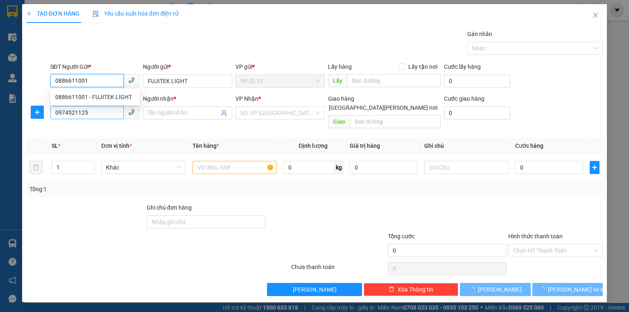
type input "30.000"
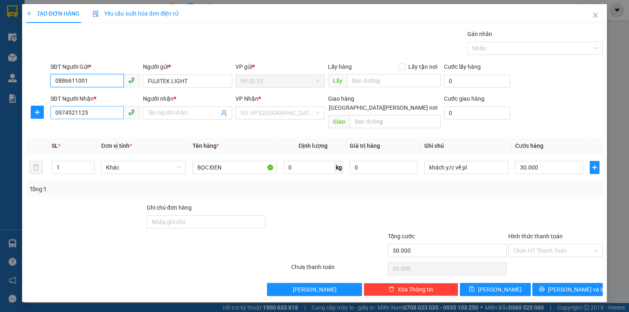
type input "0886611001"
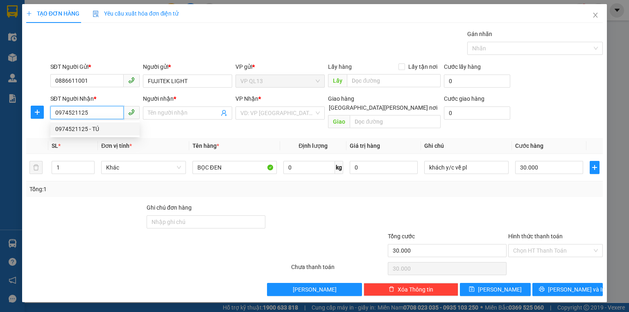
drag, startPoint x: 94, startPoint y: 114, endPoint x: 54, endPoint y: 113, distance: 40.2
click at [54, 113] on input "0974521125" at bounding box center [86, 112] width 73 height 13
click at [83, 129] on div "0974521125 - TÚ" at bounding box center [94, 129] width 79 height 9
type input "TÚ"
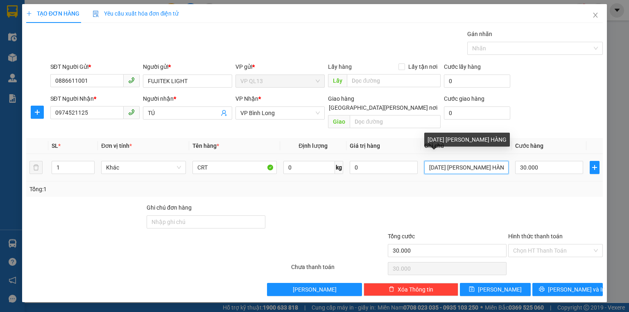
drag, startPoint x: 497, startPoint y: 160, endPoint x: 418, endPoint y: 150, distance: 79.7
click at [418, 154] on tr "1 Khác CRT 0 kg 0 29/6/25 NHẬN HÀNG 30.000" at bounding box center [314, 167] width 577 height 27
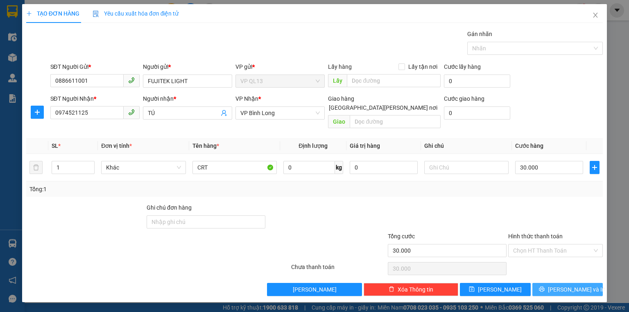
click at [545, 286] on icon "printer" at bounding box center [542, 289] width 6 height 6
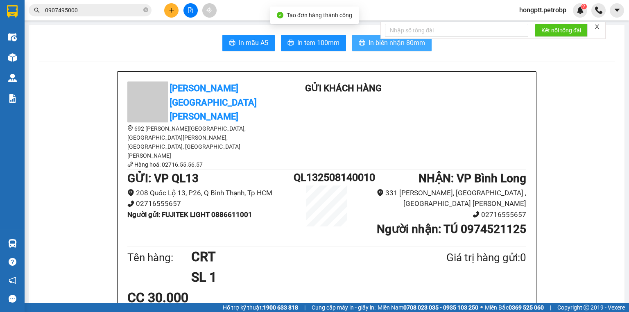
click at [371, 43] on span "In biên nhận 80mm" at bounding box center [397, 43] width 57 height 10
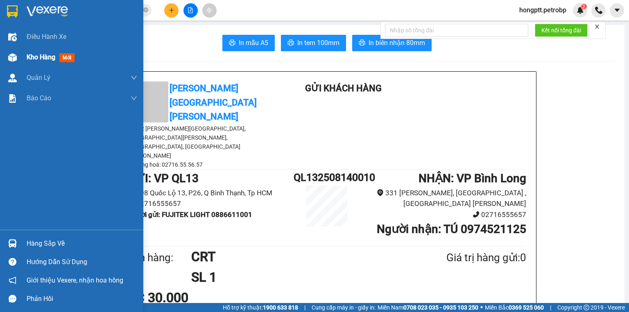
click at [28, 50] on div "Kho hàng mới" at bounding box center [82, 57] width 111 height 20
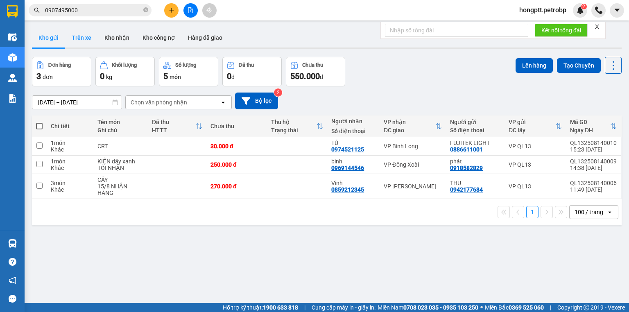
click at [91, 39] on button "Trên xe" at bounding box center [81, 38] width 33 height 20
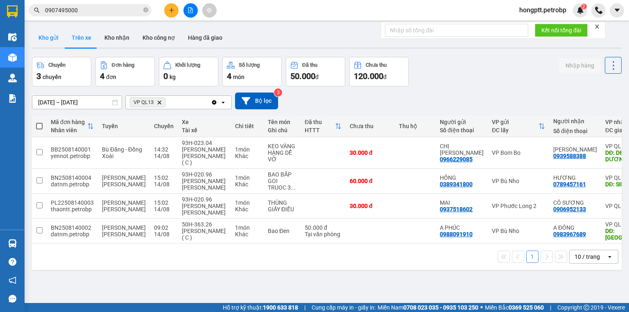
click at [47, 34] on button "Kho gửi" at bounding box center [48, 38] width 33 height 20
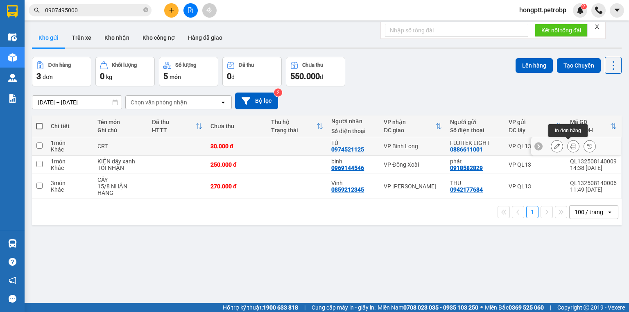
click at [572, 146] on button at bounding box center [573, 146] width 11 height 14
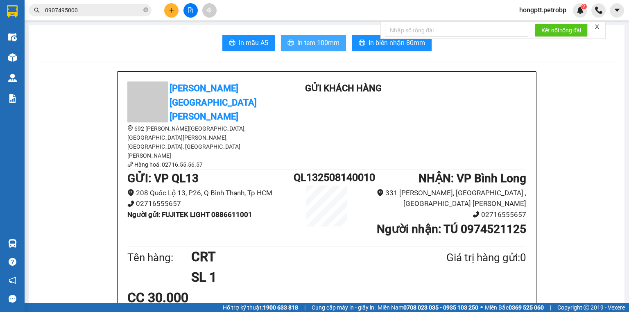
click at [311, 43] on span "In tem 100mm" at bounding box center [318, 43] width 42 height 10
click at [147, 11] on icon "close-circle" at bounding box center [145, 9] width 5 height 5
click at [109, 14] on input "text" at bounding box center [93, 10] width 97 height 9
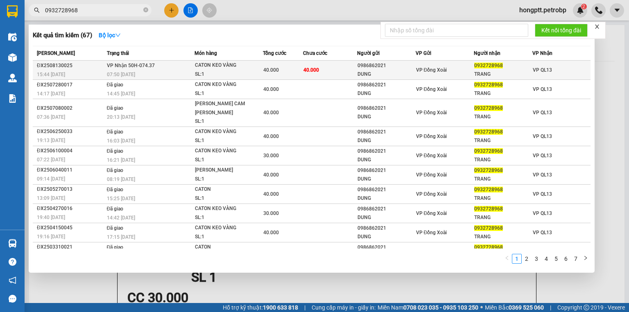
type input "0932728968"
click at [187, 62] on td "VP Nhận 50H-074.37 07:50 - 14/08" at bounding box center [150, 70] width 90 height 19
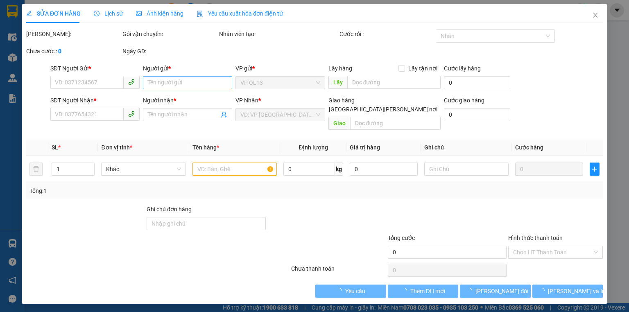
type input "0986862021"
type input "DUNG"
type input "0932728968"
type input "TRANG"
type input "40.000"
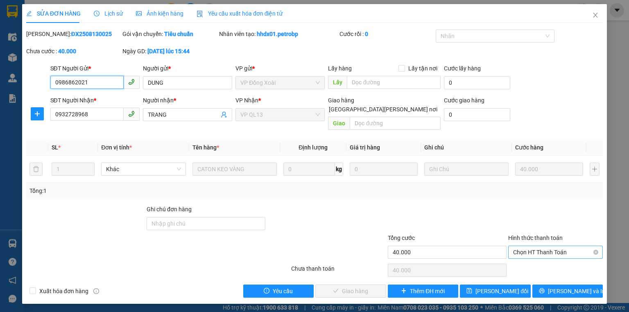
click at [525, 246] on span "Chọn HT Thanh Toán" at bounding box center [555, 252] width 85 height 12
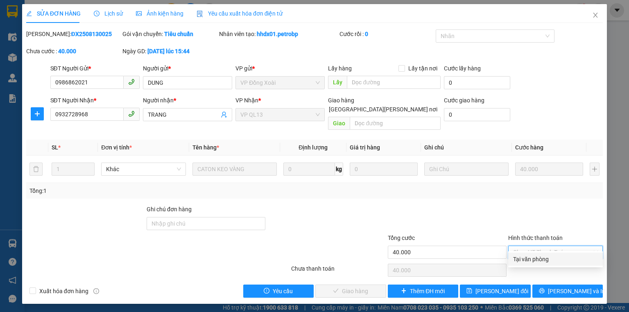
click at [521, 261] on div "Tại văn phòng" at bounding box center [555, 259] width 85 height 9
type input "0"
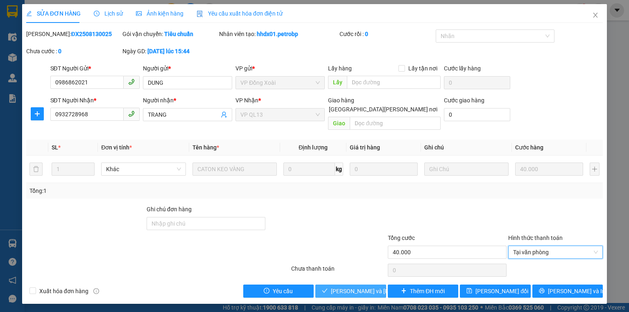
click at [360, 287] on span "Lưu và Giao hàng" at bounding box center [386, 291] width 111 height 9
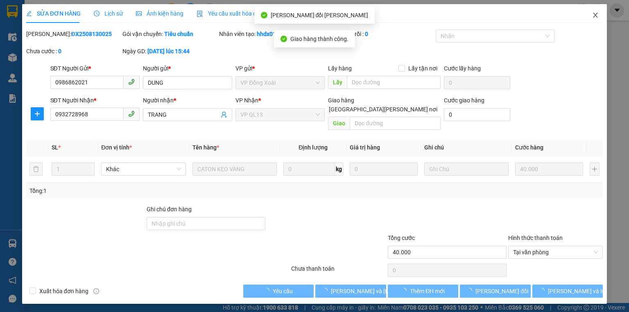
click at [604, 20] on span "Close" at bounding box center [595, 15] width 23 height 23
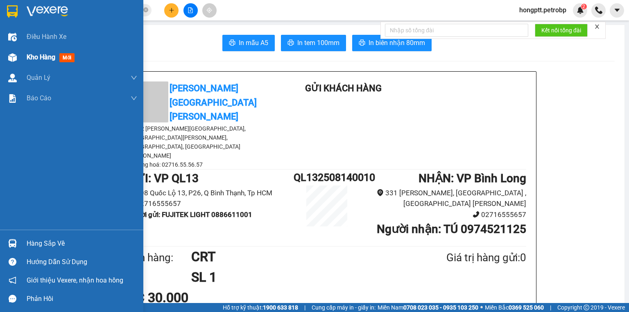
click at [27, 67] on div "Kho hàng mới" at bounding box center [82, 57] width 111 height 20
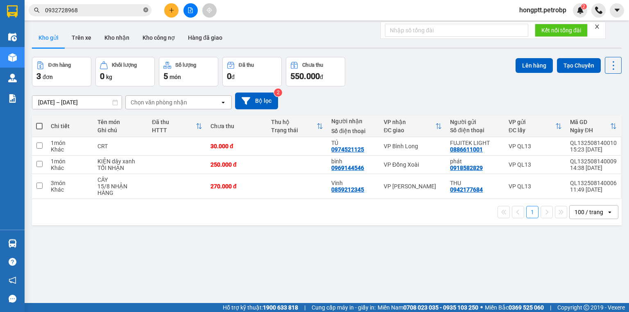
click at [146, 8] on icon "close-circle" at bounding box center [145, 9] width 5 height 5
click at [120, 10] on input "text" at bounding box center [93, 10] width 97 height 9
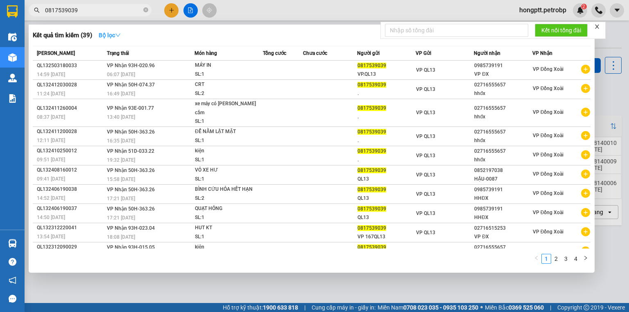
type input "0817539039"
click at [113, 37] on strong "Bộ lọc" at bounding box center [110, 35] width 22 height 7
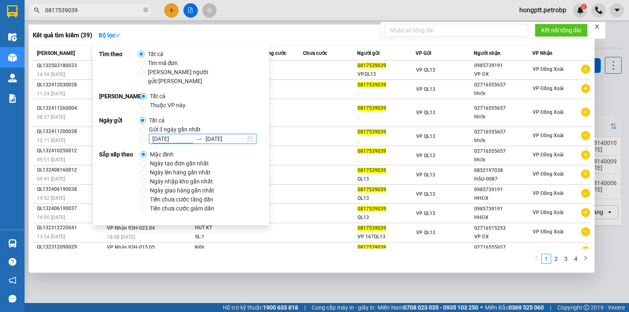
click at [166, 134] on input "[DATE]" at bounding box center [172, 138] width 40 height 9
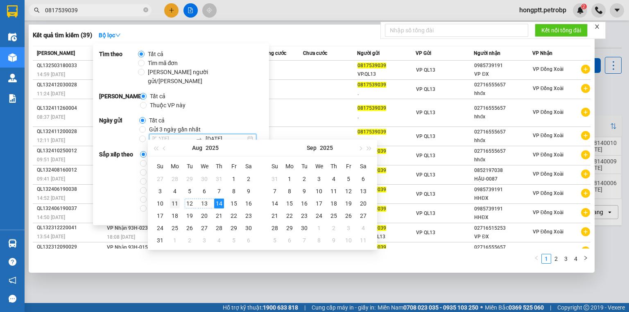
type input "11/08/2025"
click at [170, 202] on div "11" at bounding box center [175, 204] width 10 height 10
type input "[DATE]"
click at [232, 116] on div "Tất cả Gửi 3 ngày gần nhất 11/08/2025 14/08/2025" at bounding box center [201, 130] width 124 height 28
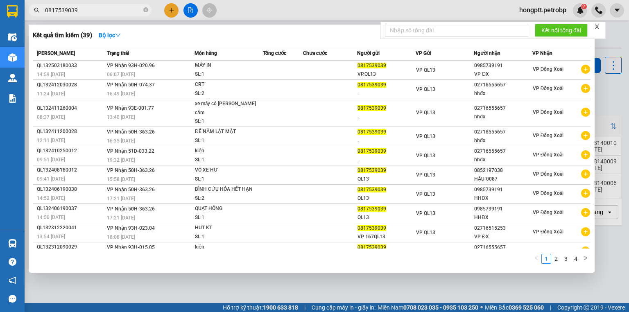
click at [266, 280] on div at bounding box center [314, 156] width 629 height 312
click at [96, 15] on span "0817539039" at bounding box center [90, 10] width 123 height 12
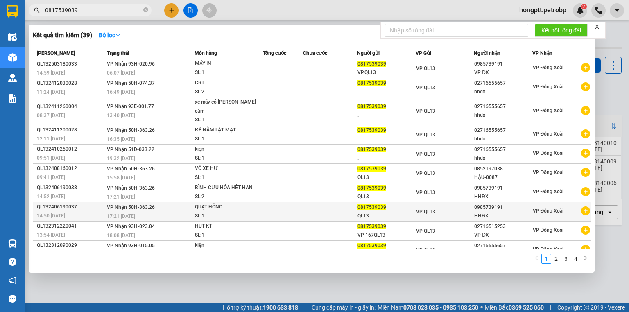
scroll to position [2, 0]
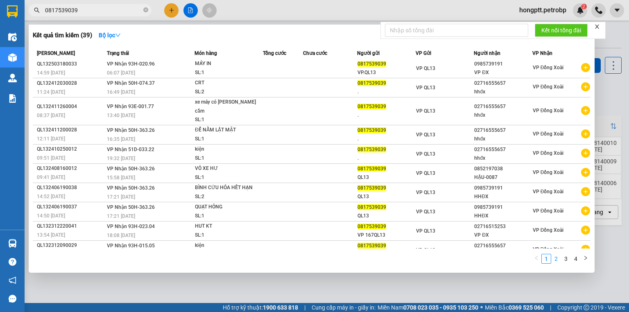
click at [557, 258] on link "2" at bounding box center [556, 258] width 9 height 9
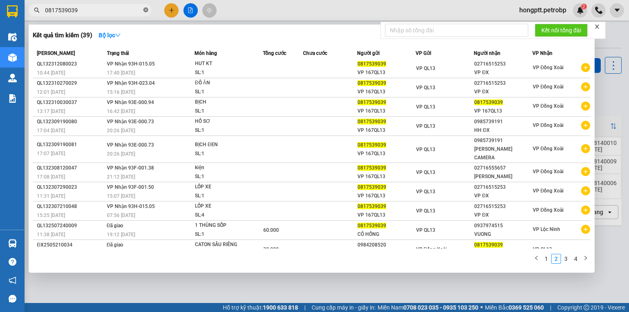
click at [144, 9] on icon "close-circle" at bounding box center [145, 9] width 5 height 5
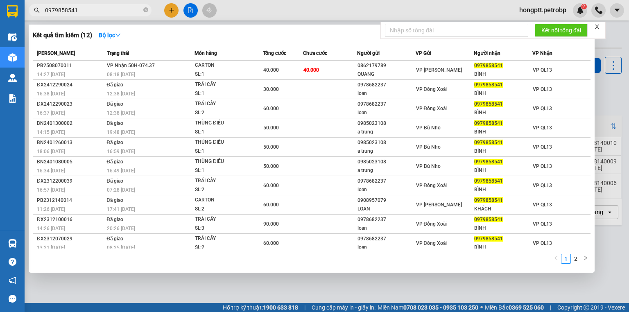
type input "0979858541"
click at [438, 295] on div at bounding box center [314, 156] width 629 height 312
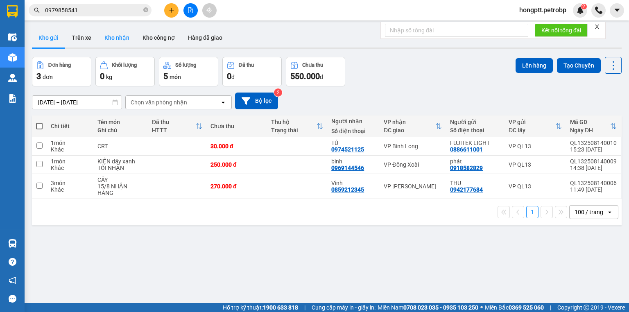
click at [114, 32] on button "Kho nhận" at bounding box center [117, 38] width 38 height 20
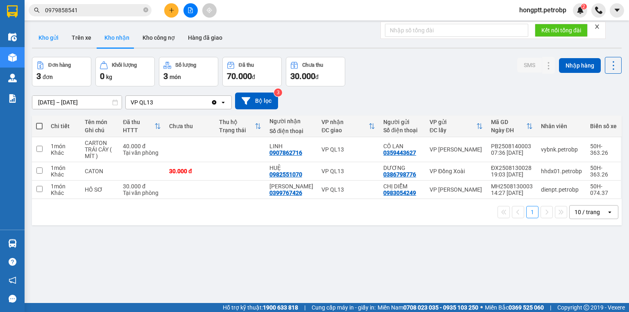
click at [47, 38] on button "Kho gửi" at bounding box center [48, 38] width 33 height 20
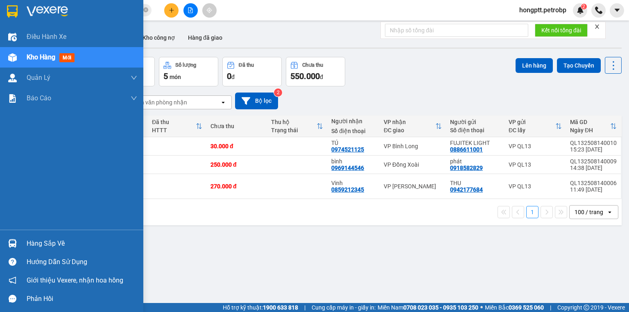
click at [1, 238] on div "Hàng sắp về" at bounding box center [71, 243] width 143 height 18
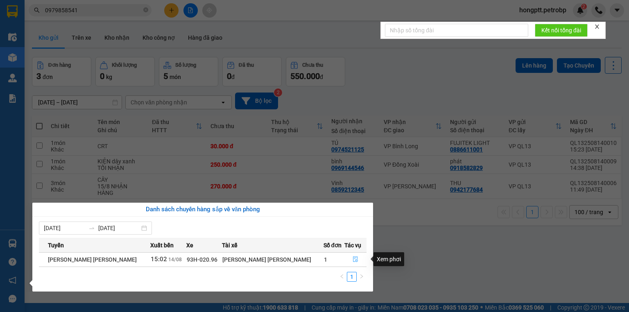
click at [360, 261] on button "button" at bounding box center [355, 259] width 21 height 13
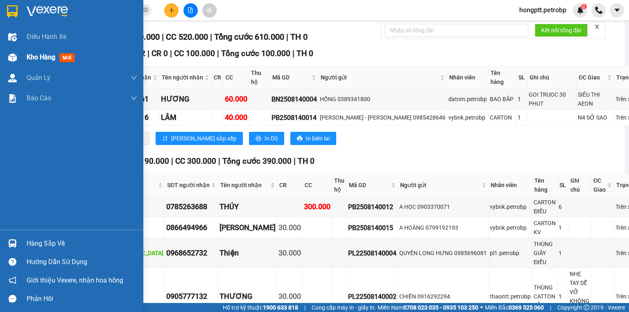
click at [18, 58] on div at bounding box center [12, 57] width 14 height 14
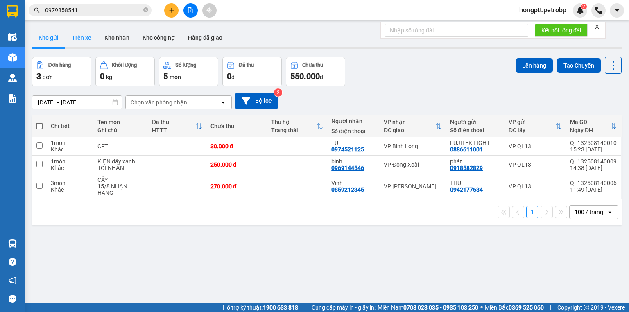
click at [76, 34] on button "Trên xe" at bounding box center [81, 38] width 33 height 20
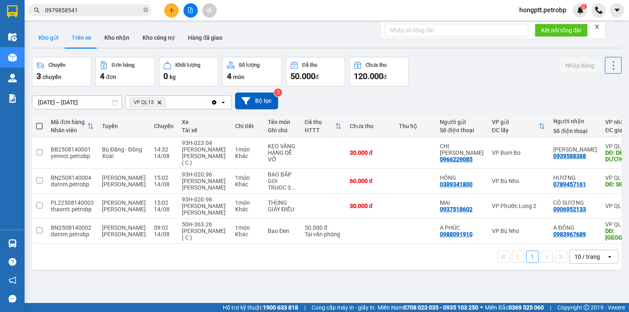
click at [53, 42] on button "Kho gửi" at bounding box center [48, 38] width 33 height 20
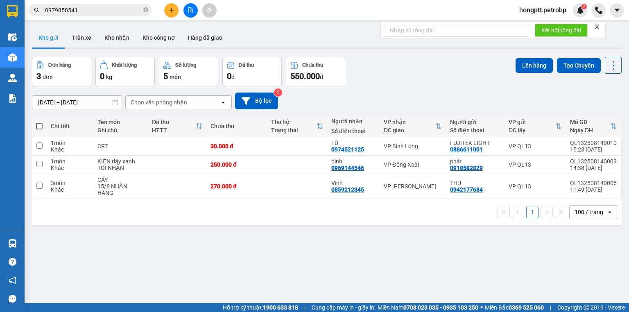
click at [168, 11] on button at bounding box center [171, 10] width 14 height 14
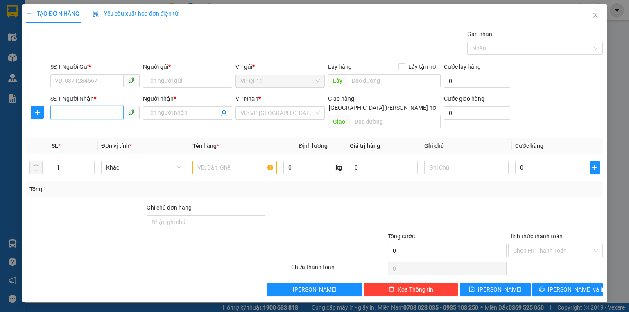
click at [72, 110] on input "SĐT Người Nhận *" at bounding box center [86, 112] width 73 height 13
click at [81, 126] on div "0963084345 - HOAN" at bounding box center [95, 129] width 81 height 9
type input "0963084345"
type input "HOAN"
type input "MINH HƯNG"
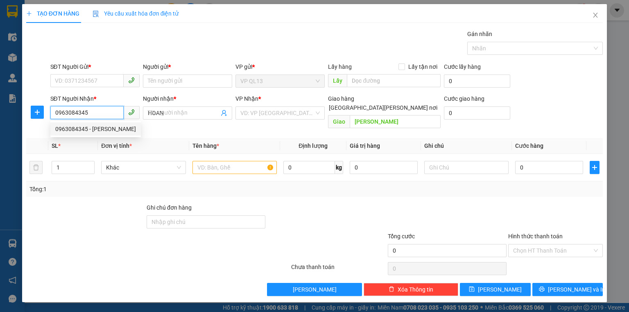
type input "100.000"
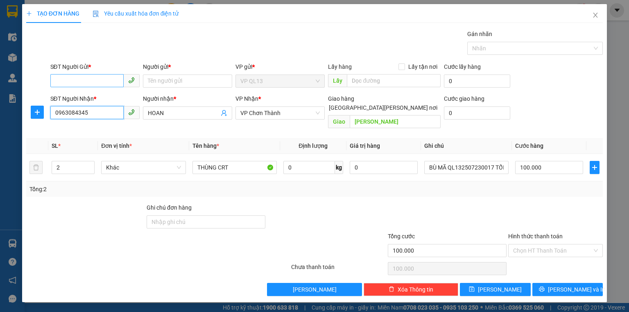
type input "0963084345"
click at [87, 79] on input "SĐT Người Gửi *" at bounding box center [86, 80] width 73 height 13
click at [87, 99] on div "0912197520 - LINH" at bounding box center [95, 97] width 81 height 9
type input "0912197520"
type input "LINH"
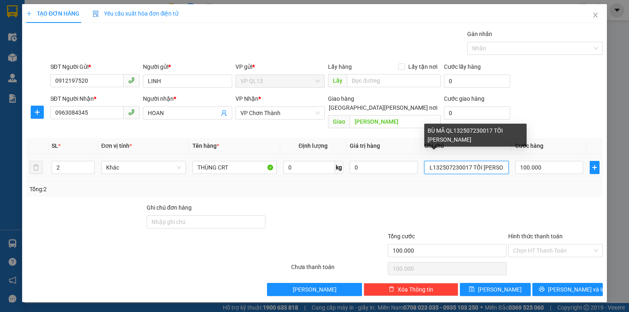
scroll to position [0, 30]
drag, startPoint x: 427, startPoint y: 158, endPoint x: 506, endPoint y: 161, distance: 79.5
click at [506, 161] on input "BÙ MÃ QL132507230017 TỐI MAI NHẬN" at bounding box center [467, 167] width 84 height 13
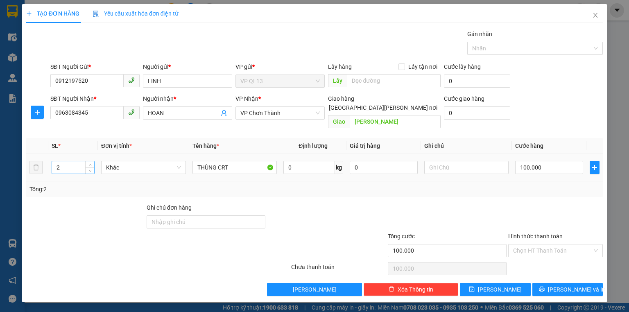
click at [82, 162] on input "2" at bounding box center [73, 167] width 42 height 12
type input "1"
click at [94, 182] on div "Tổng: 1" at bounding box center [314, 190] width 577 height 16
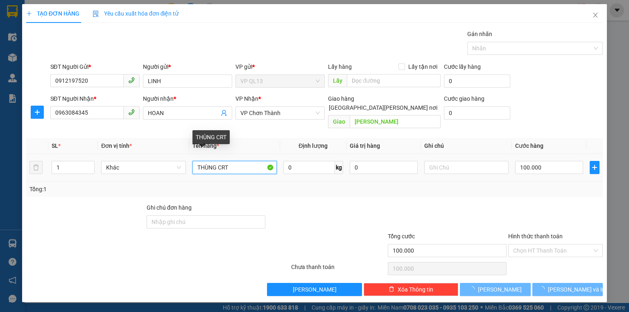
click at [236, 161] on input "THÙNG CRT" at bounding box center [235, 167] width 84 height 13
type input "0"
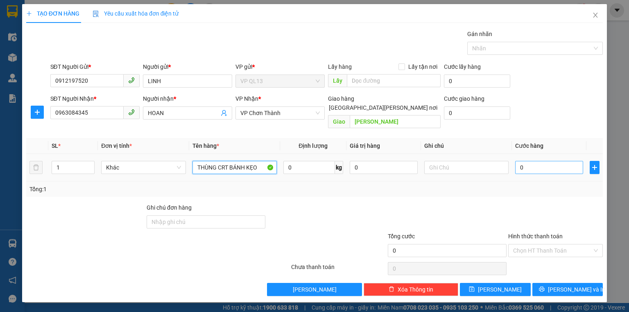
type input "THÙNG CRT BÁNH KẸO"
click at [539, 163] on input "0" at bounding box center [549, 167] width 68 height 13
type input "6"
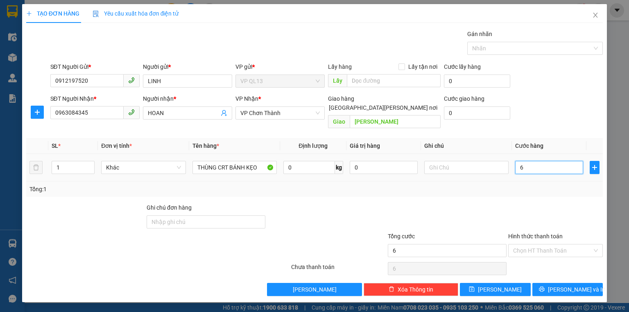
type input "60"
type input "600"
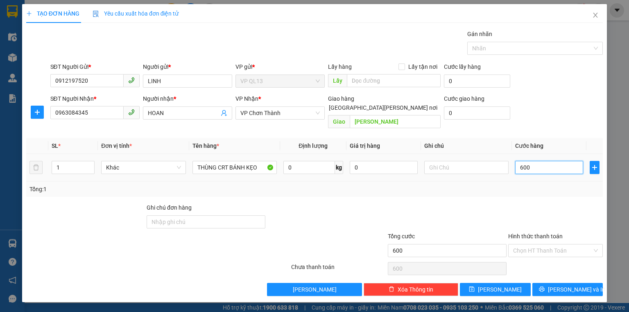
type input "6.000"
type input "60.000"
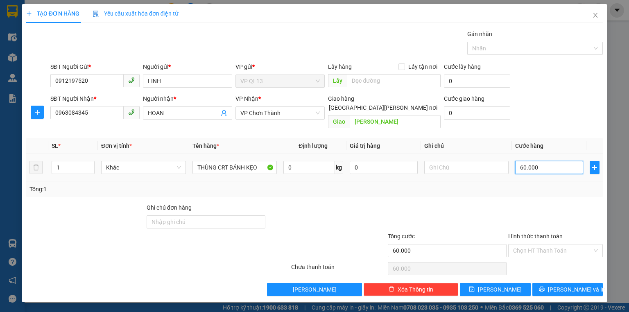
type input "60.000"
click at [539, 185] on div "Tổng: 1" at bounding box center [315, 189] width 570 height 9
click at [451, 161] on input "text" at bounding box center [467, 167] width 84 height 13
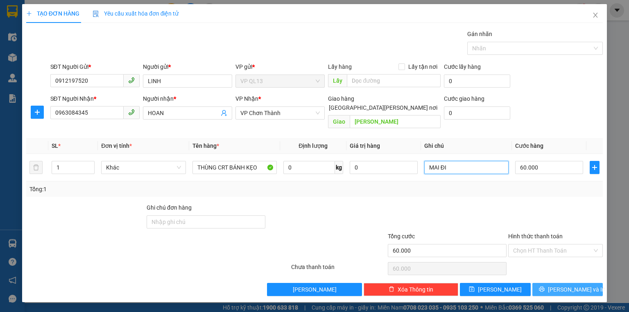
type input "MAI ĐI"
drag, startPoint x: 550, startPoint y: 277, endPoint x: 561, endPoint y: 281, distance: 10.9
click at [561, 283] on button "[PERSON_NAME] và In" at bounding box center [568, 289] width 71 height 13
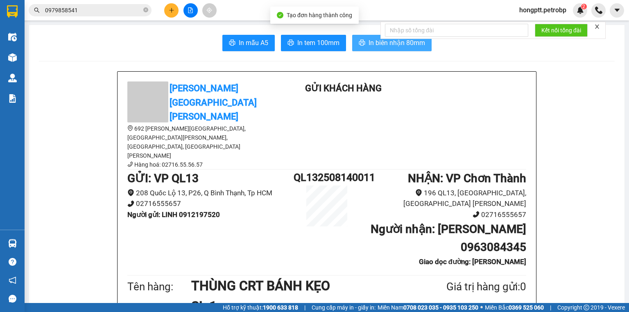
click at [365, 39] on button "In biên nhận 80mm" at bounding box center [391, 43] width 79 height 16
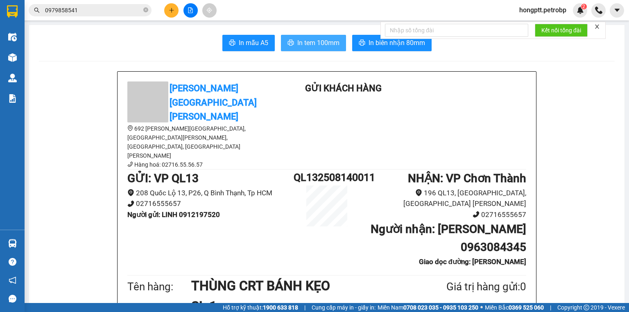
click at [303, 45] on span "In tem 100mm" at bounding box center [318, 43] width 42 height 10
click at [146, 9] on icon "close-circle" at bounding box center [145, 9] width 5 height 5
click at [122, 9] on input "text" at bounding box center [93, 10] width 97 height 9
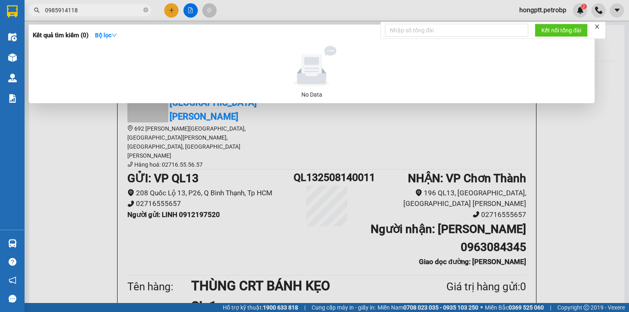
type input "0985914118"
click at [146, 9] on icon "close-circle" at bounding box center [145, 9] width 5 height 5
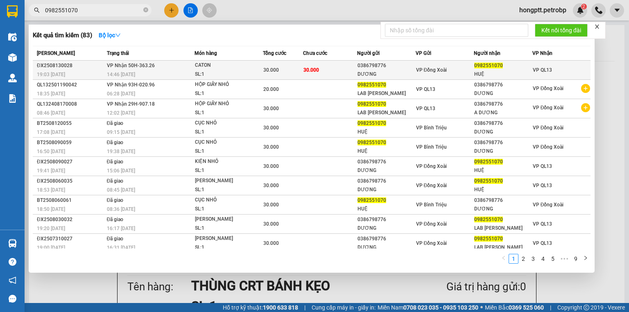
type input "0982551070"
click at [229, 75] on div "SL: 1" at bounding box center [225, 74] width 61 height 9
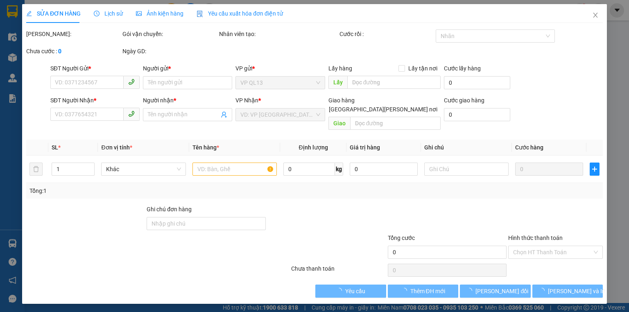
type input "0386798776"
type input "DƯƠNG"
type input "0982551070"
type input "HUỆ"
type input "30.000"
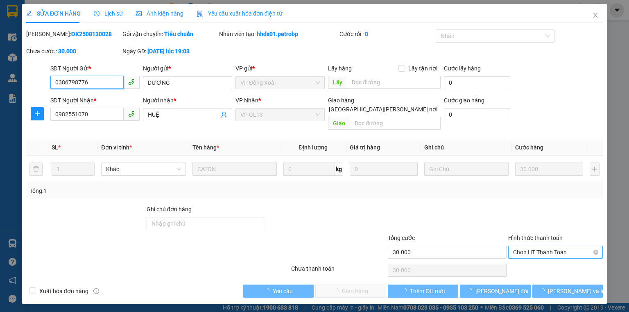
click at [537, 246] on span "Chọn HT Thanh Toán" at bounding box center [555, 252] width 85 height 12
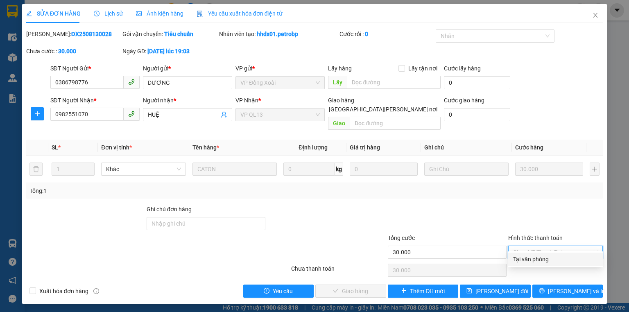
click at [525, 257] on div "Tại văn phòng" at bounding box center [555, 259] width 85 height 9
type input "0"
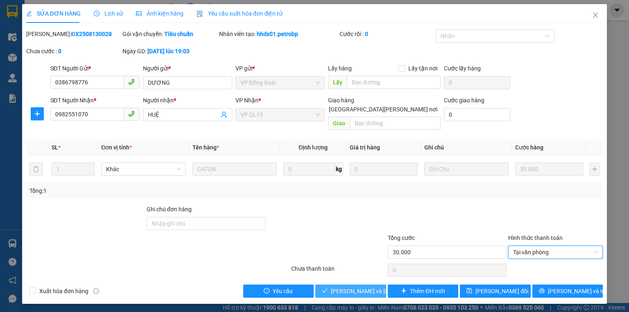
click at [339, 287] on span "Lưu và Giao hàng" at bounding box center [386, 291] width 111 height 9
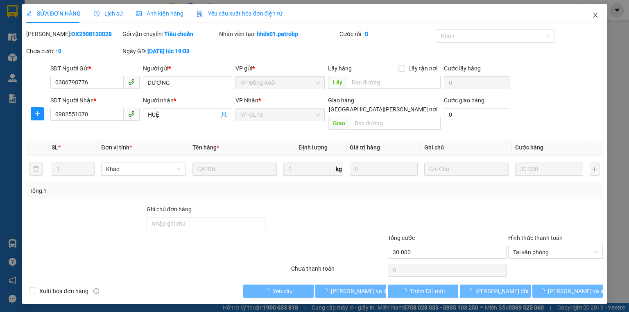
click at [593, 12] on icon "close" at bounding box center [596, 15] width 7 height 7
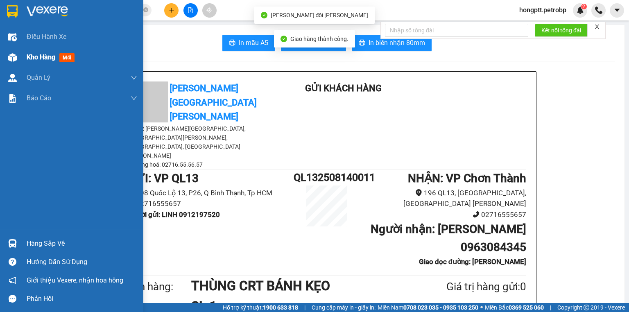
click at [20, 61] on div "Kho hàng mới" at bounding box center [71, 57] width 143 height 20
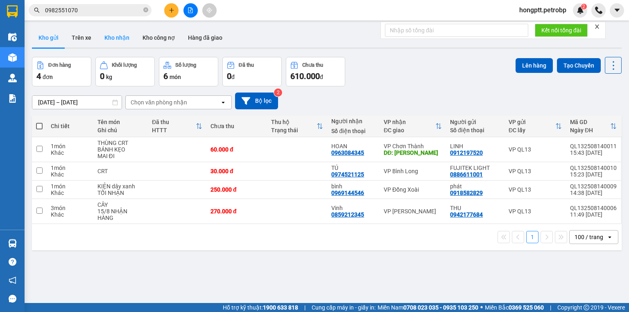
click at [116, 38] on button "Kho nhận" at bounding box center [117, 38] width 38 height 20
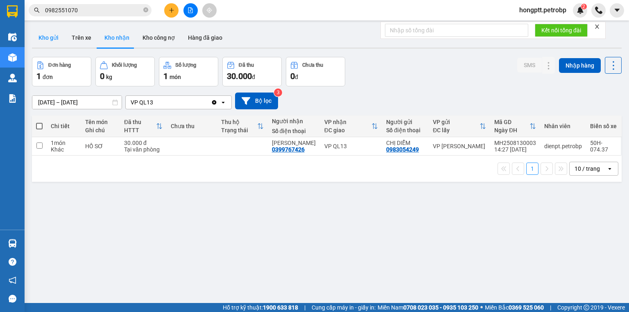
click at [56, 36] on button "Kho gửi" at bounding box center [48, 38] width 33 height 20
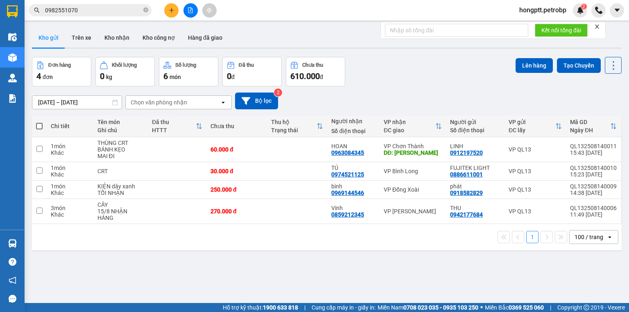
click at [178, 7] on div at bounding box center [190, 10] width 61 height 14
click at [170, 9] on icon "plus" at bounding box center [172, 10] width 6 height 6
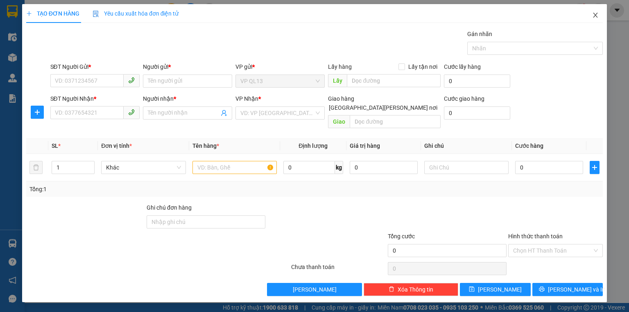
click at [597, 18] on icon "close" at bounding box center [596, 15] width 7 height 7
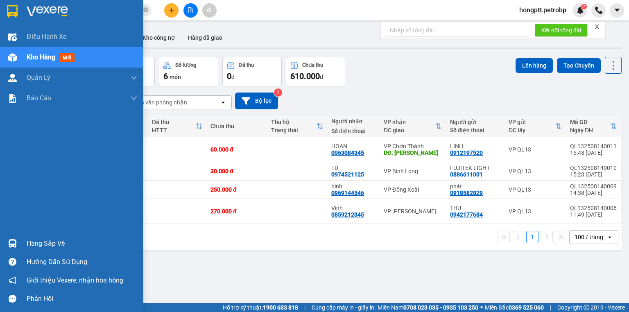
click at [9, 243] on img at bounding box center [12, 243] width 9 height 9
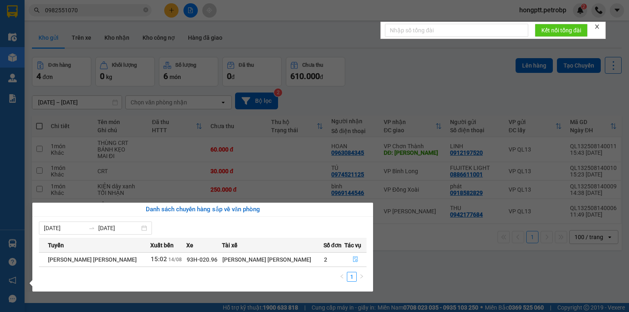
click at [366, 254] on td at bounding box center [356, 259] width 22 height 14
click at [205, 23] on section "Kết quả tìm kiếm ( 83 ) Bộ lọc Mã ĐH Trạng thái Món hàng Tổng cước Chưa cước Ng…" at bounding box center [314, 156] width 629 height 312
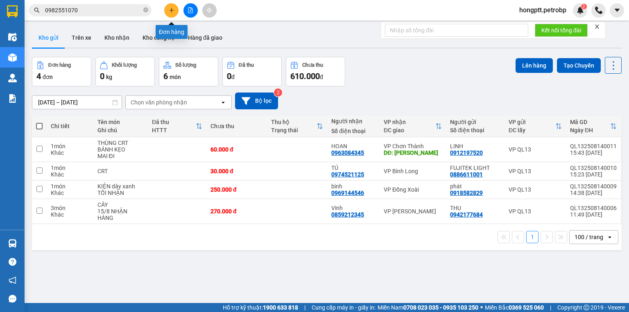
click at [169, 16] on button at bounding box center [171, 10] width 14 height 14
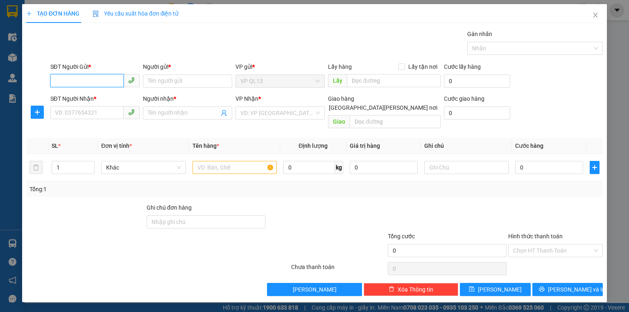
click at [92, 80] on input "SĐT Người Gửi *" at bounding box center [86, 80] width 73 height 13
click at [95, 95] on div "0944010212 - LINH" at bounding box center [95, 97] width 81 height 9
type input "0944010212"
type input "LINH"
type input "0962223037"
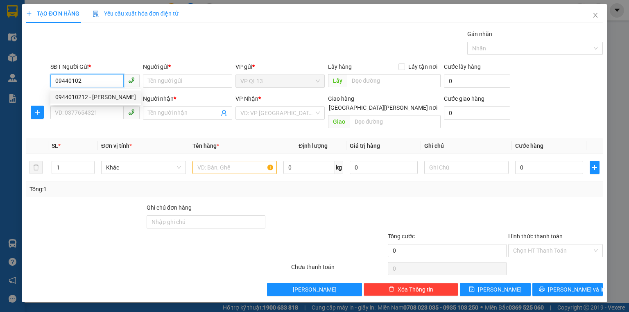
type input "VÂN"
type input "30.000"
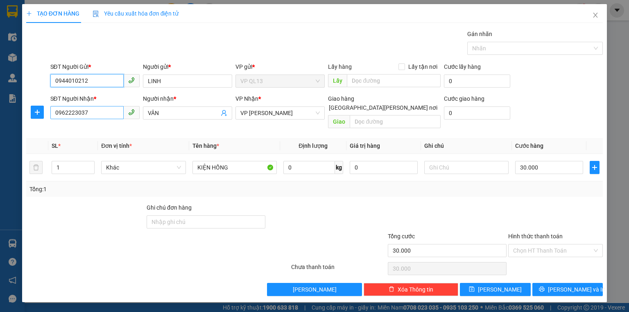
type input "0944010212"
drag, startPoint x: 98, startPoint y: 116, endPoint x: 23, endPoint y: 116, distance: 75.0
click at [44, 116] on div "SĐT Người Nhận * 0962223037 0962223037 Người nhận * VÂN VP Nhận * VP Phước Bình…" at bounding box center [314, 113] width 579 height 38
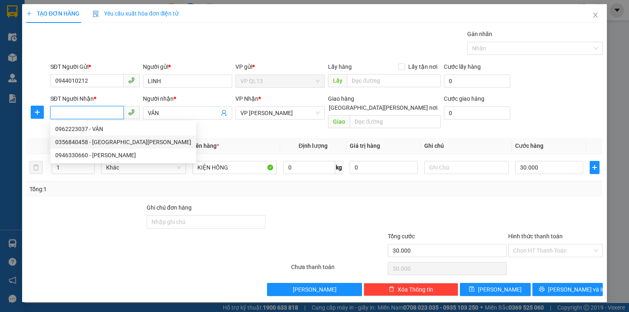
click at [110, 139] on div "0356840458 - HOA PHƯỚC BÌNH" at bounding box center [123, 142] width 136 height 9
type input "0356840458"
type input "HOA PHƯỚC BÌNH"
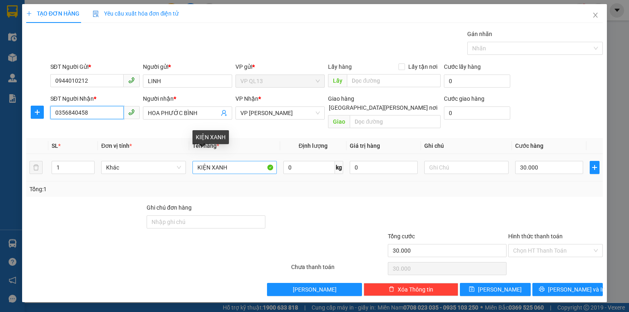
type input "0356840458"
drag, startPoint x: 234, startPoint y: 160, endPoint x: 192, endPoint y: 162, distance: 42.6
click at [192, 162] on td "KIỆN XANH" at bounding box center [234, 167] width 91 height 27
type input "CRT"
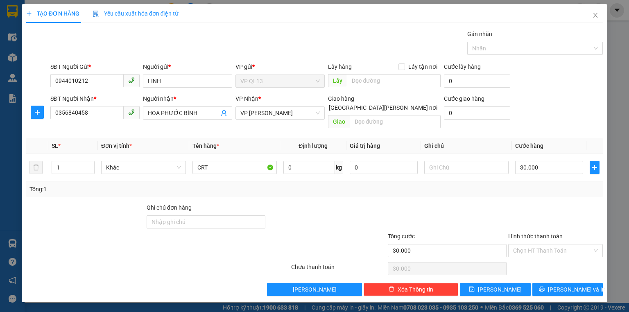
click at [537, 100] on div "SĐT Người Nhận * 0356840458 Người nhận * HOA PHƯỚC BÌNH VP Nhận * VP Phước Bình…" at bounding box center [327, 113] width 556 height 38
click at [558, 283] on button "[PERSON_NAME] và In" at bounding box center [568, 289] width 71 height 13
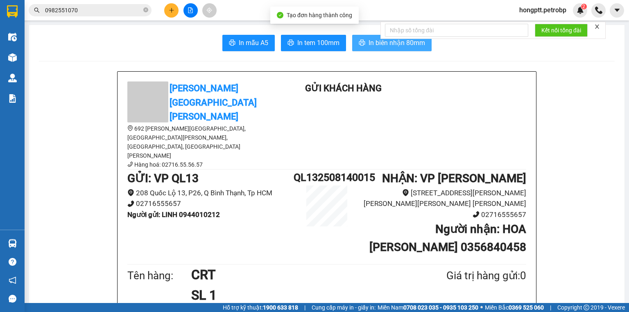
click at [407, 43] on span "In biên nhận 80mm" at bounding box center [397, 43] width 57 height 10
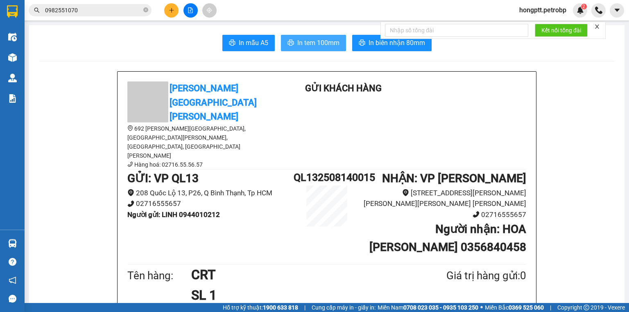
click at [310, 41] on span "In tem 100mm" at bounding box center [318, 43] width 42 height 10
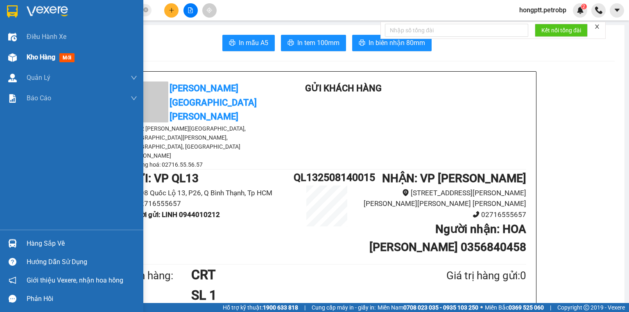
click at [14, 53] on img at bounding box center [12, 57] width 9 height 9
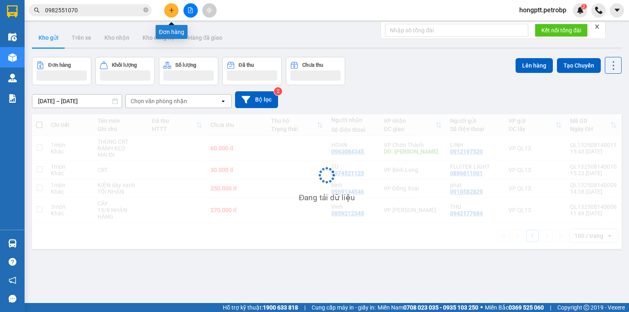
click at [170, 7] on button at bounding box center [171, 10] width 14 height 14
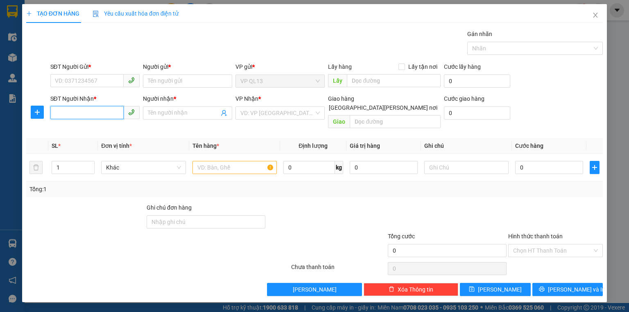
click at [92, 111] on input "SĐT Người Nhận *" at bounding box center [86, 112] width 73 height 13
type input "4"
click at [84, 126] on div "0348400476 - LINH" at bounding box center [95, 129] width 81 height 9
type input "0348400476"
type input "LINH"
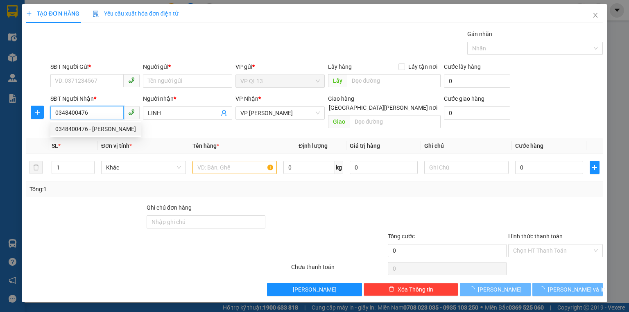
type input "30.000"
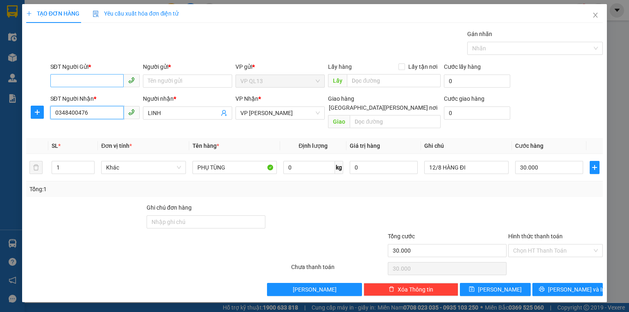
type input "0348400476"
click at [116, 78] on input "SĐT Người Gửi *" at bounding box center [86, 80] width 73 height 13
click at [95, 110] on div "0907495000 - SỸ" at bounding box center [94, 110] width 79 height 9
type input "0907495000"
type input "SỸ"
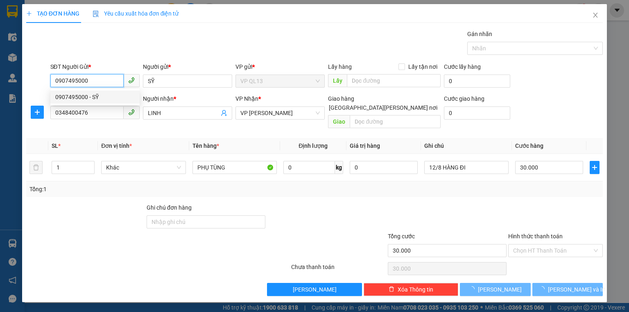
type input "50.000"
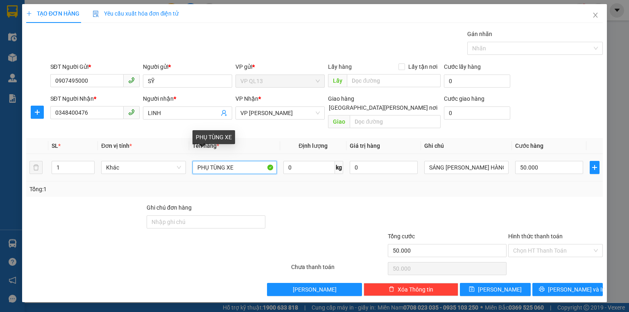
drag, startPoint x: 247, startPoint y: 161, endPoint x: 137, endPoint y: 146, distance: 110.8
click at [137, 154] on tr "1 Khác PHỤ TÙNG XE 0 kg 0 SÁNG MAI NHẬN HÀNG 50.000" at bounding box center [314, 167] width 577 height 27
type input "CRT PHỤ TÙNG NHỎ"
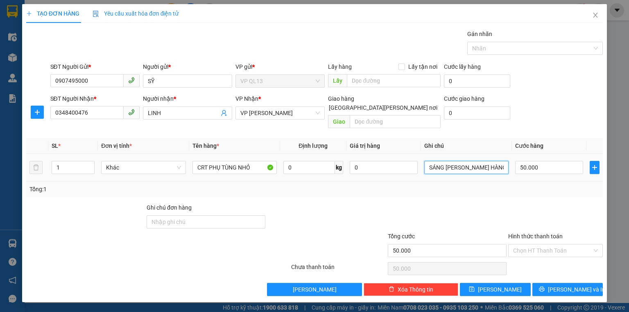
click at [487, 162] on input "SÁNG MAI NHẬN HÀNG" at bounding box center [467, 167] width 84 height 13
drag, startPoint x: 492, startPoint y: 159, endPoint x: 433, endPoint y: 162, distance: 59.1
click at [433, 162] on input "SÁNG MAI NHẬN HÀNG" at bounding box center [467, 167] width 84 height 13
type input "S"
click at [546, 161] on input "50.000" at bounding box center [549, 167] width 68 height 13
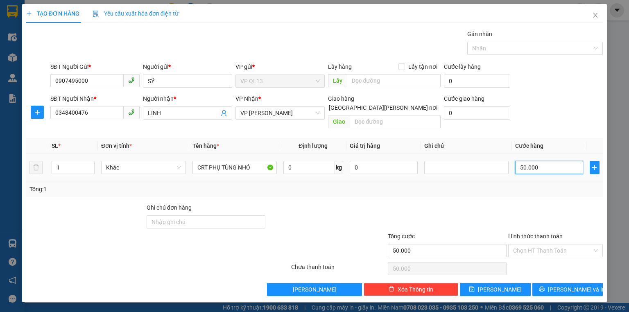
type input "3"
type input "30"
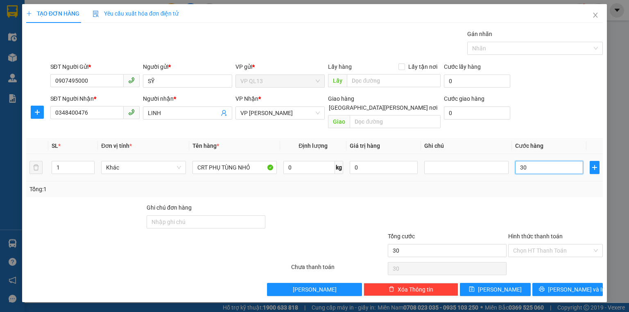
type input "300"
type input "3.000"
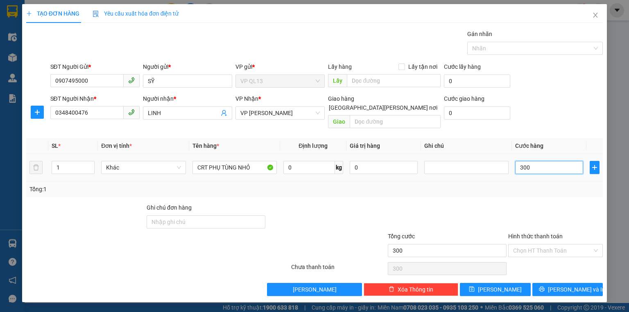
type input "3.000"
type input "30.000"
click at [534, 91] on form "SĐT Người Gửi * 0907495000 Người gửi * SỸ VP gửi * VP QL13 Lấy hàng Lấy tận nơi…" at bounding box center [314, 97] width 577 height 70
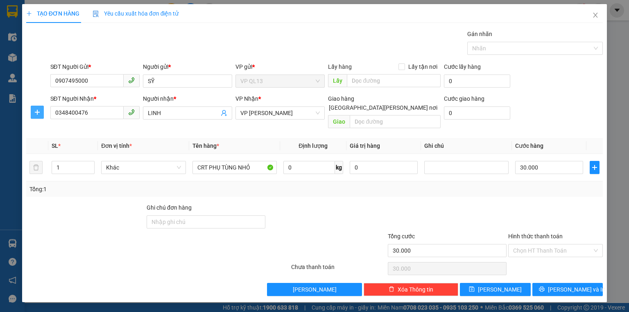
click at [36, 110] on icon "plus" at bounding box center [37, 112] width 7 height 7
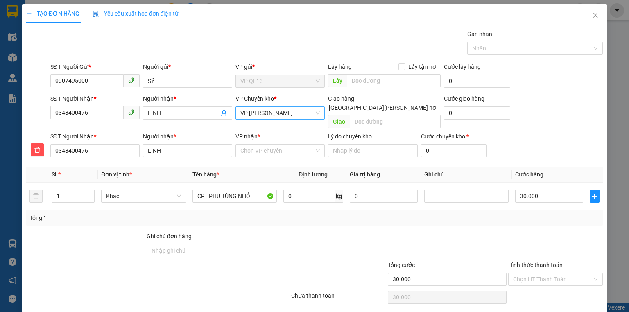
click at [285, 116] on span "VP [PERSON_NAME]" at bounding box center [280, 113] width 79 height 12
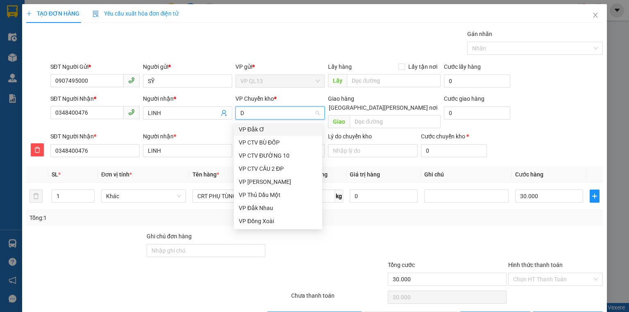
type input "DO"
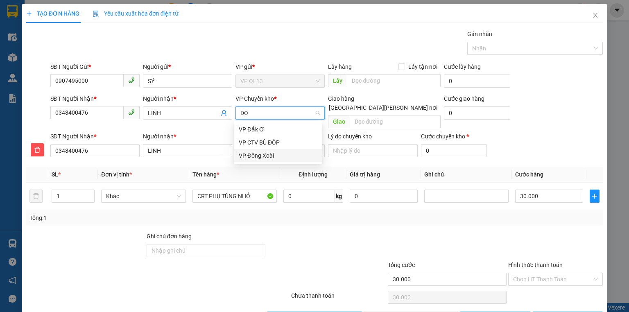
click at [265, 152] on div "VP Đồng Xoài" at bounding box center [278, 155] width 79 height 9
click at [254, 145] on input "VP nhận *" at bounding box center [278, 151] width 74 height 12
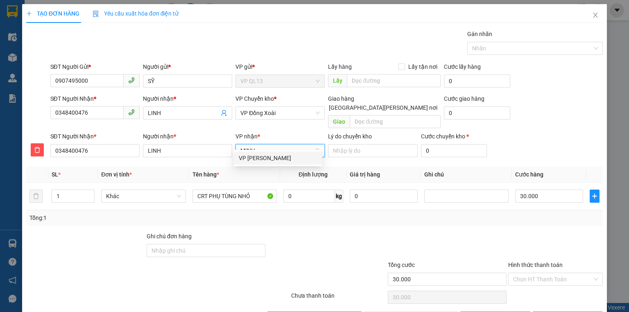
type input "MINH"
click at [264, 158] on div "VP [PERSON_NAME]" at bounding box center [278, 158] width 79 height 9
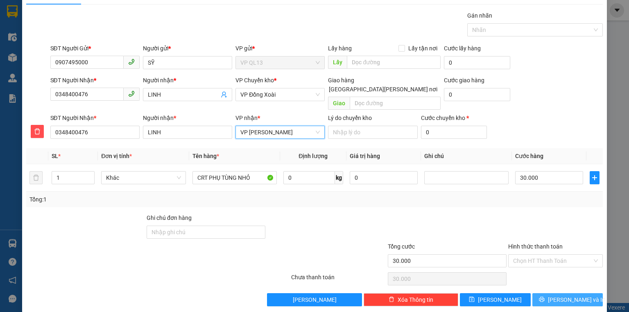
click at [556, 295] on span "[PERSON_NAME] và In" at bounding box center [576, 299] width 57 height 9
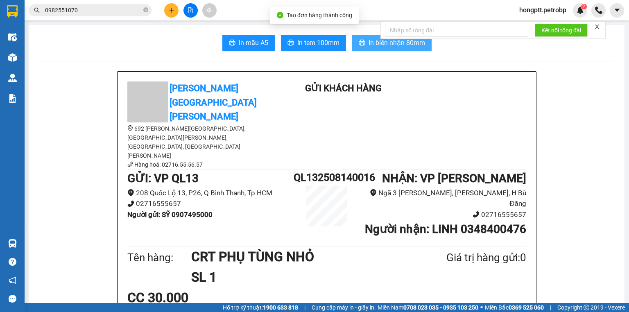
click at [362, 44] on icon "printer" at bounding box center [362, 43] width 6 height 6
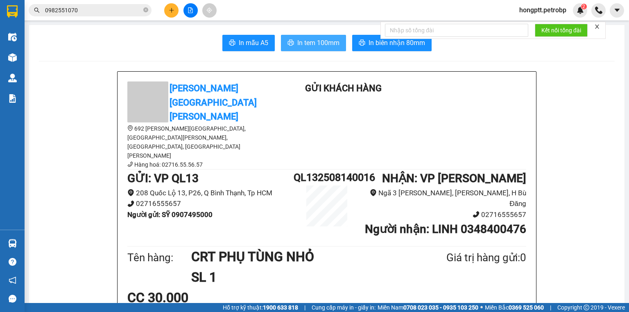
click at [318, 43] on span "In tem 100mm" at bounding box center [318, 43] width 42 height 10
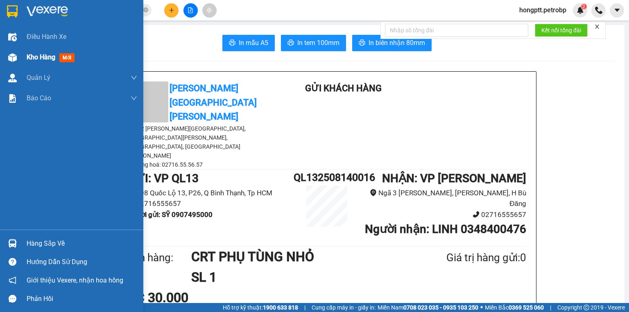
click at [24, 59] on div "Kho hàng mới" at bounding box center [71, 57] width 143 height 20
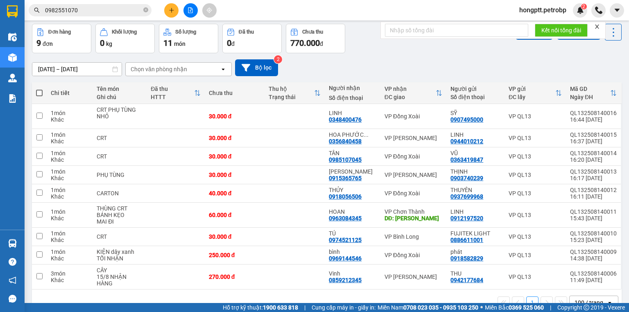
scroll to position [52, 0]
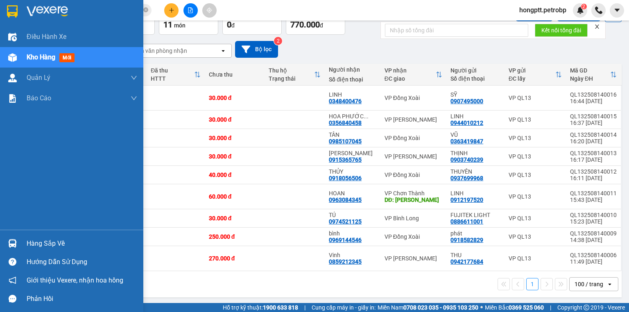
click at [17, 244] on div at bounding box center [12, 243] width 14 height 14
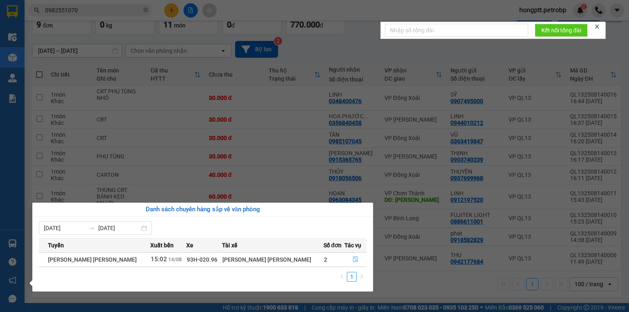
click at [345, 263] on button "button" at bounding box center [355, 259] width 21 height 13
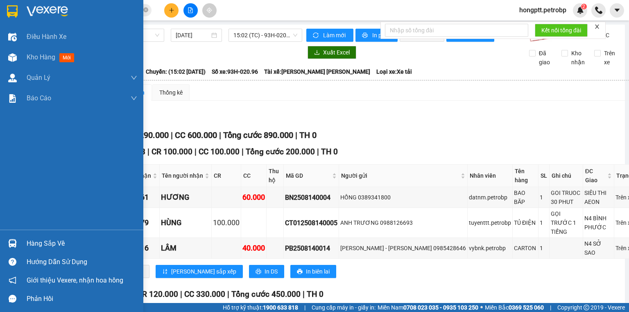
click at [13, 65] on div "Kho hàng mới" at bounding box center [71, 57] width 143 height 20
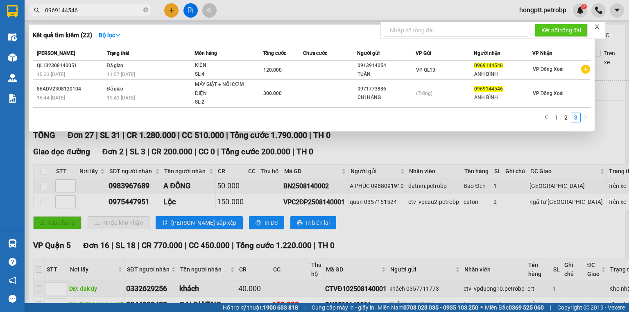
click at [395, 154] on div at bounding box center [314, 156] width 629 height 312
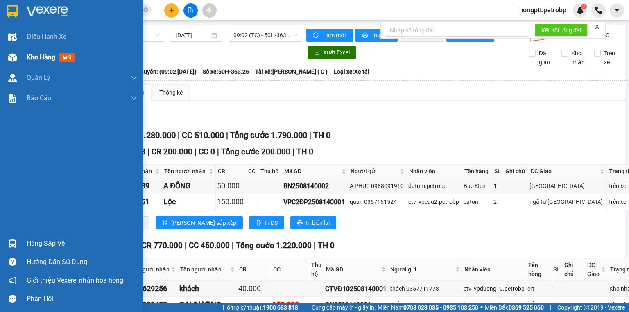
click at [8, 60] on img at bounding box center [12, 57] width 9 height 9
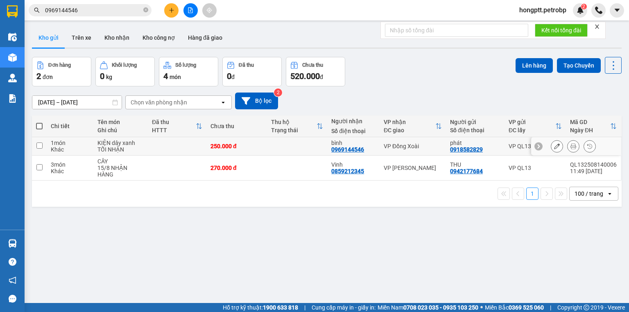
click at [554, 148] on icon at bounding box center [557, 146] width 6 height 6
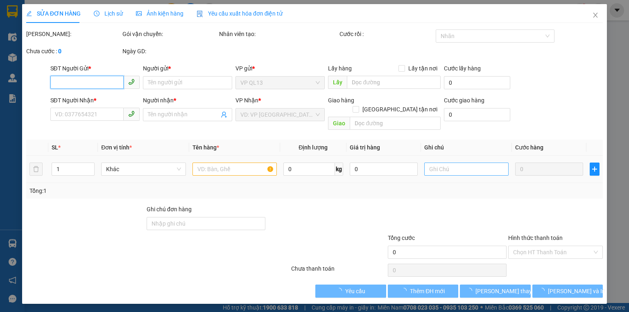
type input "0918582829"
type input "phát"
type input "0969144546"
type input "bình"
type input "250.000"
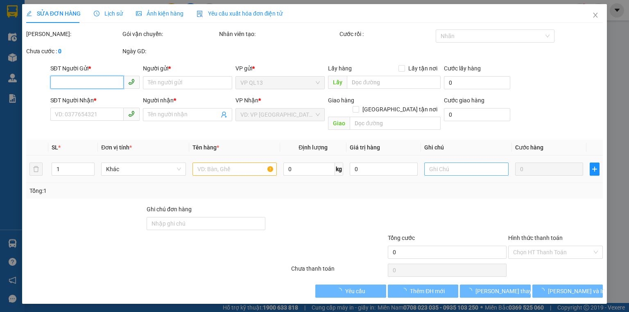
type input "250.000"
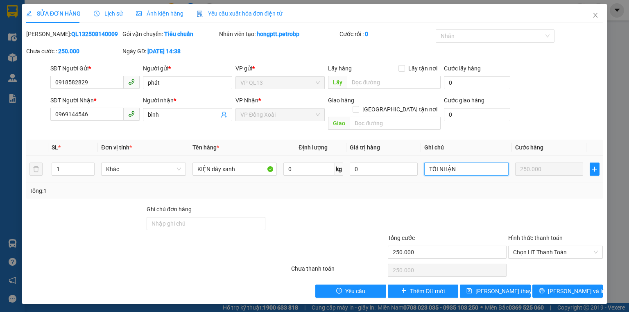
click at [468, 163] on input "TỐI NHẬN" at bounding box center [467, 169] width 84 height 13
type input "T"
type input "D"
type input "Đ"
click at [593, 4] on span "Close" at bounding box center [595, 15] width 23 height 23
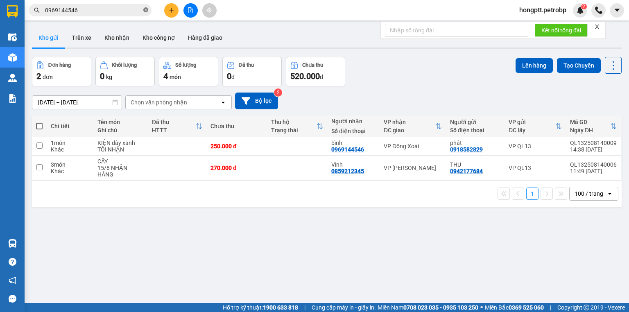
click at [146, 9] on icon "close-circle" at bounding box center [145, 9] width 5 height 5
click at [68, 13] on input "text" at bounding box center [93, 10] width 97 height 9
click at [90, 10] on input "text" at bounding box center [93, 10] width 97 height 9
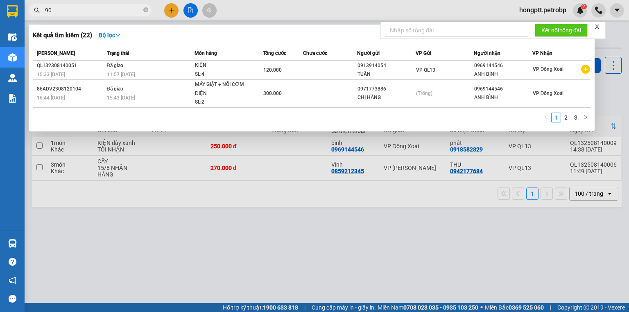
type input "9"
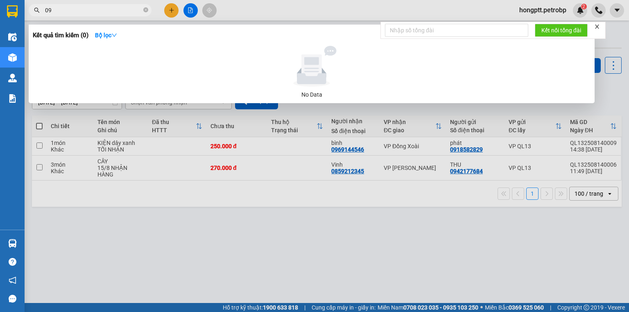
type input "0"
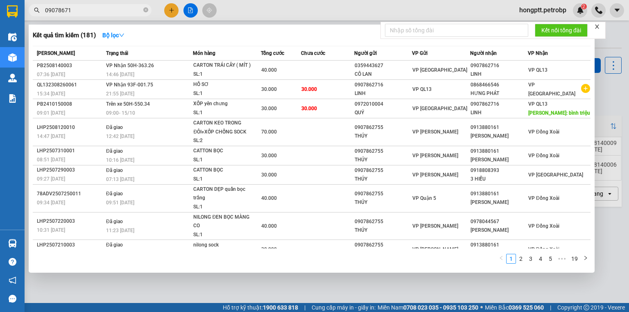
type input "090786717"
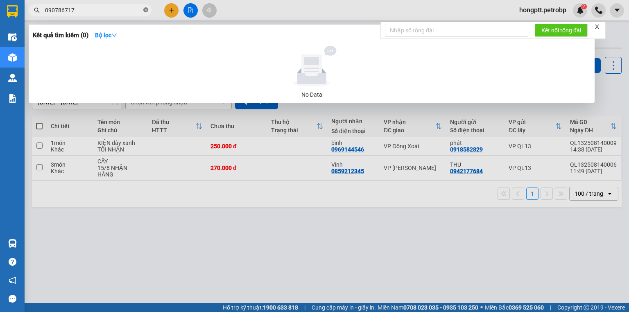
click at [144, 10] on icon "close-circle" at bounding box center [145, 9] width 5 height 5
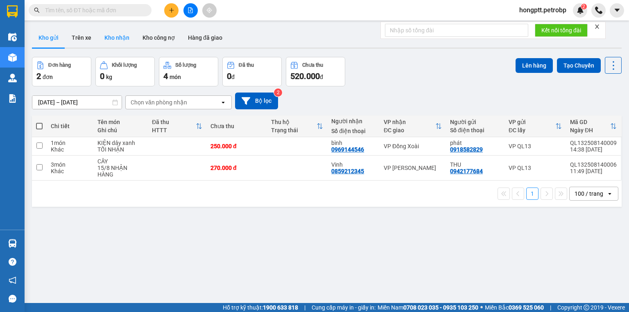
click at [115, 38] on button "Kho nhận" at bounding box center [117, 38] width 38 height 20
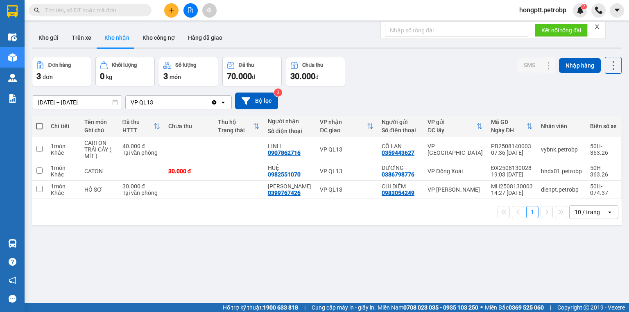
click at [86, 10] on input "text" at bounding box center [93, 10] width 97 height 9
click at [548, 151] on button at bounding box center [548, 150] width 11 height 14
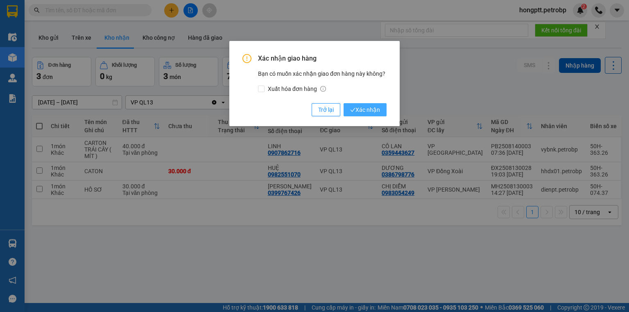
click at [374, 111] on span "Xác nhận" at bounding box center [365, 109] width 30 height 9
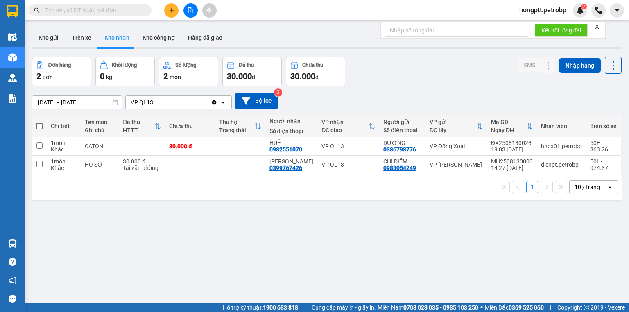
click at [173, 7] on icon "plus" at bounding box center [172, 10] width 6 height 6
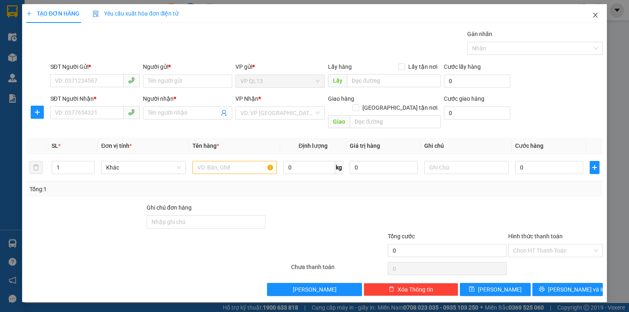
click at [590, 13] on span "Close" at bounding box center [595, 15] width 23 height 23
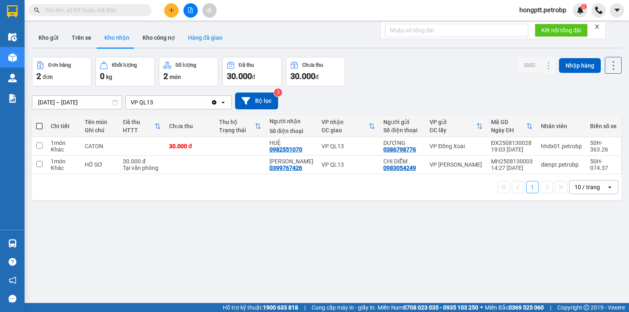
click at [194, 35] on button "Hàng đã giao" at bounding box center [206, 38] width 48 height 20
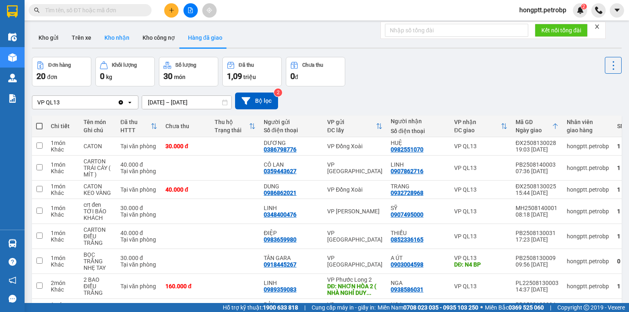
click at [121, 36] on button "Kho nhận" at bounding box center [117, 38] width 38 height 20
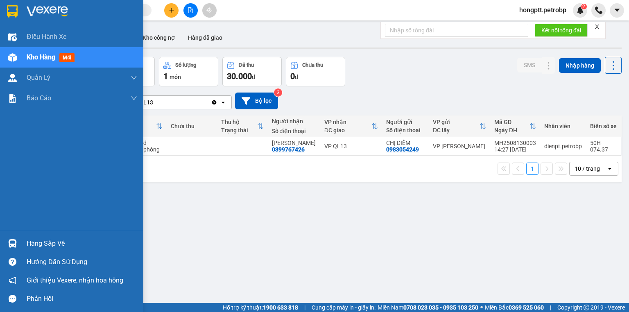
click at [17, 241] on div at bounding box center [12, 243] width 14 height 14
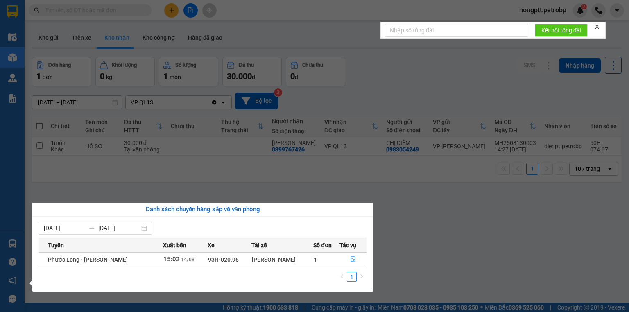
click at [478, 192] on section "Kết quả tìm kiếm ( 0 ) Bộ lọc No Data hongptt.petrobp 2 Điều hành xe Kho hàng m…" at bounding box center [314, 156] width 629 height 312
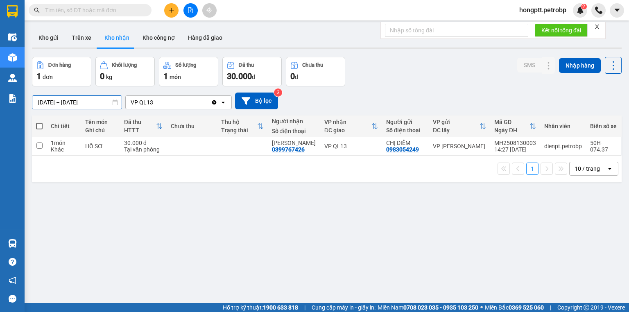
click at [87, 107] on div "ver 1.8.138 Kho gửi Trên xe Kho nhận Kho công nợ Hàng đã giao Đơn hàng 1 đơn Kh…" at bounding box center [327, 181] width 597 height 312
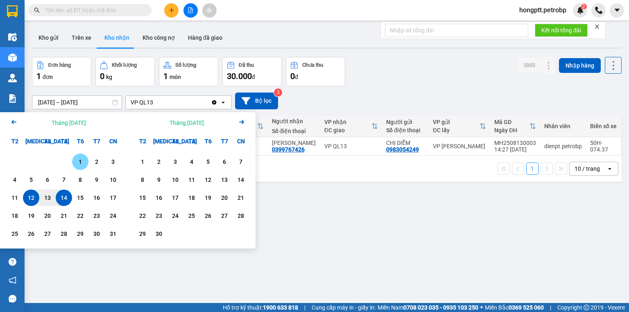
click at [78, 161] on div "1" at bounding box center [80, 162] width 11 height 10
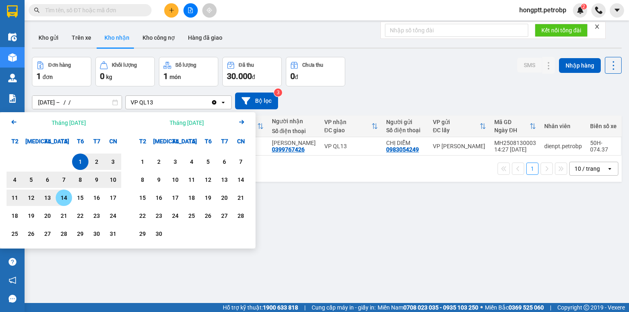
click at [66, 193] on div "14" at bounding box center [63, 198] width 11 height 10
type input "[DATE] – [DATE]"
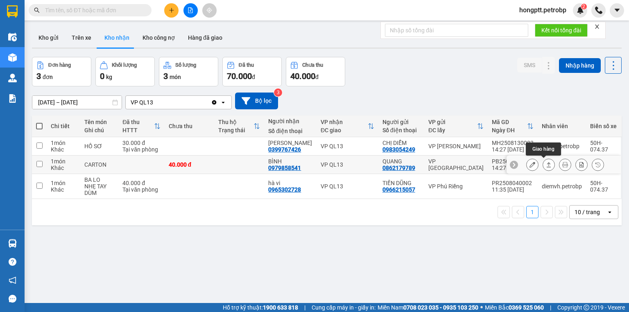
click at [546, 165] on icon at bounding box center [549, 165] width 6 height 6
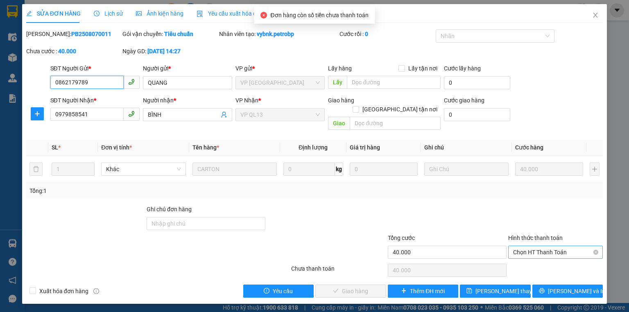
click at [542, 246] on span "Chọn HT Thanh Toán" at bounding box center [555, 252] width 85 height 12
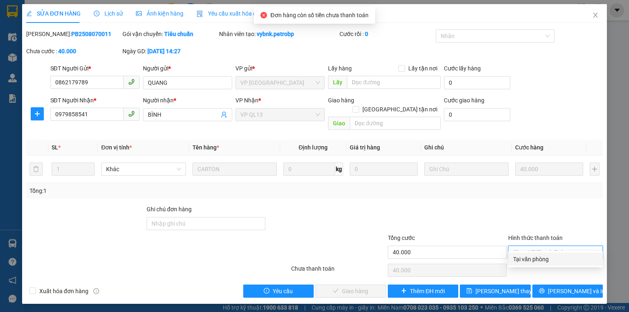
click at [523, 259] on div "Tại văn phòng" at bounding box center [555, 259] width 85 height 9
type input "0"
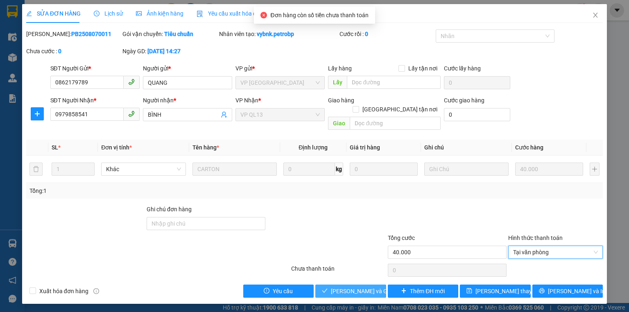
click at [370, 287] on span "Lưu và Giao hàng" at bounding box center [370, 291] width 79 height 9
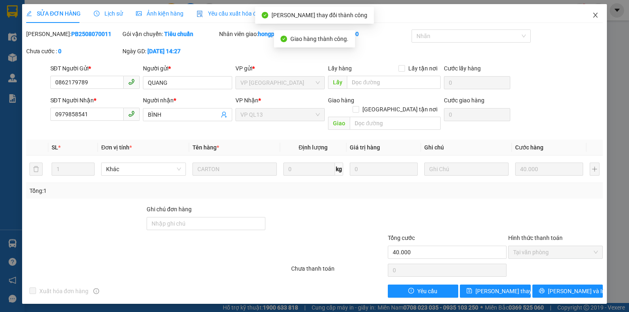
click at [593, 15] on icon "close" at bounding box center [596, 15] width 7 height 7
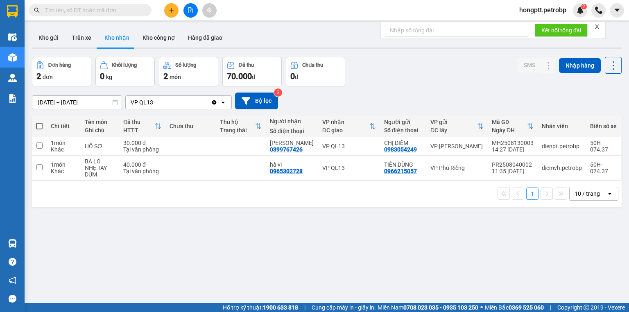
click at [171, 13] on button at bounding box center [171, 10] width 14 height 14
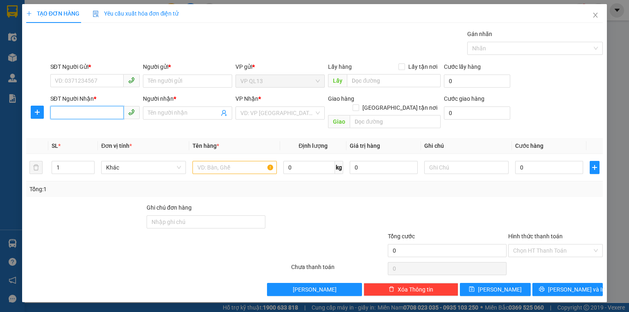
click at [101, 115] on input "SĐT Người Nhận *" at bounding box center [86, 112] width 73 height 13
type input "0918056506"
click at [64, 130] on div "0918056506 - THỦY" at bounding box center [94, 129] width 79 height 9
type input "THỦY"
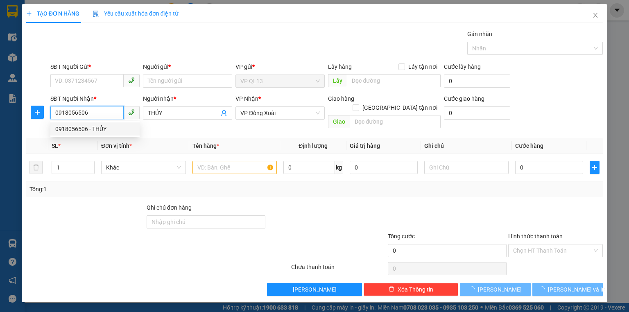
type input "30.000"
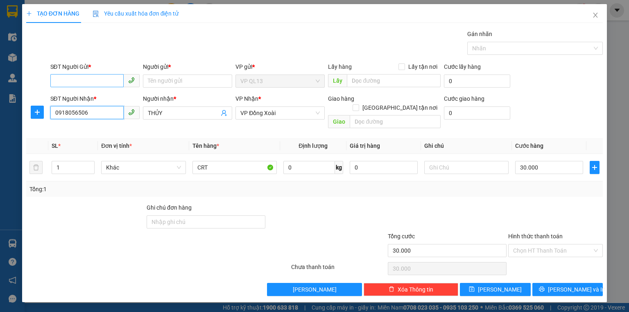
type input "0918056506"
click at [106, 75] on input "SĐT Người Gửi *" at bounding box center [86, 80] width 73 height 13
click at [89, 82] on input "SĐT Người Gửi *" at bounding box center [86, 80] width 73 height 13
click at [89, 95] on div "0937699968 - THUYÊN" at bounding box center [94, 97] width 79 height 9
type input "0937699968"
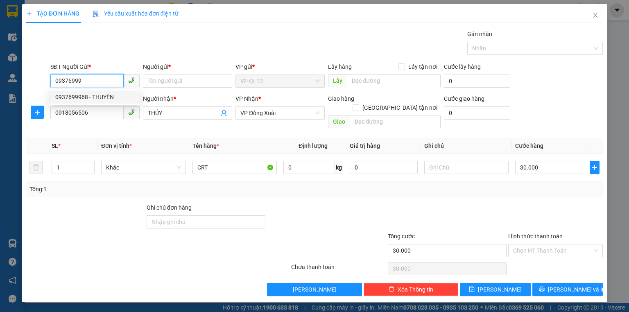
type input "THUYÊN"
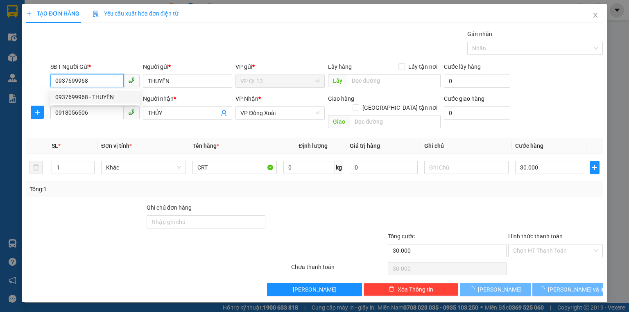
type input "40.000"
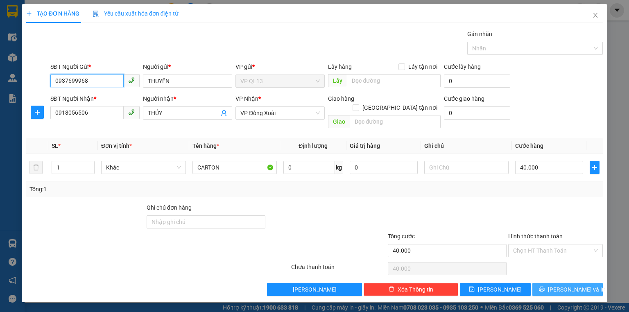
type input "0937699968"
click at [554, 283] on button "[PERSON_NAME] và In" at bounding box center [568, 289] width 71 height 13
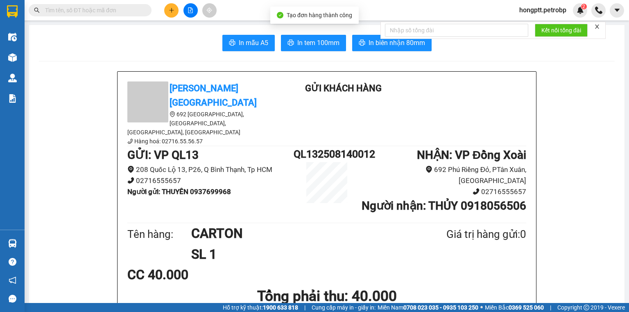
click at [382, 38] on form "Kết nối tổng đài" at bounding box center [493, 30] width 225 height 17
click at [370, 42] on span "In biên nhận 80mm" at bounding box center [397, 43] width 57 height 10
click at [304, 49] on button "In tem 100mm" at bounding box center [313, 43] width 65 height 16
click at [374, 42] on span "In biên nhận 80mm" at bounding box center [397, 43] width 57 height 10
click at [166, 10] on button at bounding box center [171, 10] width 14 height 14
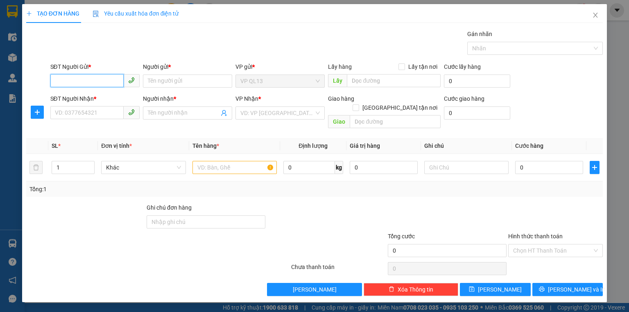
click at [87, 83] on input "SĐT Người Gửi *" at bounding box center [86, 80] width 73 height 13
type input "0"
click at [87, 111] on input "SĐT Người Nhận *" at bounding box center [86, 112] width 73 height 13
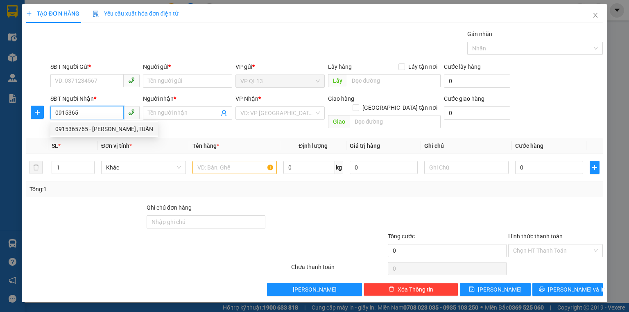
click at [85, 129] on div "0915365765 - MINH ,TUẤN" at bounding box center [104, 129] width 98 height 9
type input "0915365765"
type input "MINH ,TUẤN"
type input "30.000"
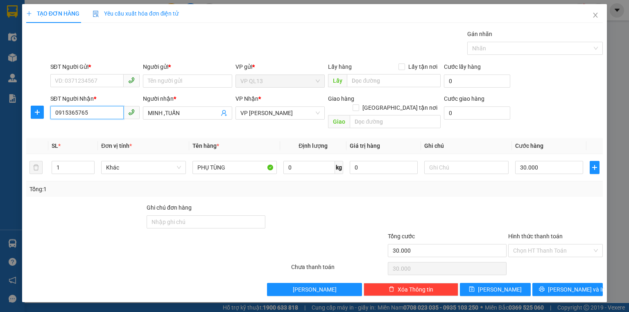
type input "0915365765"
click at [61, 70] on div "SĐT Người Gửi *" at bounding box center [94, 66] width 89 height 9
click at [61, 74] on input "SĐT Người Gửi *" at bounding box center [86, 80] width 73 height 13
click at [166, 113] on input "MINH ,TUẤN" at bounding box center [183, 113] width 71 height 9
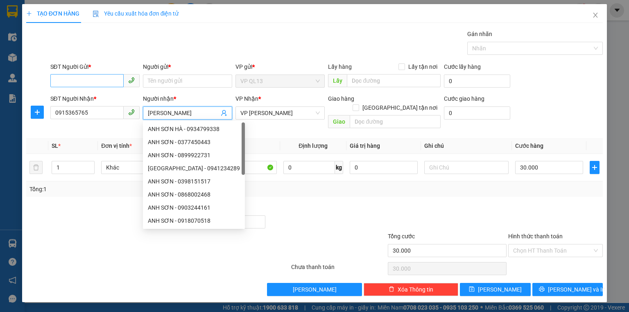
type input "MINH TUẤN"
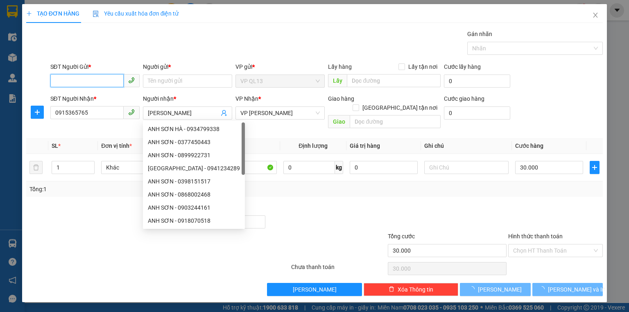
click at [74, 77] on input "SĐT Người Gửi *" at bounding box center [86, 80] width 73 height 13
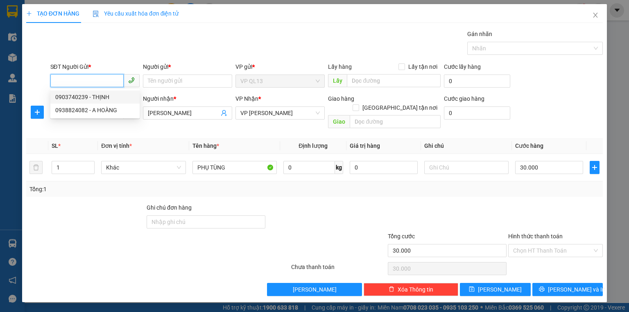
click at [91, 97] on div "0903740239 - THỊNH" at bounding box center [94, 97] width 79 height 9
type input "0903740239"
type input "THỊNH"
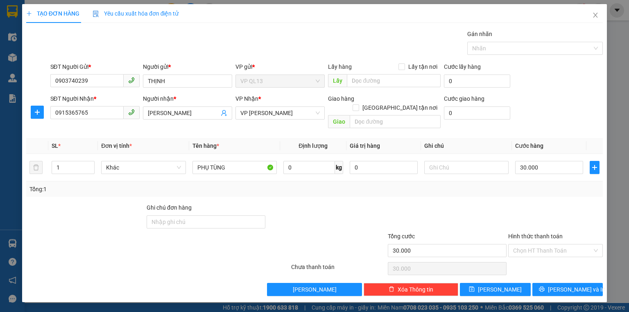
click at [417, 203] on div at bounding box center [447, 217] width 120 height 29
click at [545, 286] on span "printer" at bounding box center [542, 289] width 6 height 7
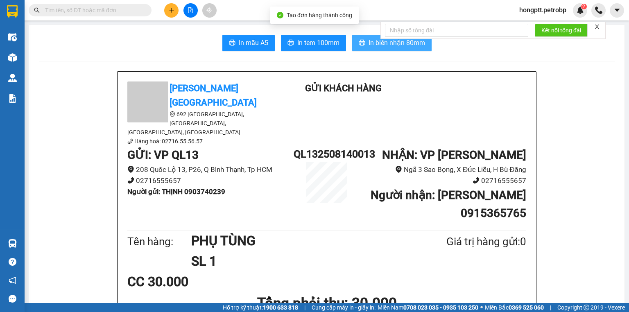
click at [381, 44] on span "In biên nhận 80mm" at bounding box center [397, 43] width 57 height 10
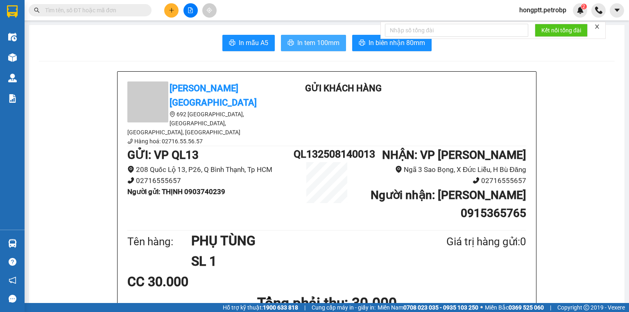
click at [281, 44] on button "In tem 100mm" at bounding box center [313, 43] width 65 height 16
click at [163, 11] on div at bounding box center [190, 10] width 61 height 14
click at [168, 10] on button at bounding box center [171, 10] width 14 height 14
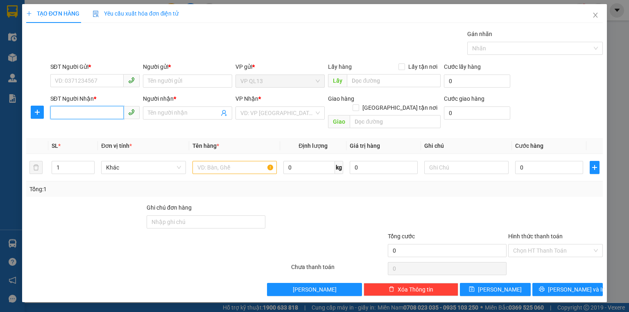
click at [66, 111] on input "SĐT Người Nhận *" at bounding box center [86, 112] width 73 height 13
click at [88, 124] on div "0985107045 - TÂN" at bounding box center [94, 129] width 89 height 13
type input "0985107045"
type input "TÂN"
type input "30.000"
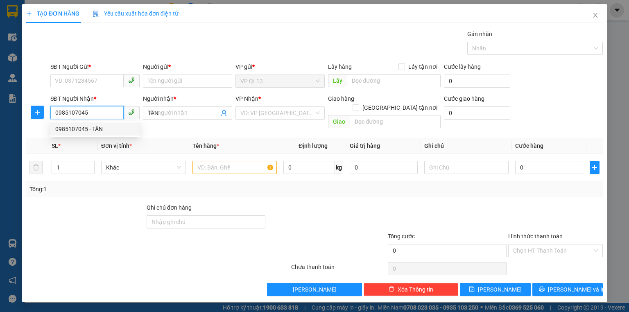
type input "30.000"
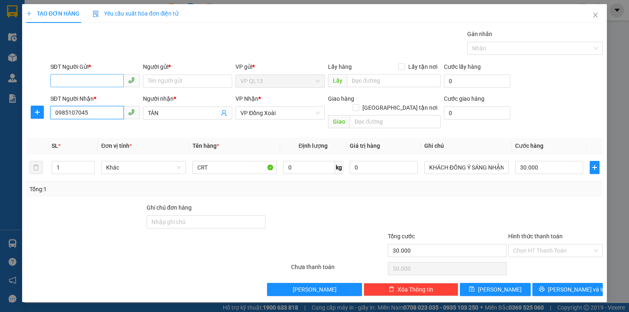
type input "0985107045"
click at [84, 75] on input "SĐT Người Gửi *" at bounding box center [86, 80] width 73 height 13
click at [68, 99] on div "0363419847 - VŨ" at bounding box center [95, 97] width 81 height 9
type input "0363419847"
type input "VŨ"
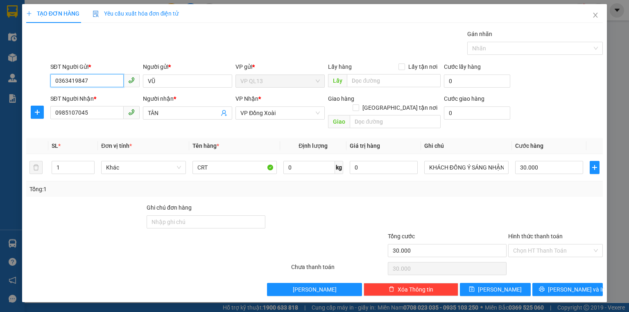
drag, startPoint x: 100, startPoint y: 79, endPoint x: 0, endPoint y: 90, distance: 100.2
click at [0, 90] on div "TẠO ĐƠN HÀNG Yêu cầu xuất hóa đơn điện tử Transit Pickup Surcharge Ids Transit …" at bounding box center [314, 156] width 629 height 312
click at [77, 102] on div "0363419847 - VŨ" at bounding box center [95, 97] width 91 height 13
type input "0363419847"
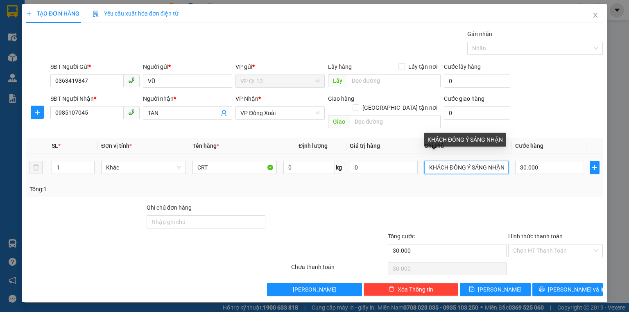
scroll to position [0, 1]
drag, startPoint x: 430, startPoint y: 160, endPoint x: 513, endPoint y: 168, distance: 83.6
click at [513, 168] on tr "1 Khác CRT 0 kg 0 KHÁCH ĐỒNG Ý SÁNG NHẬN 30.000" at bounding box center [314, 167] width 577 height 27
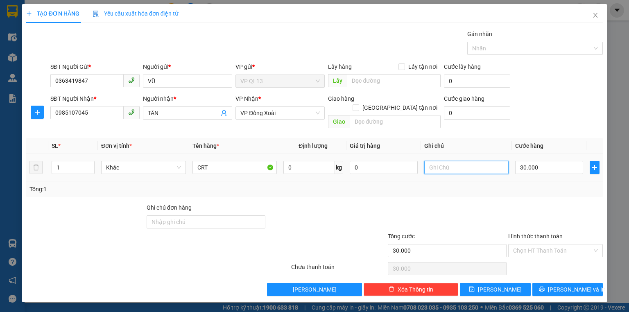
scroll to position [0, 0]
click at [586, 283] on button "[PERSON_NAME] và In" at bounding box center [568, 289] width 71 height 13
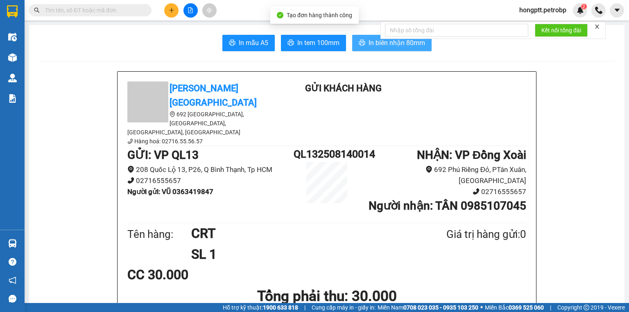
click at [375, 39] on span "In biên nhận 80mm" at bounding box center [397, 43] width 57 height 10
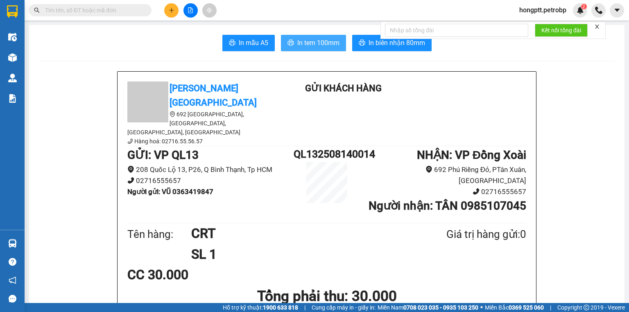
click at [288, 43] on icon "printer" at bounding box center [291, 42] width 7 height 7
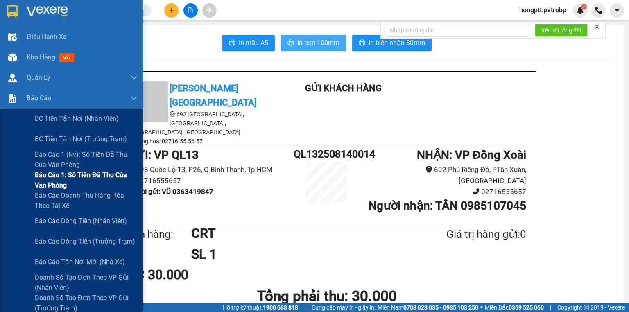
click at [68, 179] on span "Báo cáo 1: Số tiền đã thu của văn phòng" at bounding box center [86, 180] width 102 height 20
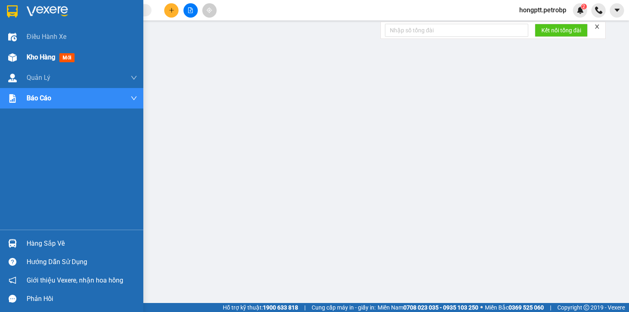
click at [10, 63] on div at bounding box center [12, 57] width 14 height 14
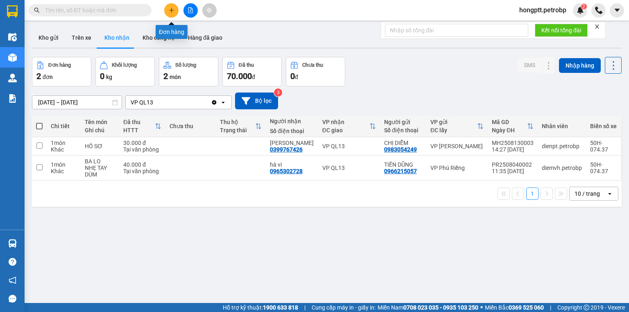
click at [168, 14] on button at bounding box center [171, 10] width 14 height 14
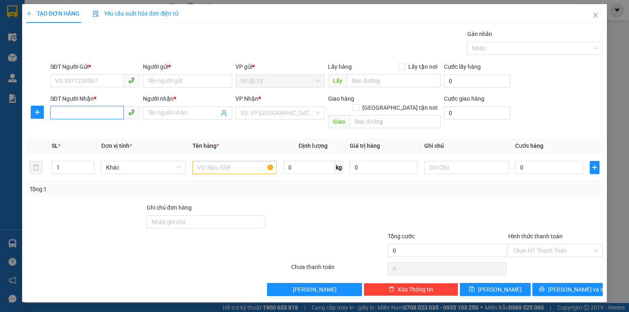
click at [66, 108] on input "SĐT Người Nhận *" at bounding box center [86, 112] width 73 height 13
click at [84, 128] on div "0919675311 - VINH" at bounding box center [94, 129] width 79 height 9
type input "0919675311"
type input "VINH"
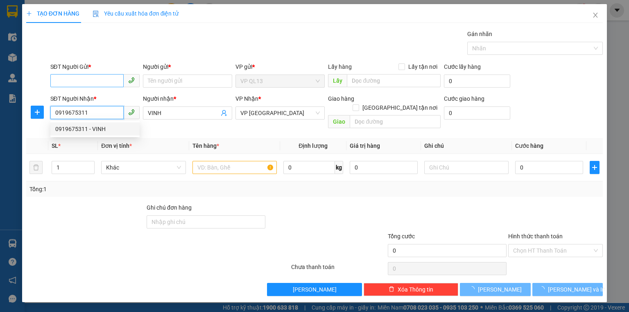
type input "30.000"
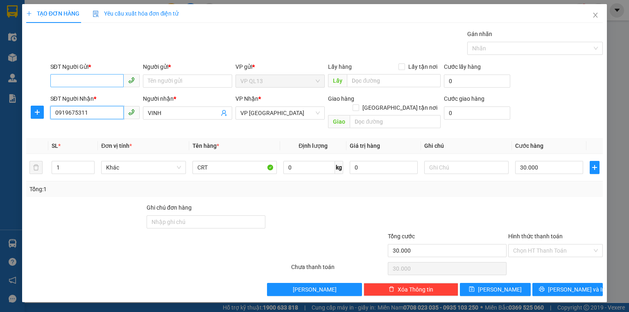
type input "0919675311"
click at [109, 82] on input "SĐT Người Gửi *" at bounding box center [86, 80] width 73 height 13
click at [79, 99] on div "0901373589 - TUYẾN" at bounding box center [94, 97] width 79 height 9
type input "0901373589"
type input "TUYẾN"
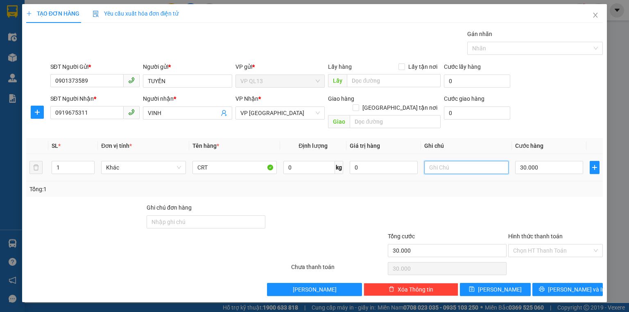
click at [467, 161] on input "text" at bounding box center [467, 167] width 84 height 13
click at [231, 161] on input "CRT" at bounding box center [235, 167] width 84 height 13
type input "CRT CAMERA"
click at [452, 161] on input "text" at bounding box center [467, 167] width 84 height 13
type input "NHẸ TAY"
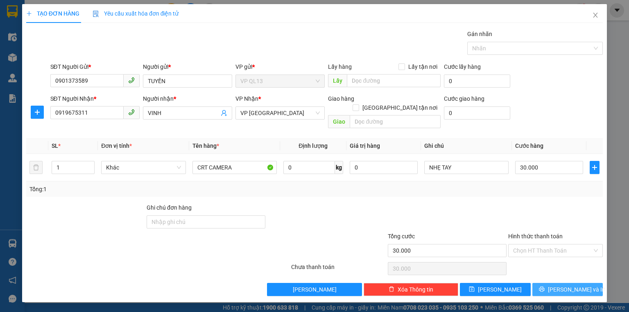
click at [559, 283] on button "[PERSON_NAME] và In" at bounding box center [568, 289] width 71 height 13
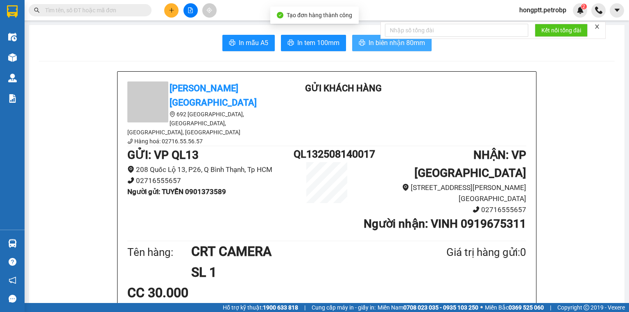
click at [401, 47] on span "In biên nhận 80mm" at bounding box center [397, 43] width 57 height 10
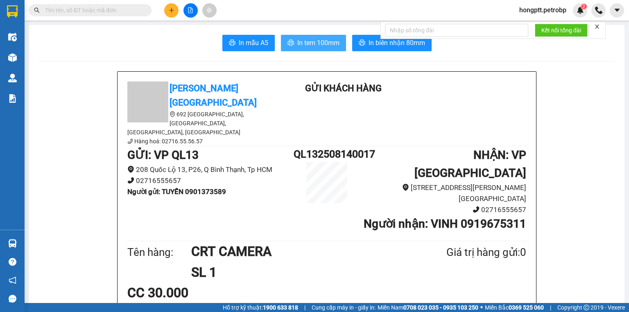
click at [329, 43] on span "In tem 100mm" at bounding box center [318, 43] width 42 height 10
click at [177, 13] on button at bounding box center [171, 10] width 14 height 14
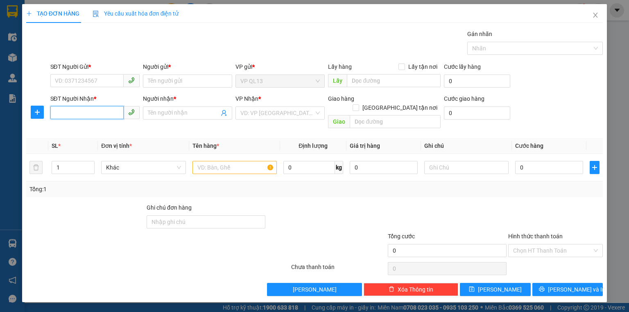
click at [85, 109] on input "SĐT Người Nhận *" at bounding box center [86, 112] width 73 height 13
click at [67, 111] on input "SĐT Người Nhận *" at bounding box center [86, 112] width 73 height 13
click at [86, 128] on div "0972594355 - BS HƯƠNG" at bounding box center [94, 129] width 79 height 9
type input "0972594355"
type input "BS HƯƠNG"
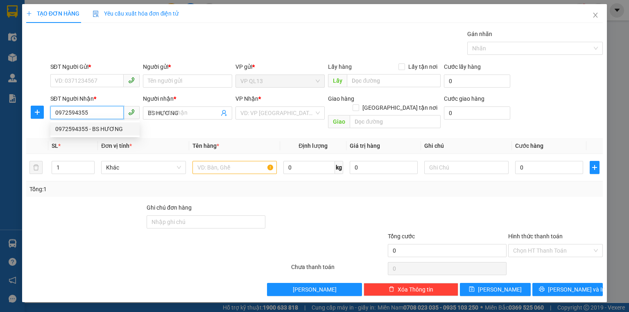
type input "30.000"
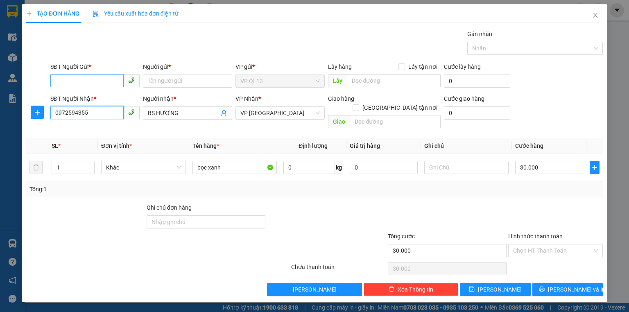
type input "0972594355"
click at [80, 81] on input "SĐT Người Gửi *" at bounding box center [86, 80] width 73 height 13
click at [79, 97] on div "0938454900 - VY" at bounding box center [94, 97] width 79 height 9
type input "0938454900"
type input "VY"
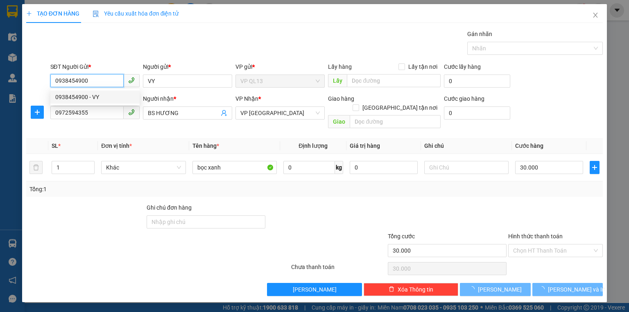
click at [79, 97] on div "0938454900 - VY" at bounding box center [94, 97] width 79 height 9
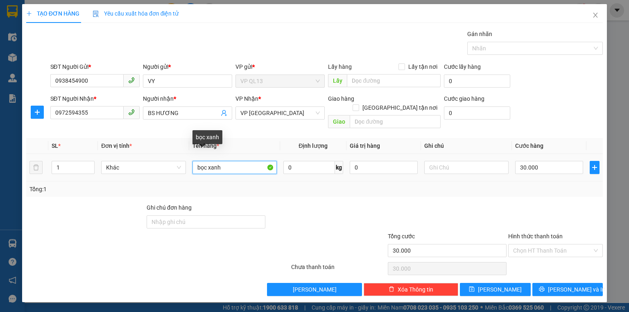
click at [245, 161] on input "bọc xanh" at bounding box center [235, 167] width 84 height 13
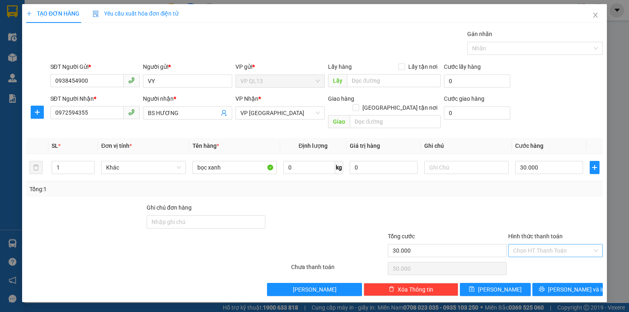
click at [541, 245] on input "Hình thức thanh toán" at bounding box center [552, 251] width 79 height 12
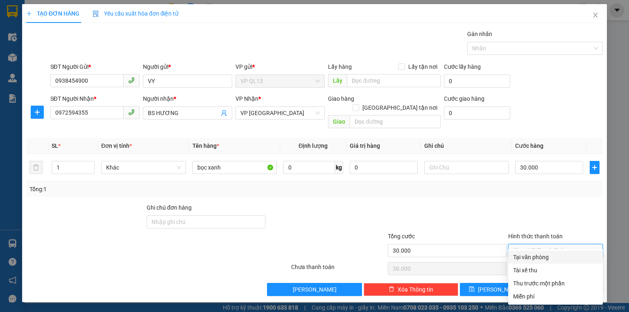
click at [534, 254] on div "Tại văn phòng" at bounding box center [555, 257] width 85 height 9
type input "0"
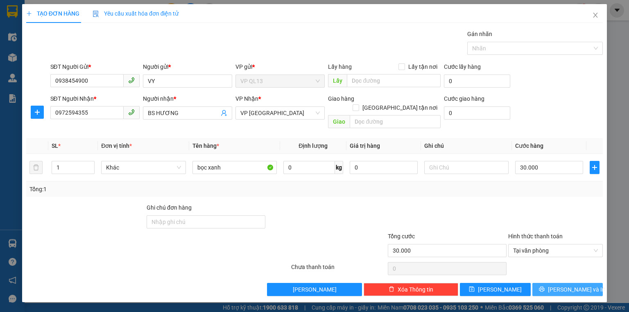
click at [567, 285] on span "[PERSON_NAME] và In" at bounding box center [576, 289] width 57 height 9
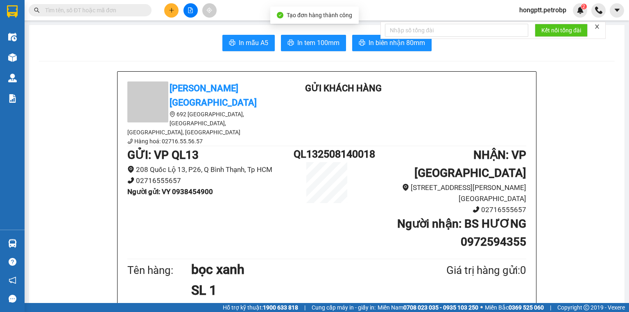
click at [383, 28] on form "Kết nối tổng đài" at bounding box center [493, 30] width 225 height 17
click at [362, 39] on button "In biên nhận 80mm" at bounding box center [391, 43] width 79 height 16
click at [327, 40] on span "In tem 100mm" at bounding box center [318, 43] width 42 height 10
